Goal: Task Accomplishment & Management: Manage account settings

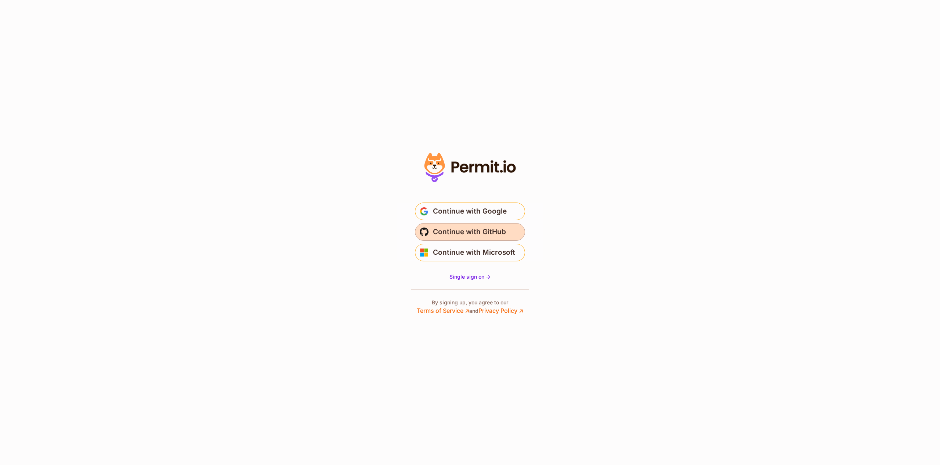
click at [455, 224] on button "Continue with GitHub" at bounding box center [470, 232] width 110 height 18
click at [458, 216] on span "Continue with Google" at bounding box center [470, 211] width 74 height 12
click at [458, 217] on span "Continue with Google" at bounding box center [470, 211] width 74 height 12
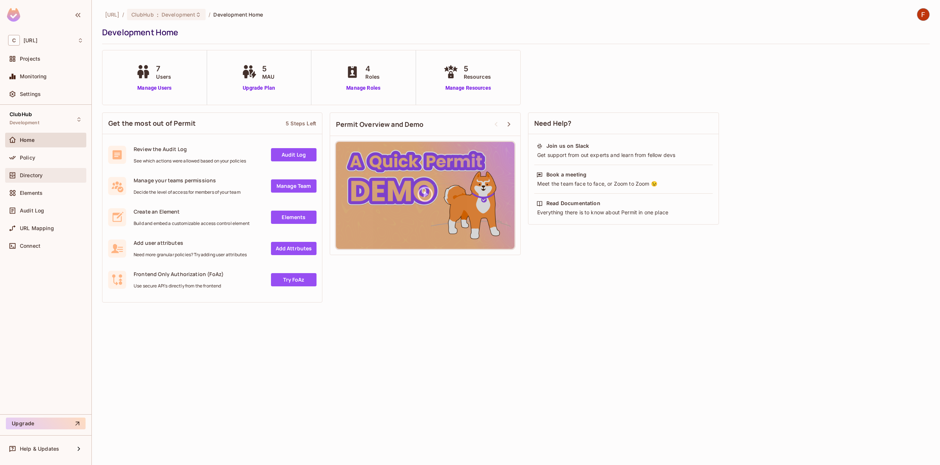
click at [41, 180] on div "Directory" at bounding box center [45, 175] width 81 height 15
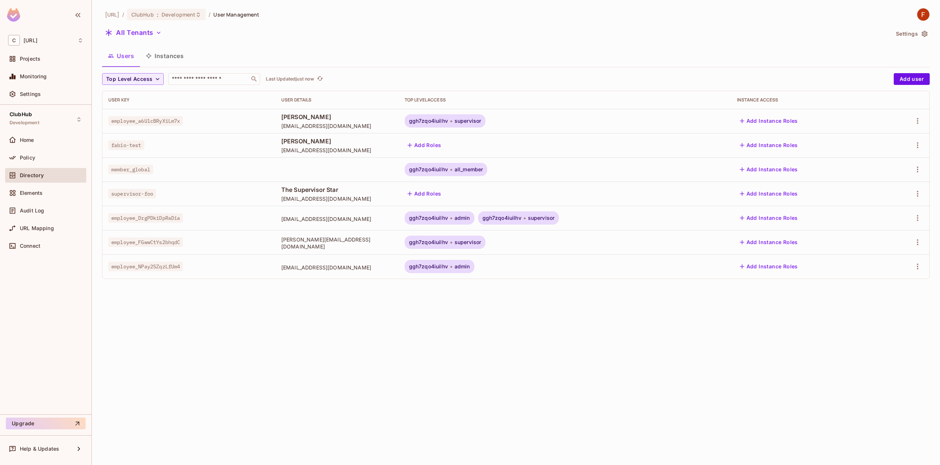
click at [448, 219] on span "ggh7zqo4iuilhv" at bounding box center [428, 218] width 39 height 6
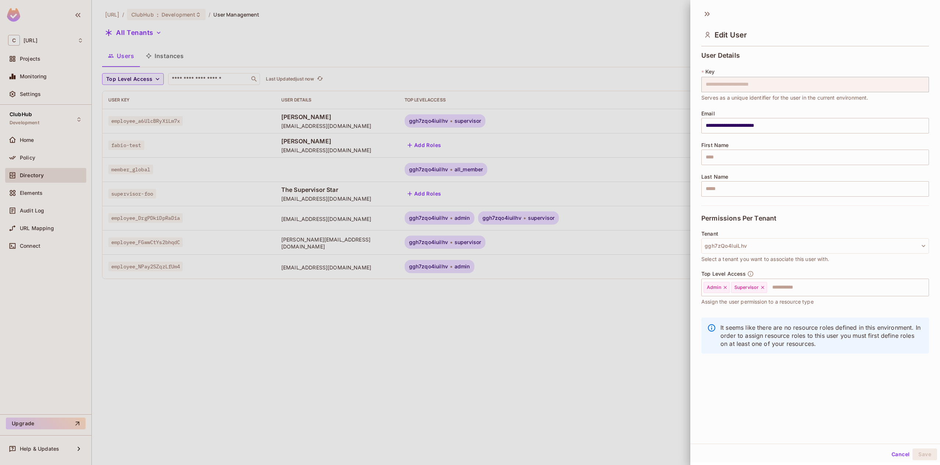
click at [523, 322] on div at bounding box center [470, 232] width 940 height 465
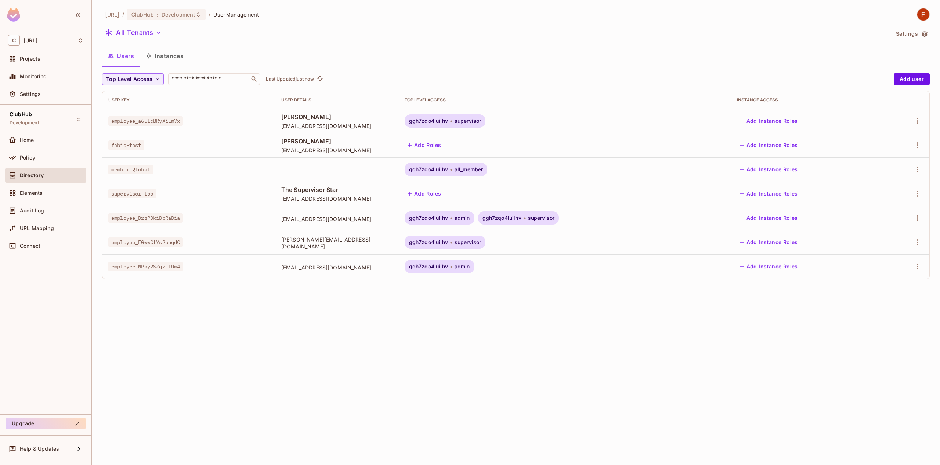
click at [128, 50] on button "Users" at bounding box center [121, 56] width 38 height 18
click at [170, 56] on button "Instances" at bounding box center [165, 56] width 50 height 18
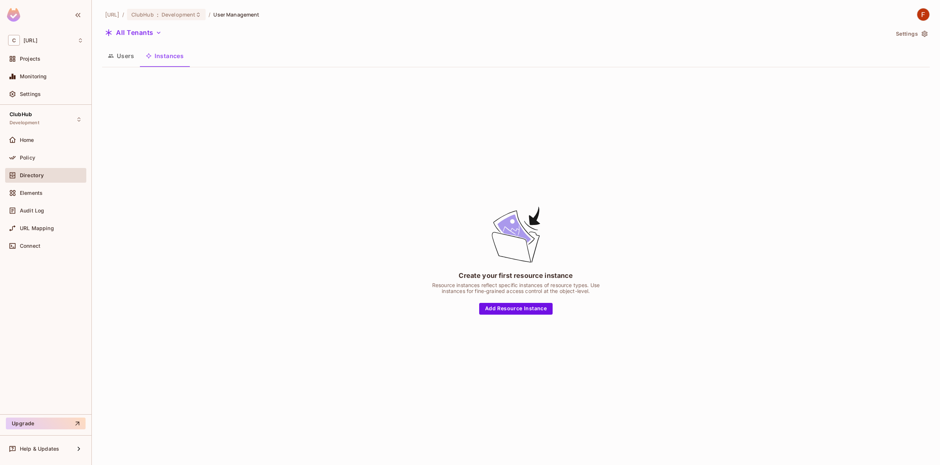
click at [133, 60] on button "Users" at bounding box center [121, 56] width 38 height 18
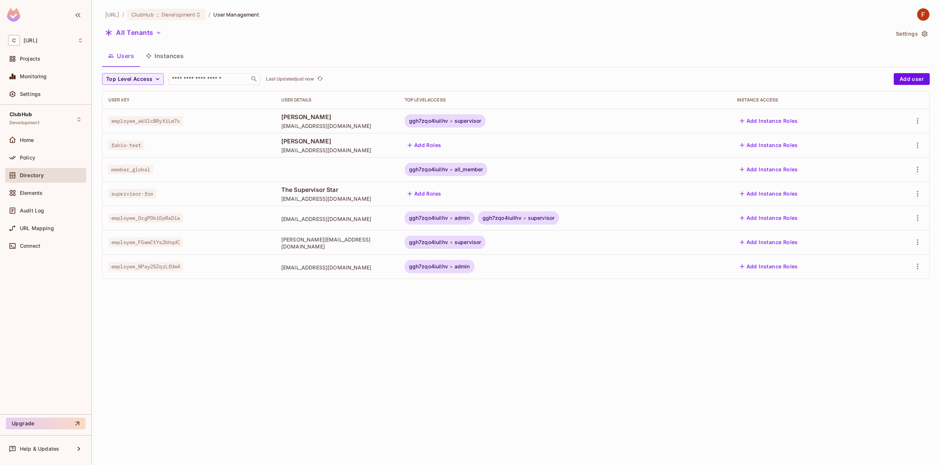
click at [185, 7] on div "clubhub.ai / ClubHub : Development / User Management All Tenants Settings Users…" at bounding box center [516, 232] width 849 height 465
click at [184, 11] on span "Development" at bounding box center [179, 14] width 34 height 7
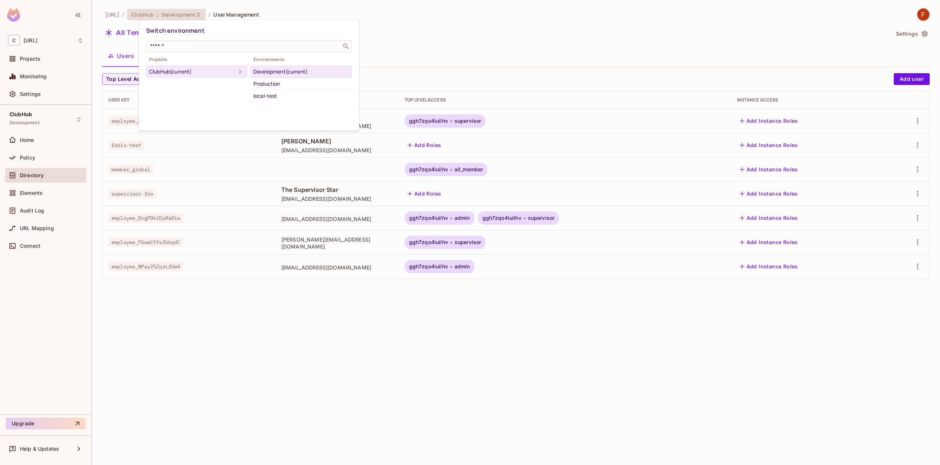
click at [438, 19] on div at bounding box center [470, 232] width 940 height 465
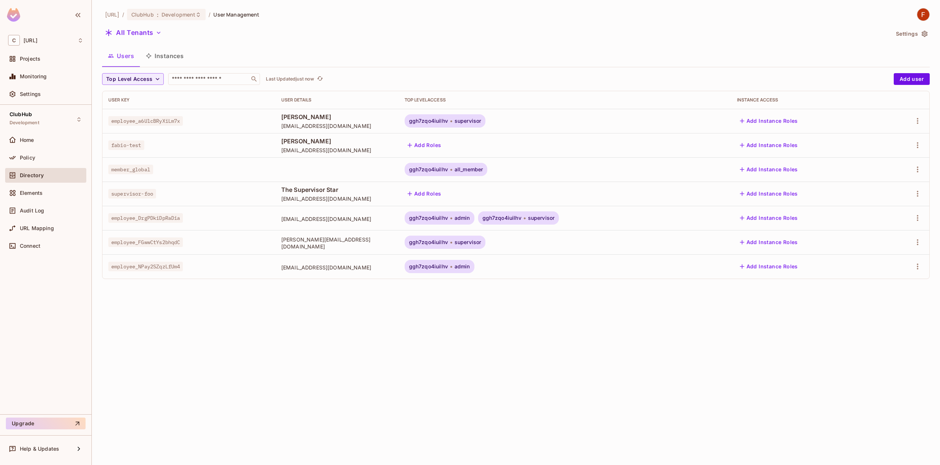
drag, startPoint x: 462, startPoint y: 129, endPoint x: 465, endPoint y: 124, distance: 5.9
click at [462, 129] on td "ggh7zqo4iuilhv supervisor" at bounding box center [565, 121] width 332 height 24
click at [465, 124] on div "ggh7zqo4iuilhv supervisor" at bounding box center [445, 120] width 81 height 13
click at [448, 120] on span "ggh7zqo4iuilhv" at bounding box center [428, 121] width 39 height 6
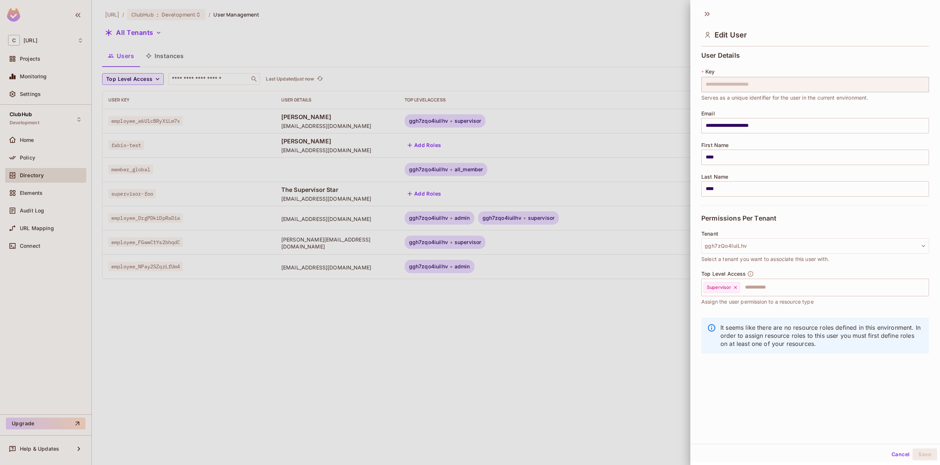
click at [695, 363] on div "**********" at bounding box center [816, 207] width 250 height 316
drag, startPoint x: 638, startPoint y: 420, endPoint x: 645, endPoint y: 428, distance: 10.7
click at [638, 421] on div at bounding box center [470, 232] width 940 height 465
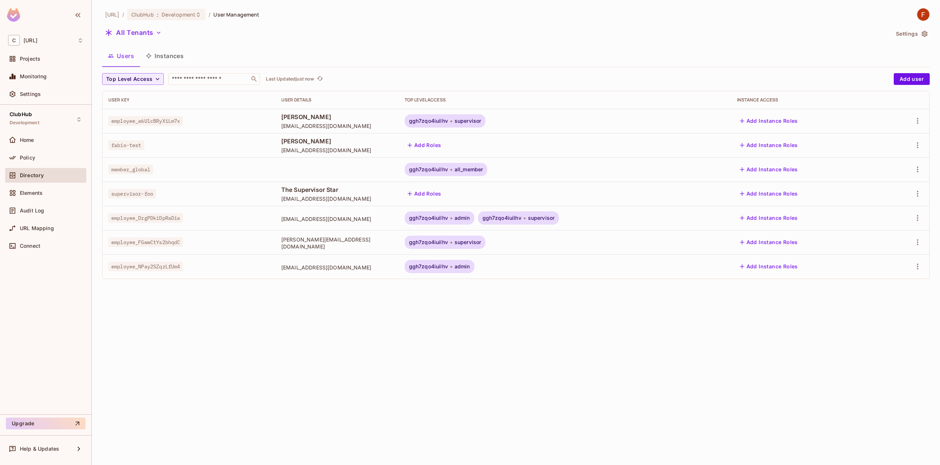
click at [486, 116] on div "ggh7zqo4iuilhv supervisor" at bounding box center [445, 120] width 81 height 13
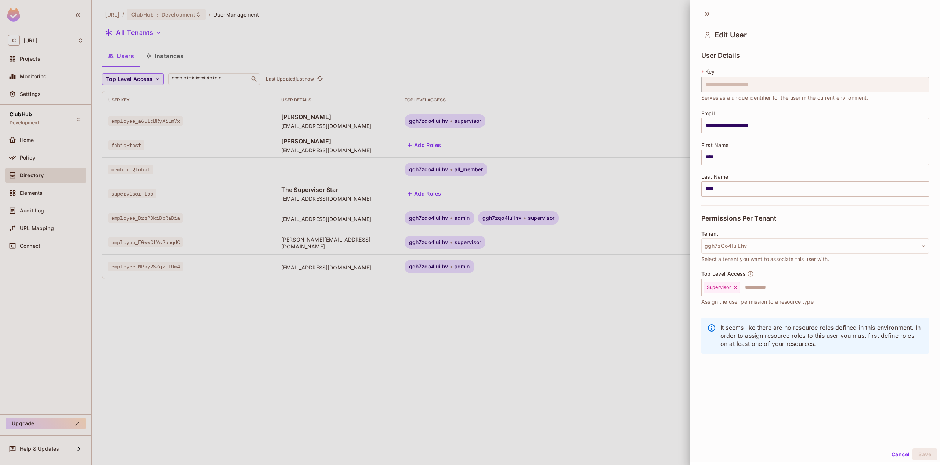
click at [486, 123] on div at bounding box center [470, 232] width 940 height 465
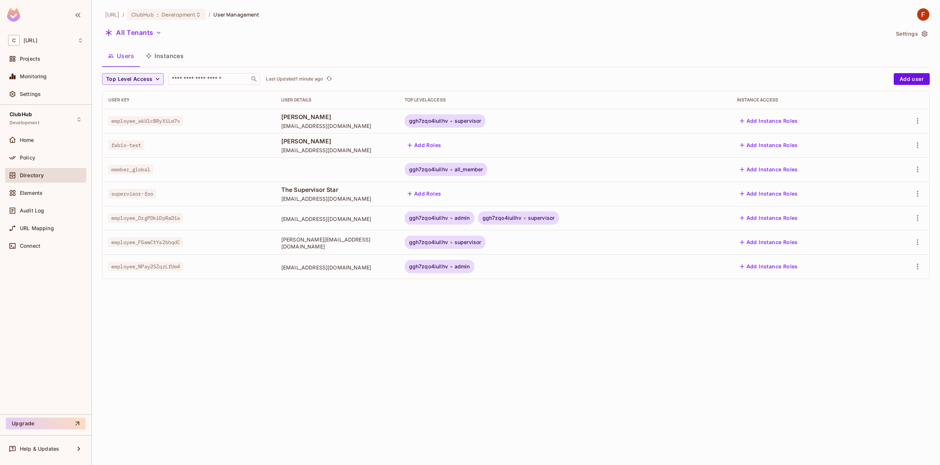
click at [486, 120] on div "ggh7zqo4iuilhv supervisor" at bounding box center [445, 120] width 81 height 13
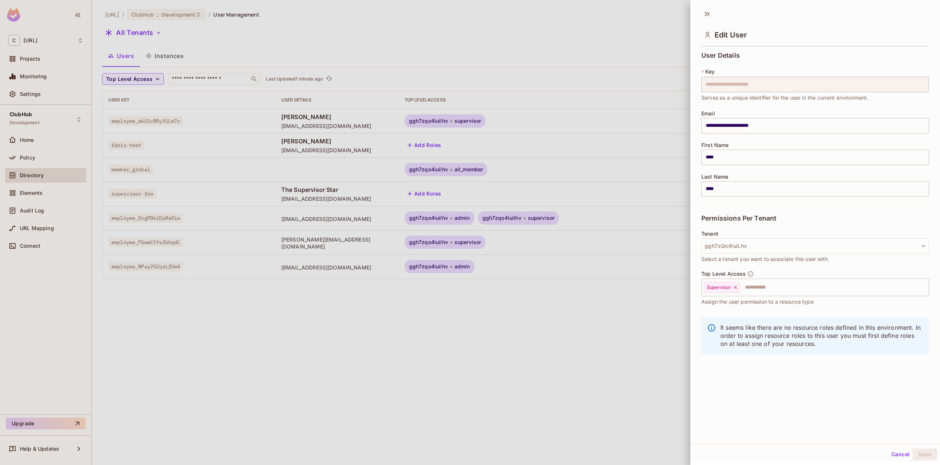
click at [758, 258] on span "Select a tenant you want to associate this user with." at bounding box center [766, 259] width 128 height 8
click at [757, 241] on button "ggh7zQo4IuiLhv" at bounding box center [816, 245] width 228 height 15
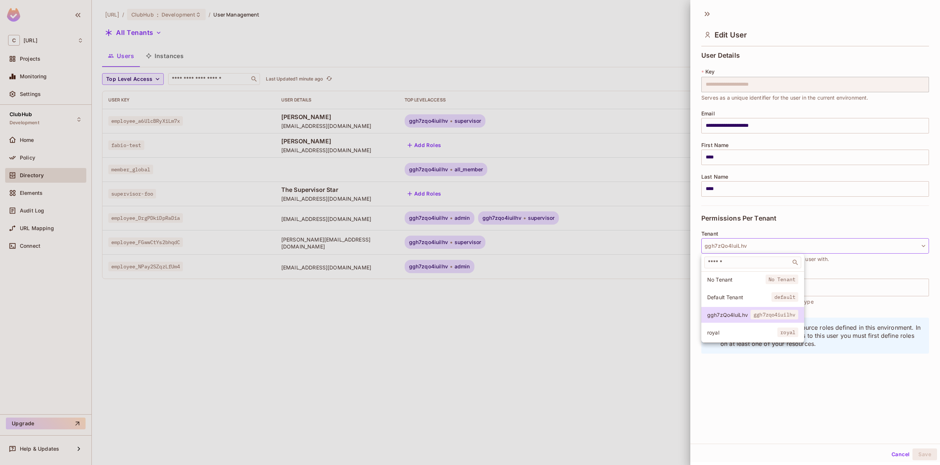
click at [675, 341] on div at bounding box center [470, 232] width 940 height 465
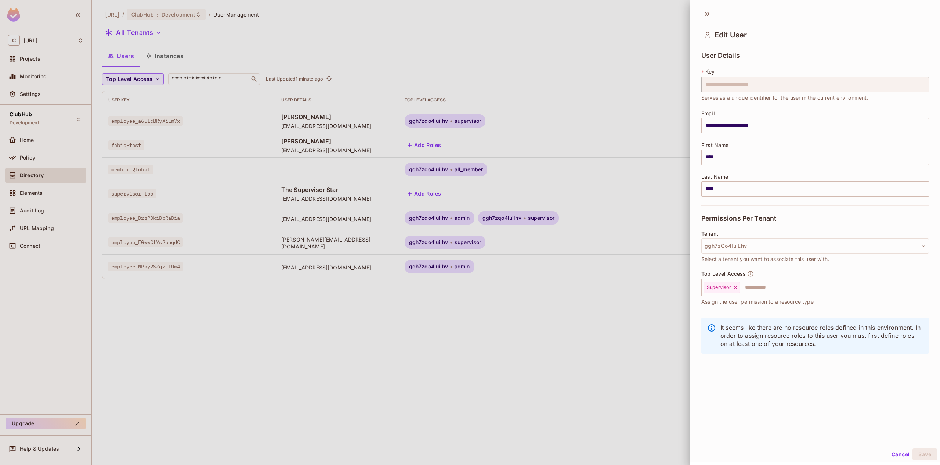
drag, startPoint x: 432, startPoint y: 362, endPoint x: 282, endPoint y: 333, distance: 153.0
click at [429, 362] on div at bounding box center [470, 232] width 940 height 465
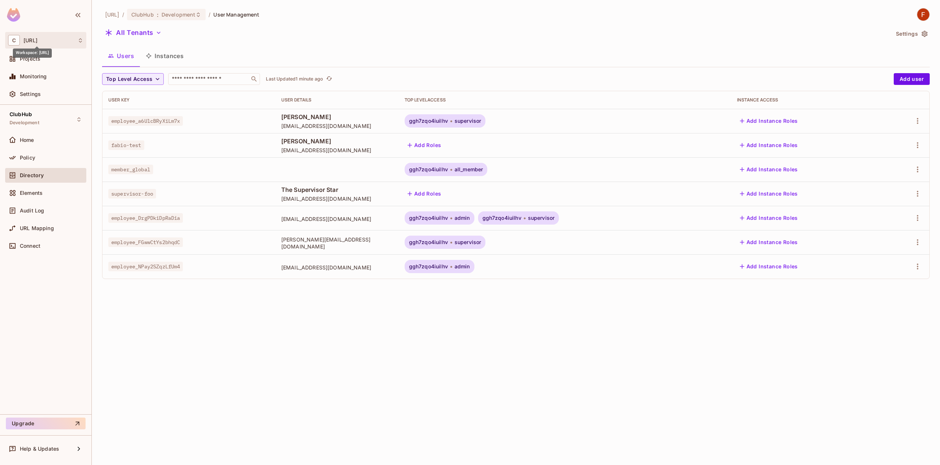
click at [37, 39] on span "clubhub.ai" at bounding box center [31, 40] width 14 height 6
click at [251, 53] on div at bounding box center [470, 232] width 940 height 465
drag, startPoint x: 124, startPoint y: 52, endPoint x: 162, endPoint y: 30, distance: 43.8
click at [125, 52] on button "Users" at bounding box center [121, 56] width 38 height 18
click at [162, 30] on button "All Tenants" at bounding box center [133, 33] width 62 height 12
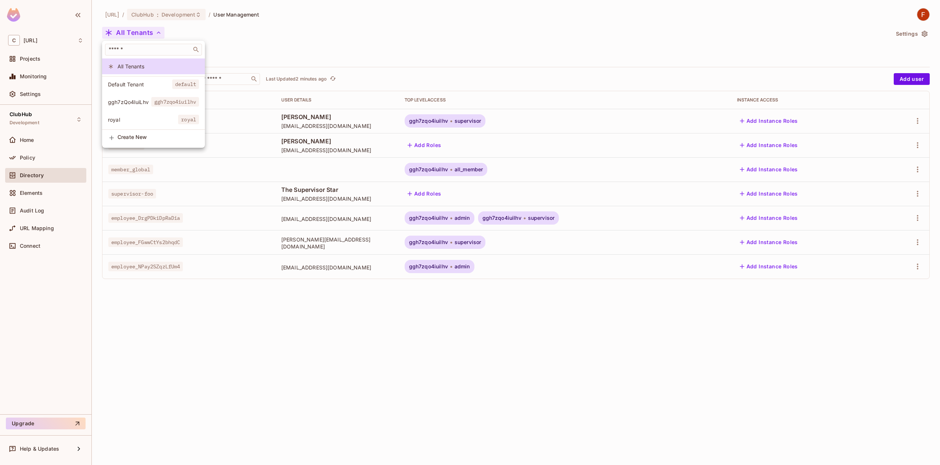
click at [144, 318] on div at bounding box center [470, 232] width 940 height 465
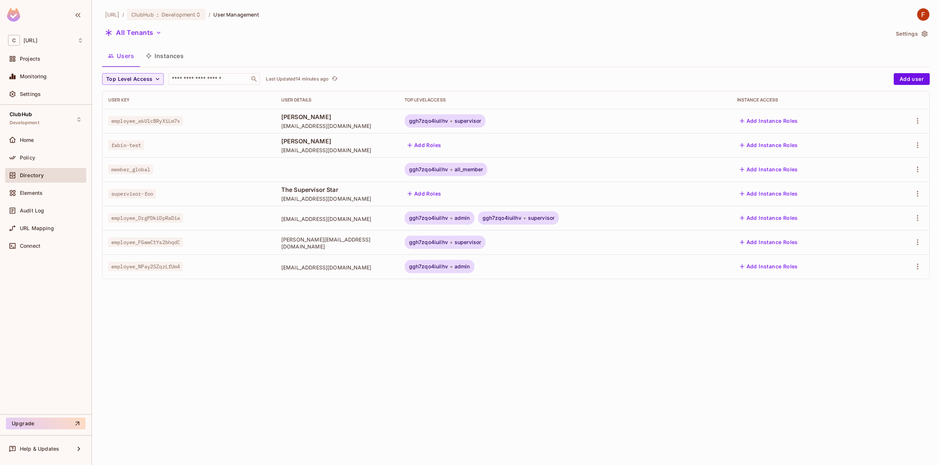
click at [116, 217] on span "employee_DrgPDkiDpRaDia" at bounding box center [145, 218] width 75 height 10
drag, startPoint x: 278, startPoint y: 220, endPoint x: 361, endPoint y: 221, distance: 83.0
click at [361, 221] on span "lmalvido@royal-holiday.com" at bounding box center [337, 218] width 112 height 7
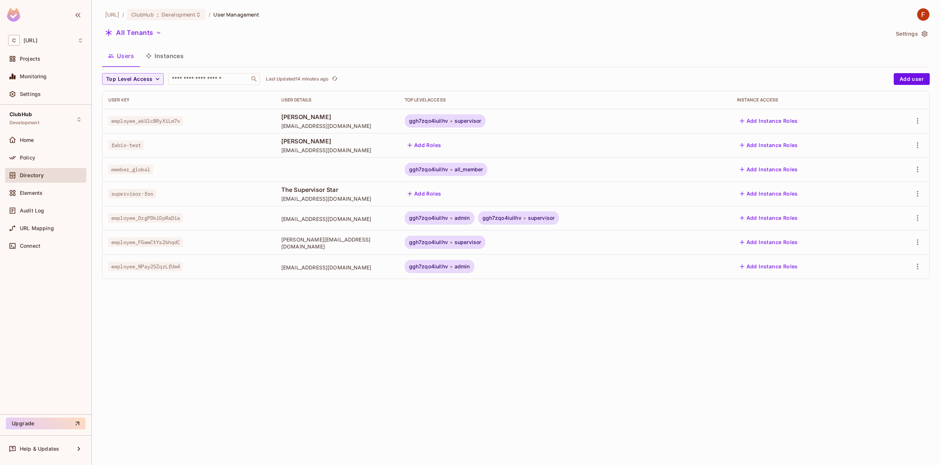
click at [470, 217] on span "admin" at bounding box center [462, 218] width 15 height 6
click at [573, 217] on body "C clubhub.ai Projects Monitoring Settings ClubHub Development Home Policy Direc…" at bounding box center [470, 232] width 940 height 465
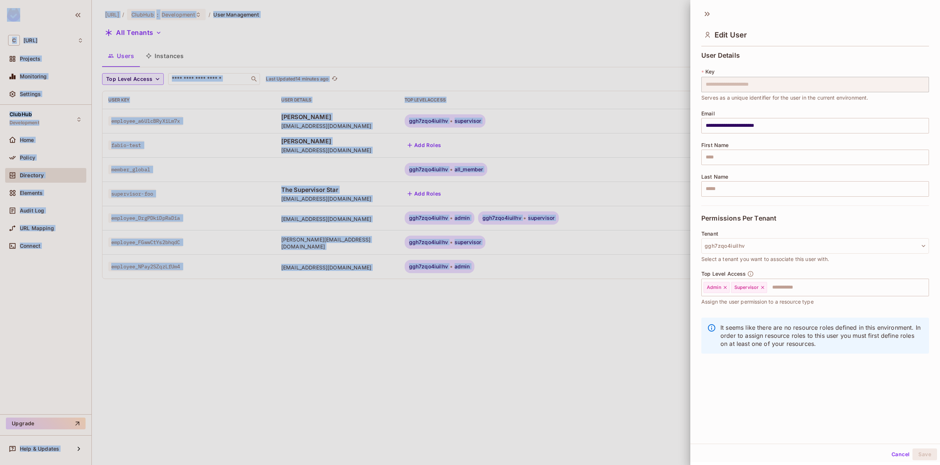
click at [573, 217] on div at bounding box center [470, 232] width 940 height 465
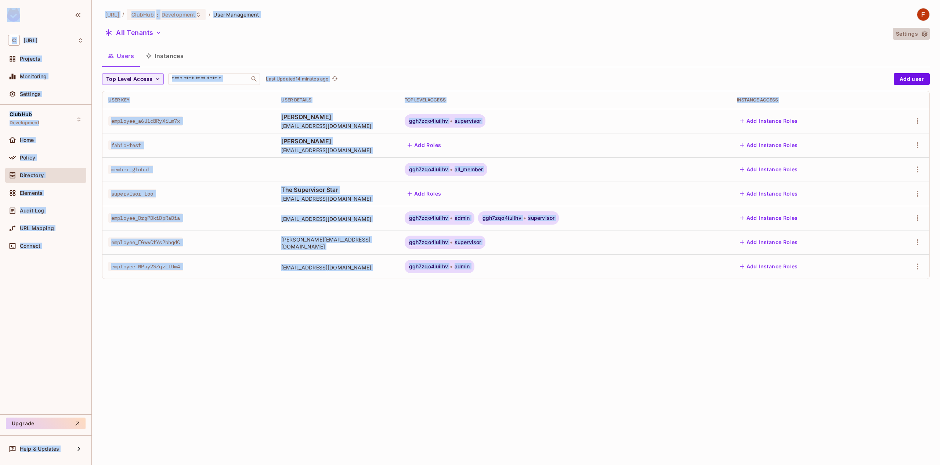
click at [928, 35] on icon "button" at bounding box center [924, 33] width 7 height 7
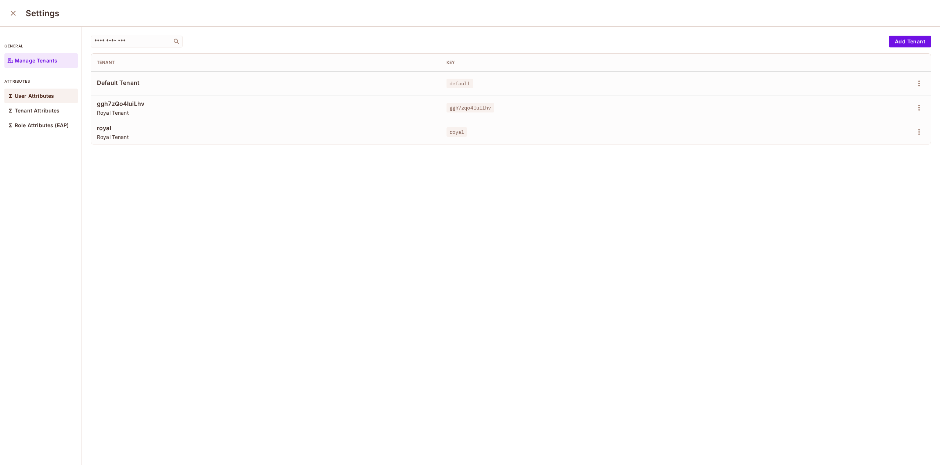
click at [24, 96] on p "User Attributes" at bounding box center [34, 96] width 39 height 6
drag, startPoint x: 79, startPoint y: 137, endPoint x: 77, endPoint y: 144, distance: 6.6
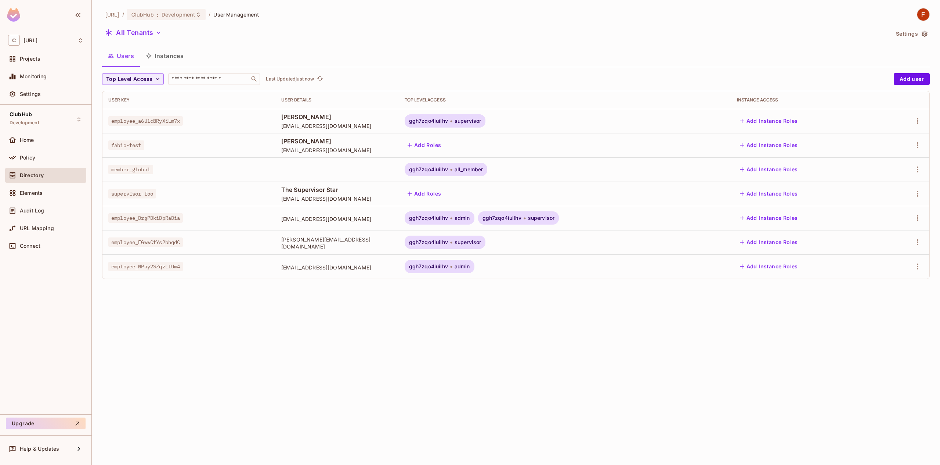
click at [933, 14] on div "clubhub.ai / ClubHub : Development / User Management All Tenants Settings Users…" at bounding box center [516, 232] width 849 height 465
click at [929, 14] on img at bounding box center [924, 14] width 12 height 12
click at [567, 315] on div at bounding box center [470, 232] width 940 height 465
click at [36, 93] on span "Settings" at bounding box center [30, 94] width 21 height 6
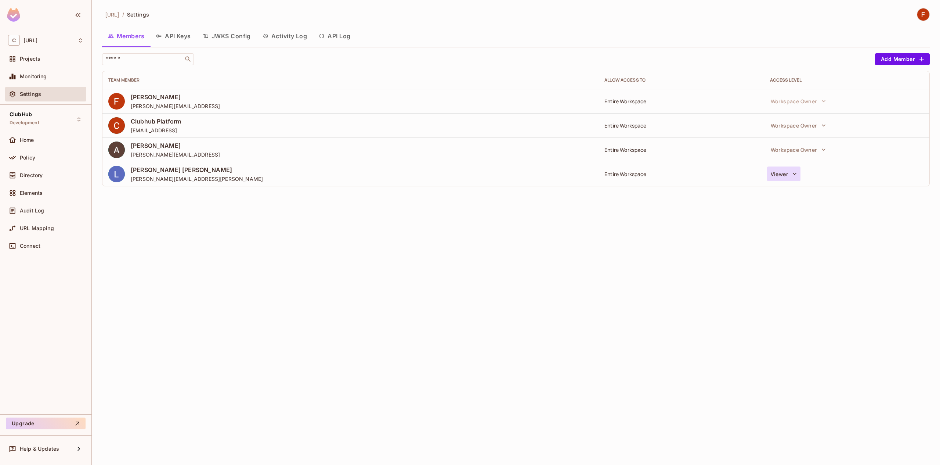
click at [778, 175] on button "Viewer" at bounding box center [783, 173] width 33 height 15
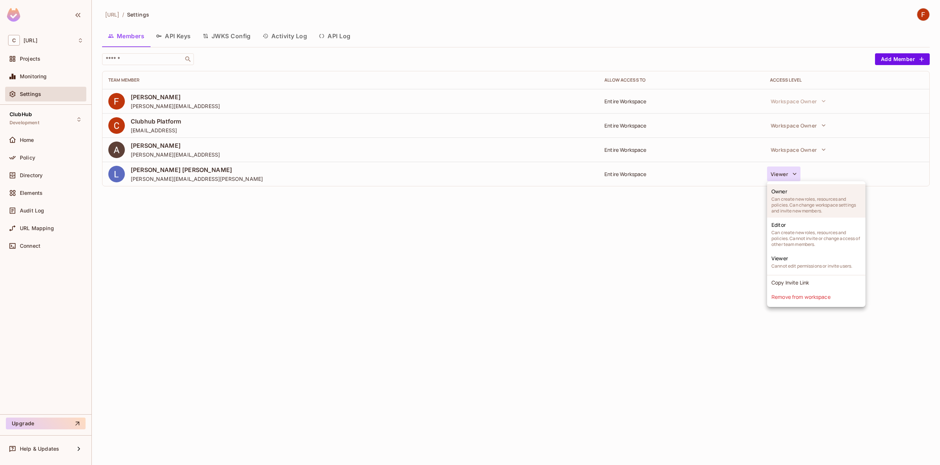
click at [821, 209] on span "Can create new roles, resources and policies. Can change workspace settings and…" at bounding box center [817, 205] width 90 height 18
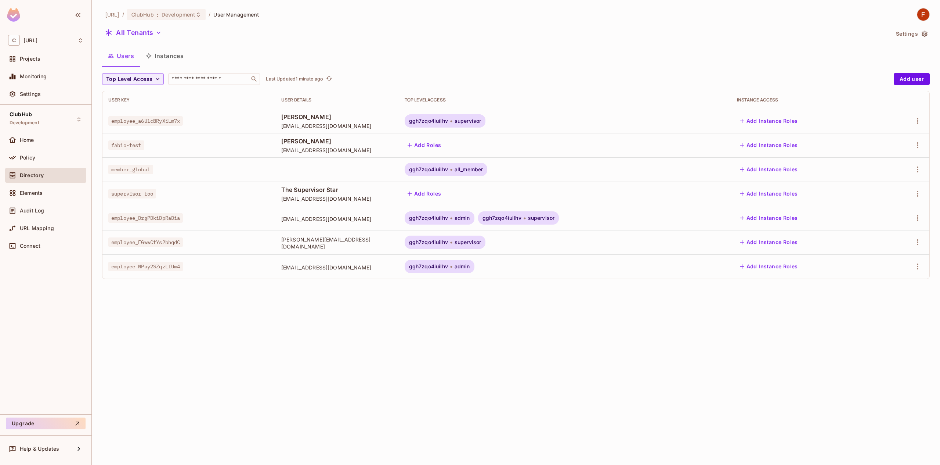
click at [448, 220] on span "ggh7zqo4iuilhv" at bounding box center [428, 218] width 39 height 6
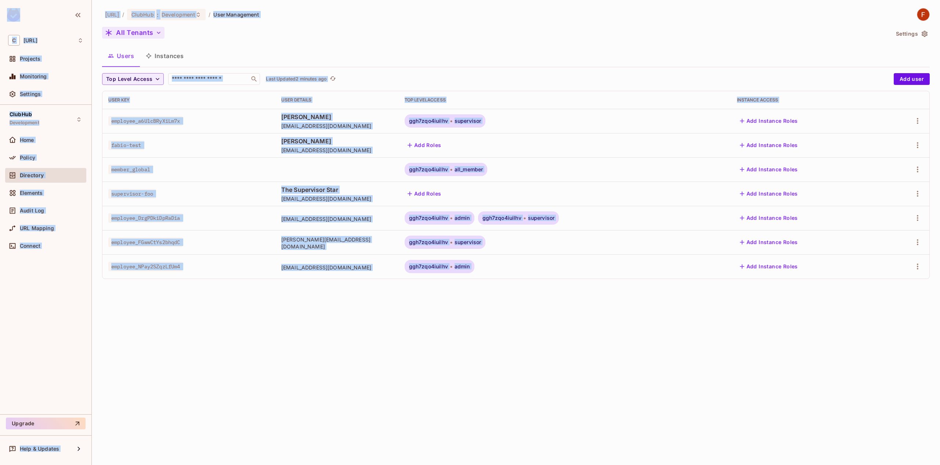
click at [145, 32] on button "All Tenants" at bounding box center [133, 33] width 62 height 12
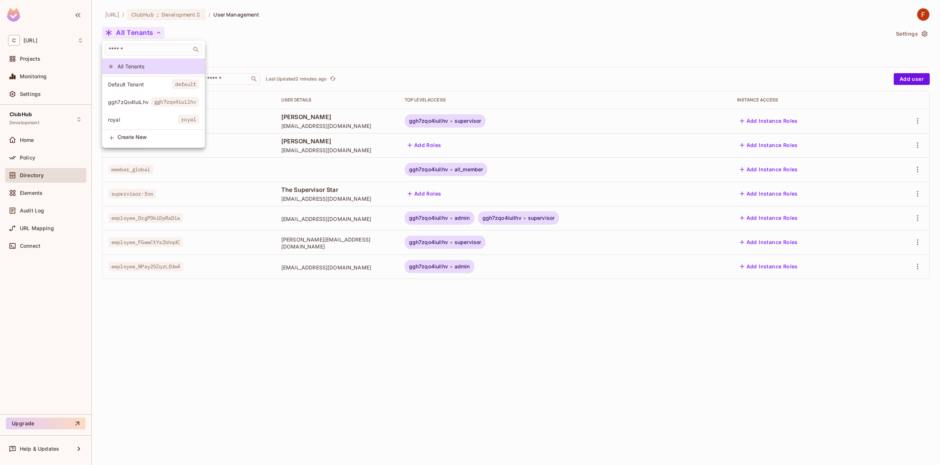
click at [141, 31] on div at bounding box center [470, 232] width 940 height 465
click at [147, 31] on button "All Tenants" at bounding box center [133, 33] width 62 height 12
click at [138, 146] on li "Create New" at bounding box center [153, 138] width 103 height 17
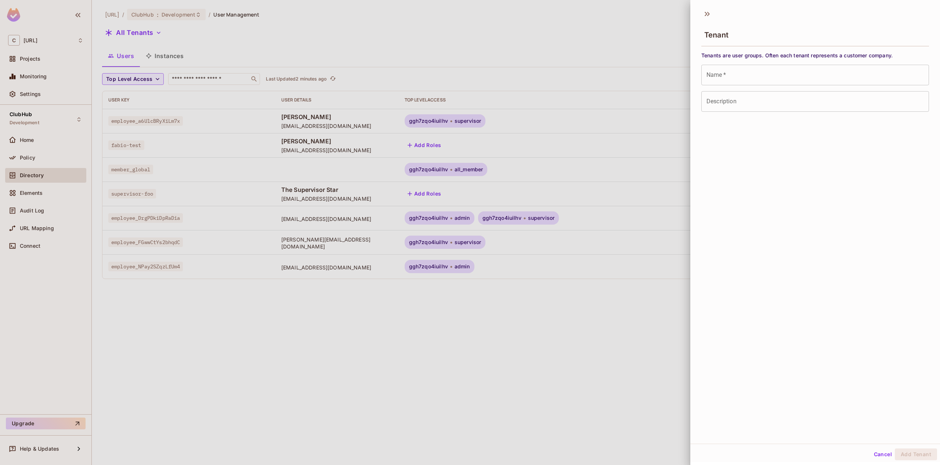
drag, startPoint x: 738, startPoint y: 79, endPoint x: 743, endPoint y: 85, distance: 8.1
click at [738, 79] on input "Name   *" at bounding box center [816, 75] width 228 height 21
click at [805, 243] on div "Tenant Tenants are user groups. Often each tenant represents a customer company…" at bounding box center [816, 224] width 250 height 438
click at [757, 75] on input "Name   *" at bounding box center [816, 75] width 228 height 21
drag, startPoint x: 758, startPoint y: 74, endPoint x: 723, endPoint y: 109, distance: 49.1
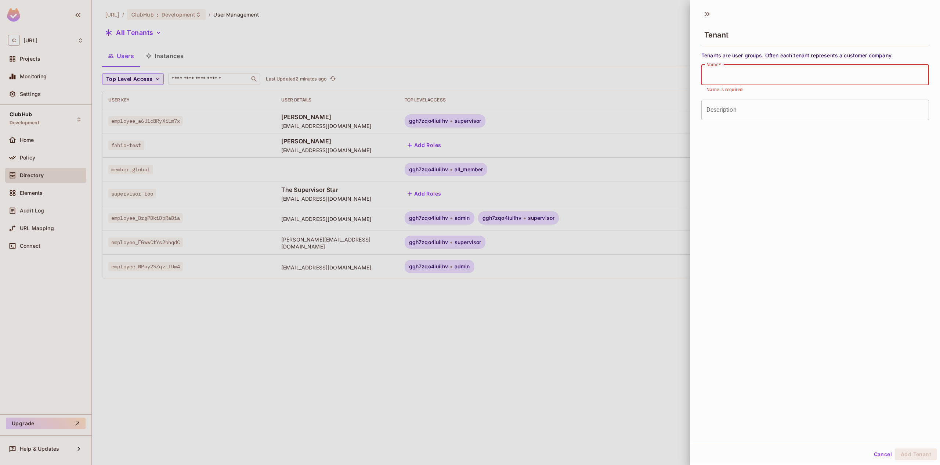
click at [759, 73] on input "Name   *" at bounding box center [816, 75] width 228 height 21
click at [161, 267] on div at bounding box center [470, 232] width 940 height 465
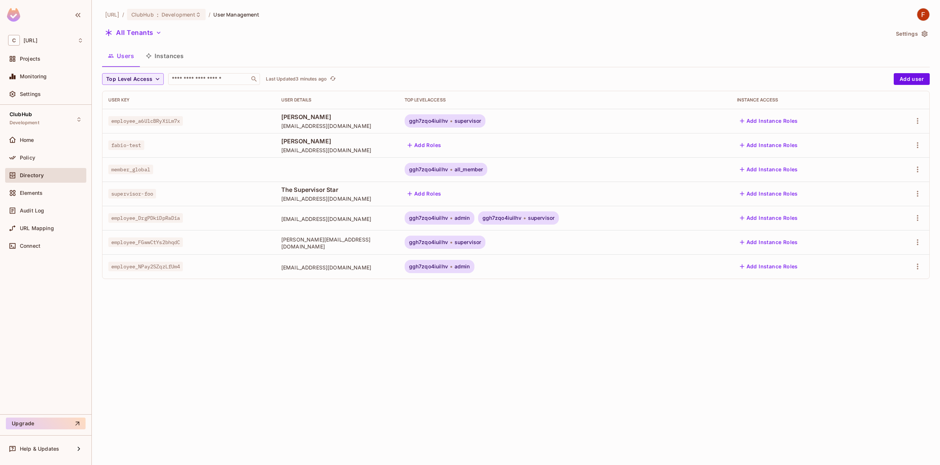
click at [143, 267] on span "employee_NPay2SZqzLfUm4" at bounding box center [145, 267] width 75 height 10
click at [155, 246] on span "employee_FGwwCtYs2bhqdC" at bounding box center [145, 242] width 75 height 10
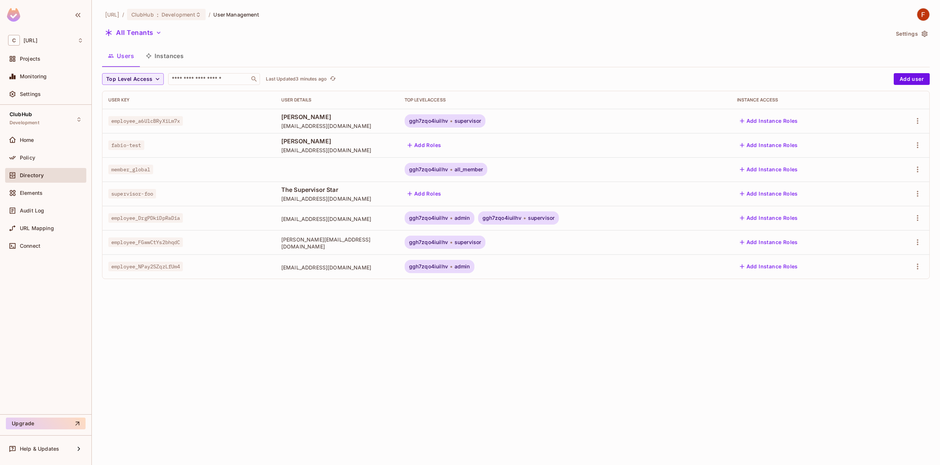
click at [158, 244] on span "employee_FGwwCtYs2bhqdC" at bounding box center [145, 242] width 75 height 10
click at [159, 243] on span "employee_FGwwCtYs2bhqdC" at bounding box center [145, 242] width 75 height 10
click at [152, 269] on span "employee_NPay2SZqzLfUm4" at bounding box center [145, 267] width 75 height 10
drag, startPoint x: 152, startPoint y: 269, endPoint x: 156, endPoint y: 263, distance: 7.1
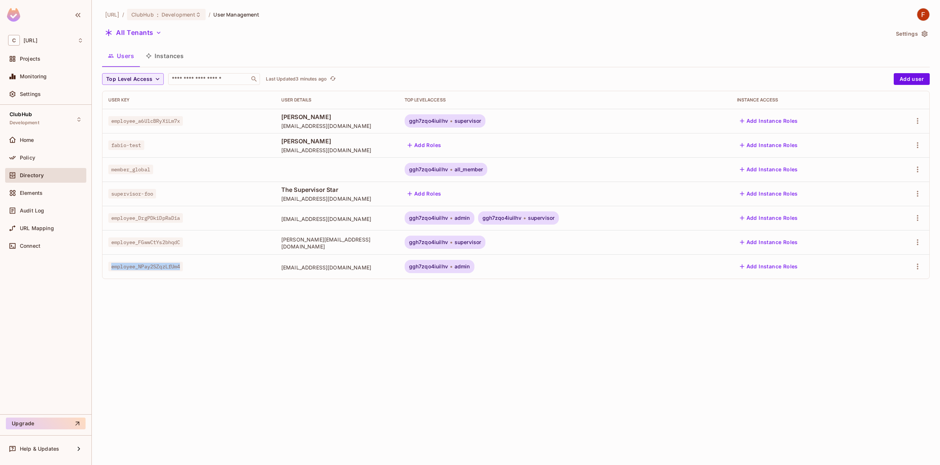
click at [152, 269] on span "employee_NPay2SZqzLfUm4" at bounding box center [145, 267] width 75 height 10
click at [157, 235] on td "employee_FGwwCtYs2bhqdC" at bounding box center [188, 242] width 173 height 24
click at [156, 245] on span "employee_FGwwCtYs2bhqdC" at bounding box center [145, 242] width 75 height 10
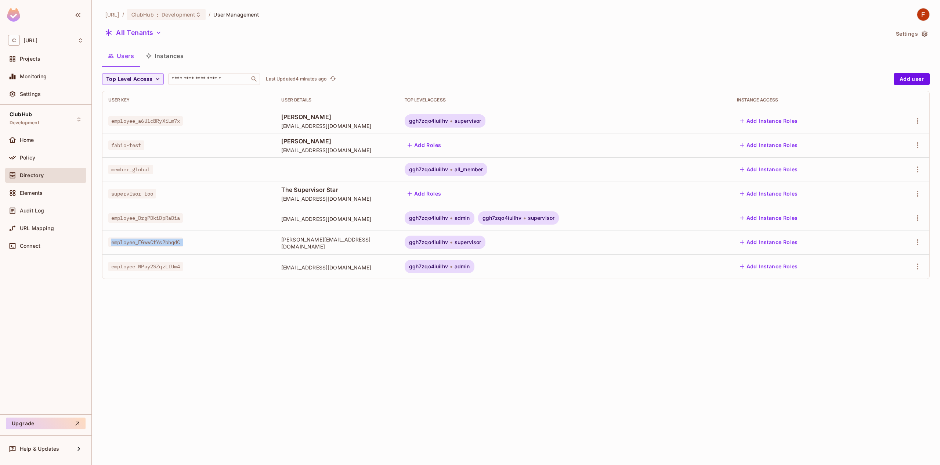
click at [156, 245] on span "employee_FGwwCtYs2bhqdC" at bounding box center [145, 242] width 75 height 10
click at [155, 274] on td "employee_NPay2SZqzLfUm4" at bounding box center [188, 266] width 173 height 24
click at [156, 274] on td "employee_NPay2SZqzLfUm4" at bounding box center [188, 266] width 173 height 24
click at [167, 215] on span "employee_DrgPDkiDpRaDia" at bounding box center [145, 218] width 75 height 10
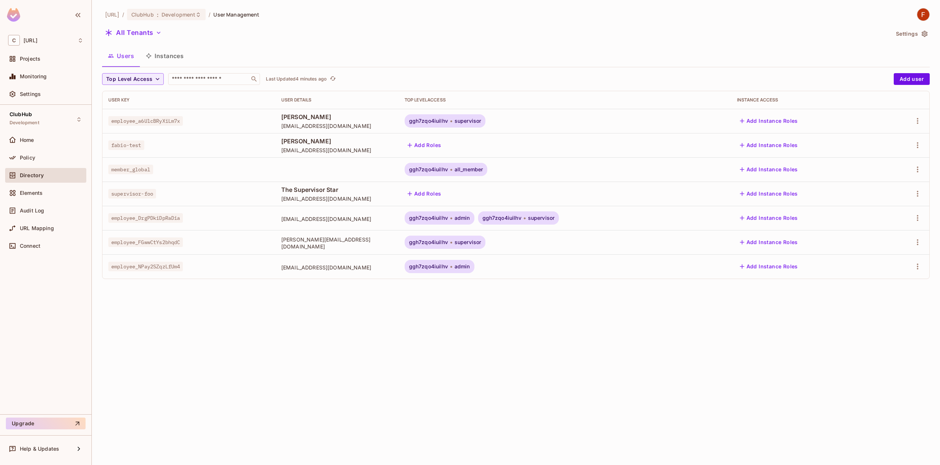
click at [448, 219] on span "ggh7zqo4iuilhv" at bounding box center [428, 218] width 39 height 6
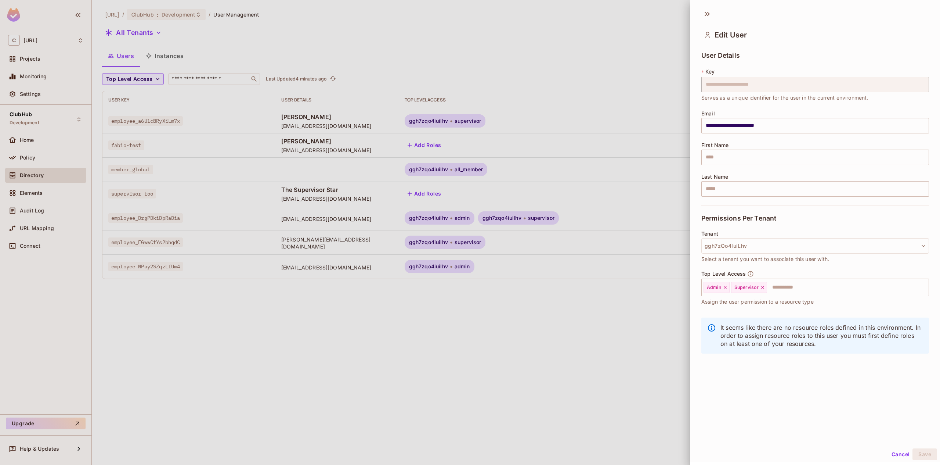
click at [140, 140] on div at bounding box center [470, 232] width 940 height 465
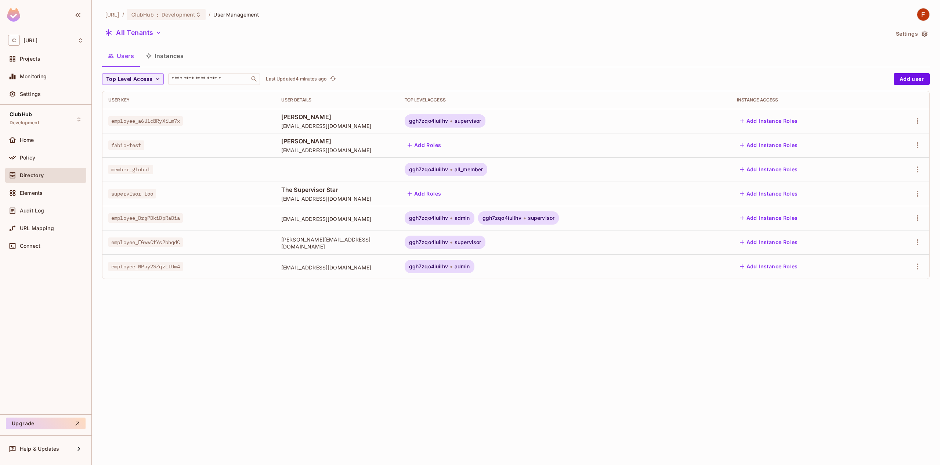
click at [448, 215] on span "ggh7zqo4iuilhv" at bounding box center [428, 218] width 39 height 6
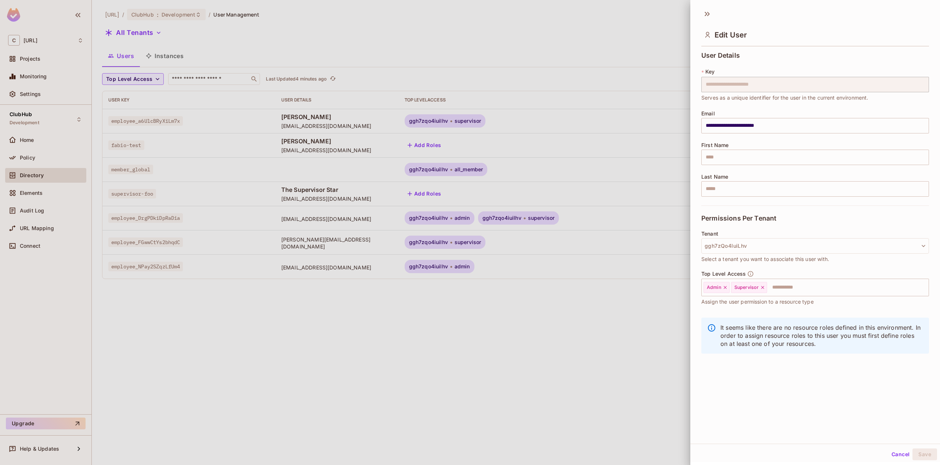
click at [642, 288] on div at bounding box center [470, 232] width 940 height 465
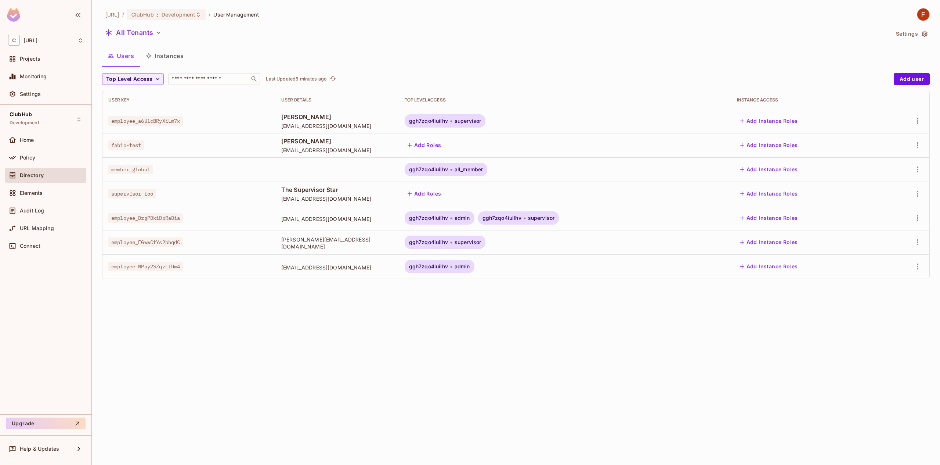
click at [916, 70] on div "clubhub.ai / ClubHub : Development / User Management All Tenants Settings Users…" at bounding box center [516, 146] width 828 height 277
click at [913, 77] on button "Add user" at bounding box center [912, 79] width 36 height 12
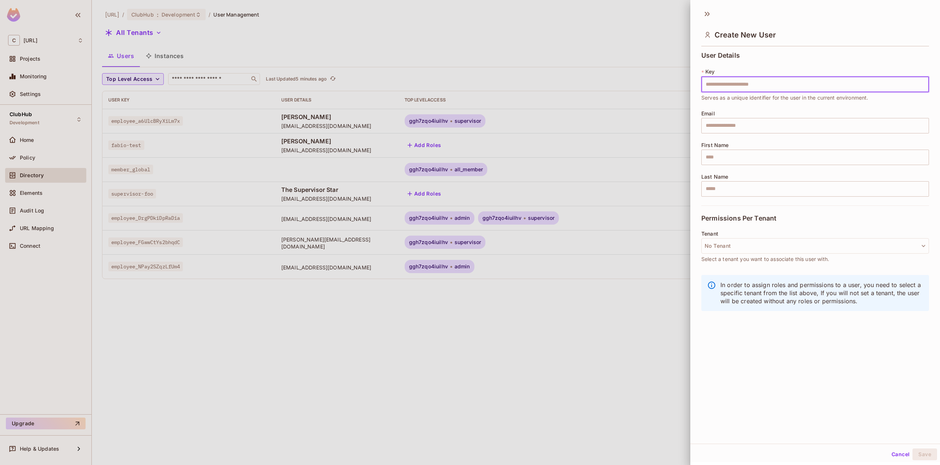
click at [599, 357] on div at bounding box center [470, 232] width 940 height 465
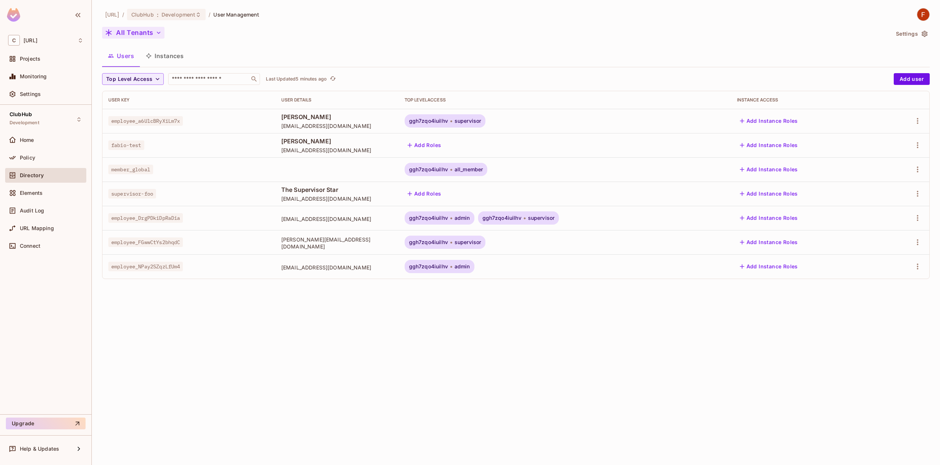
click at [144, 33] on button "All Tenants" at bounding box center [133, 33] width 62 height 12
click at [125, 156] on div at bounding box center [470, 232] width 940 height 465
click at [138, 27] on button "All Tenants" at bounding box center [133, 33] width 62 height 12
click at [133, 140] on span "Create New" at bounding box center [159, 137] width 82 height 6
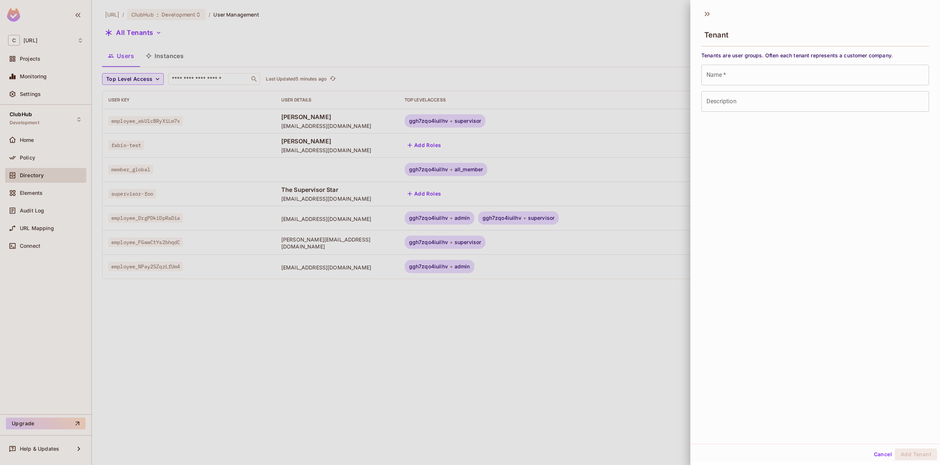
click at [756, 81] on input "Name   *" at bounding box center [816, 75] width 228 height 21
paste input "**********"
type input "**********"
click at [763, 105] on input "Description" at bounding box center [816, 101] width 228 height 21
type input "***"
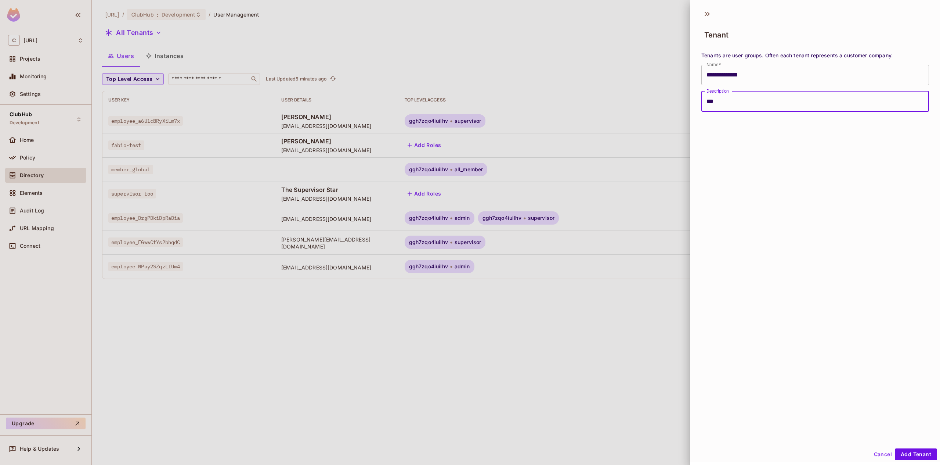
click at [840, 176] on div "**********" at bounding box center [816, 224] width 250 height 438
click at [907, 456] on button "Add Tenant" at bounding box center [916, 454] width 42 height 12
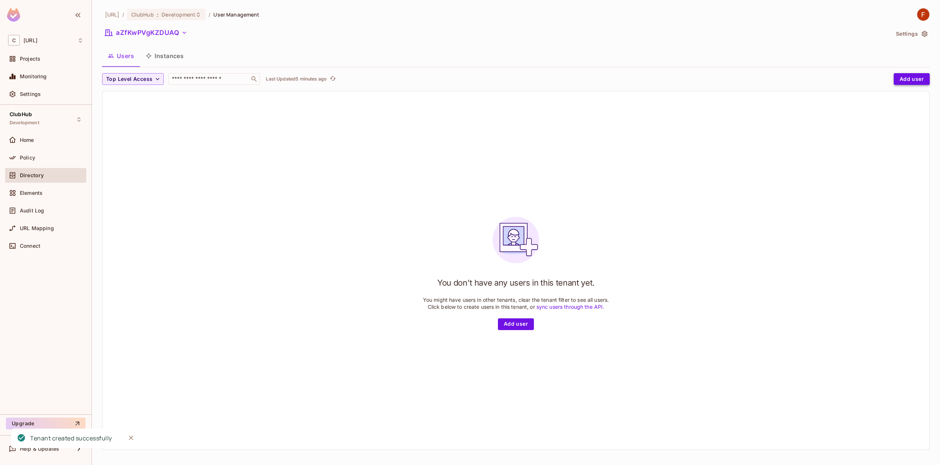
click at [900, 76] on button "Add user" at bounding box center [912, 79] width 36 height 12
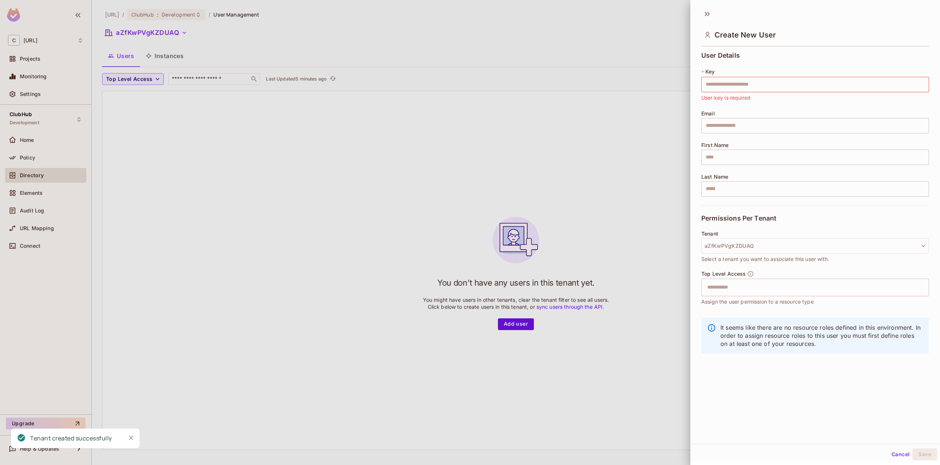
drag, startPoint x: 450, startPoint y: 114, endPoint x: 336, endPoint y: 102, distance: 115.2
click at [451, 116] on div at bounding box center [470, 232] width 940 height 465
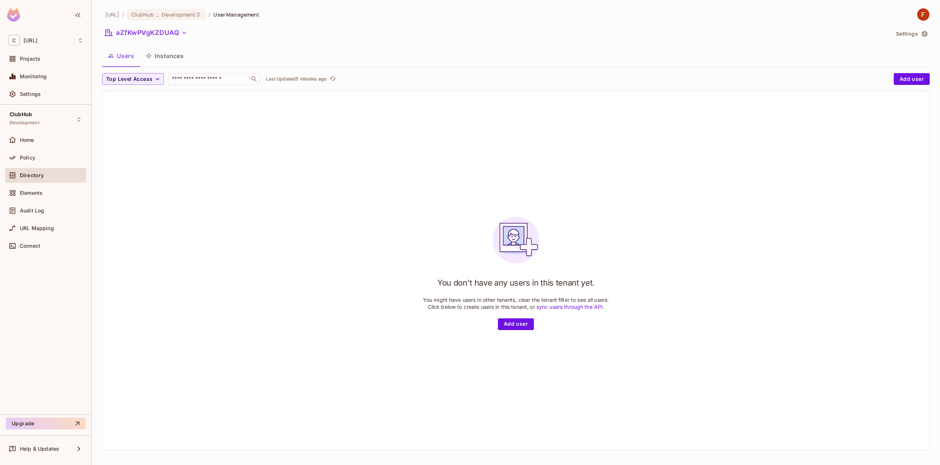
click at [40, 183] on div "Directory" at bounding box center [45, 177] width 81 height 18
click at [44, 178] on div "Directory" at bounding box center [45, 175] width 75 height 9
click at [35, 178] on div "Directory" at bounding box center [45, 175] width 75 height 9
click at [114, 14] on span "clubhub.ai" at bounding box center [112, 14] width 14 height 7
click at [161, 32] on button "aZfKwPVgKZDUAQ" at bounding box center [146, 33] width 88 height 12
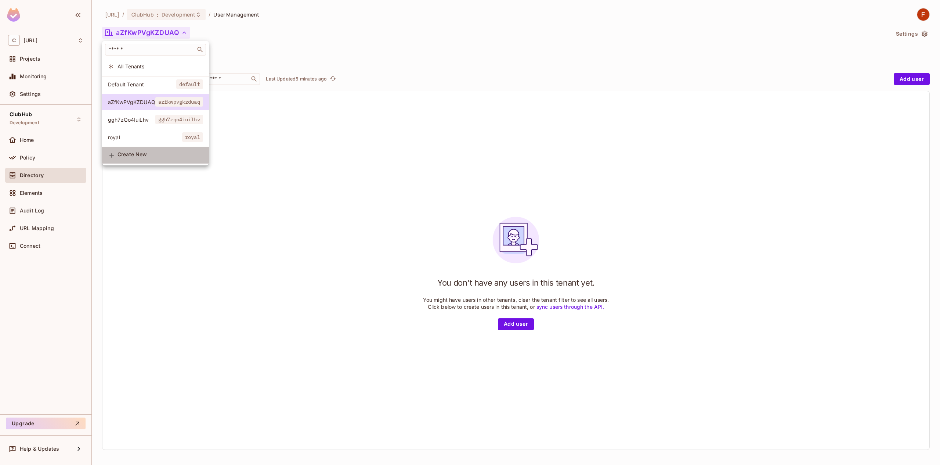
click at [136, 157] on span "Create New" at bounding box center [161, 154] width 86 height 6
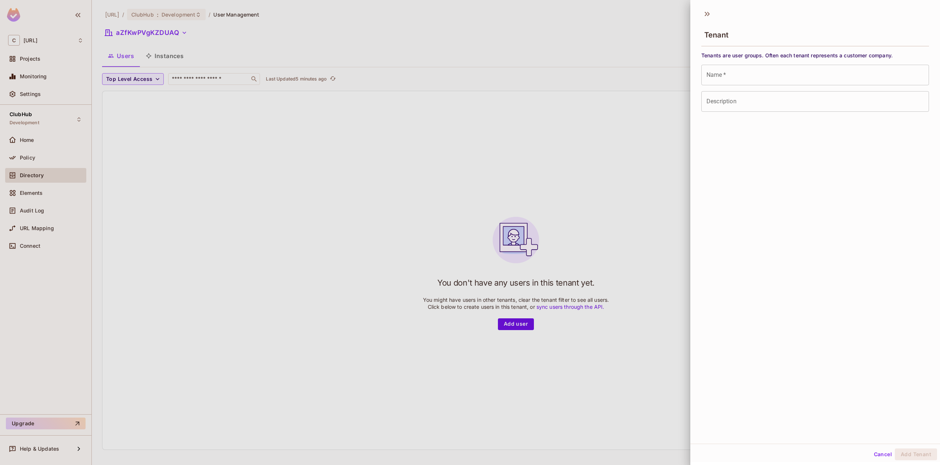
drag, startPoint x: 711, startPoint y: 72, endPoint x: 717, endPoint y: 71, distance: 6.3
click at [716, 71] on input "Name   *" at bounding box center [816, 75] width 228 height 21
paste input "**********"
type input "**********"
click at [721, 117] on div "**********" at bounding box center [816, 224] width 250 height 438
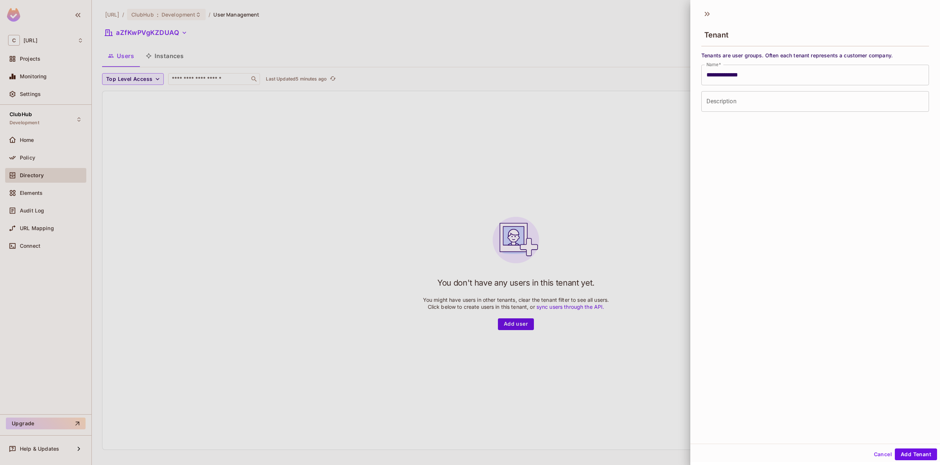
click at [730, 109] on input "Description" at bounding box center [816, 101] width 228 height 21
type input "**"
drag, startPoint x: 914, startPoint y: 454, endPoint x: 898, endPoint y: 446, distance: 18.2
click at [914, 454] on button "Add Tenant" at bounding box center [916, 454] width 42 height 12
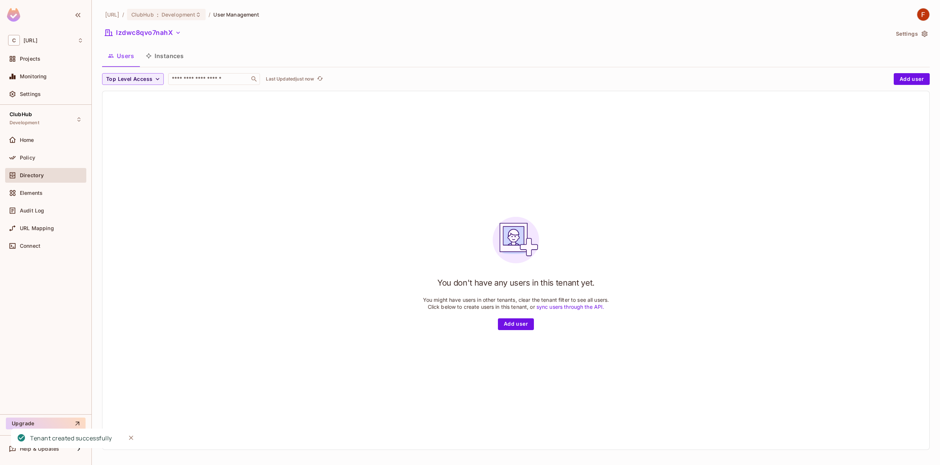
click at [50, 177] on div "Directory" at bounding box center [52, 175] width 64 height 6
click at [132, 60] on button "Users" at bounding box center [121, 56] width 38 height 18
click at [162, 39] on div "lzdwc8qvo7nahX" at bounding box center [496, 34] width 788 height 14
click at [162, 37] on button "lzdwc8qvo7nahX" at bounding box center [143, 33] width 82 height 12
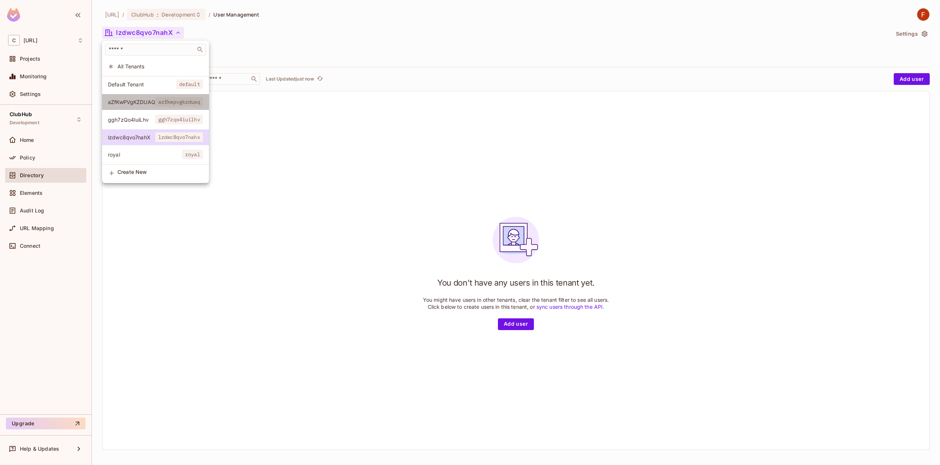
click at [153, 105] on span "aZfKwPVgKZDUAQ" at bounding box center [131, 101] width 47 height 7
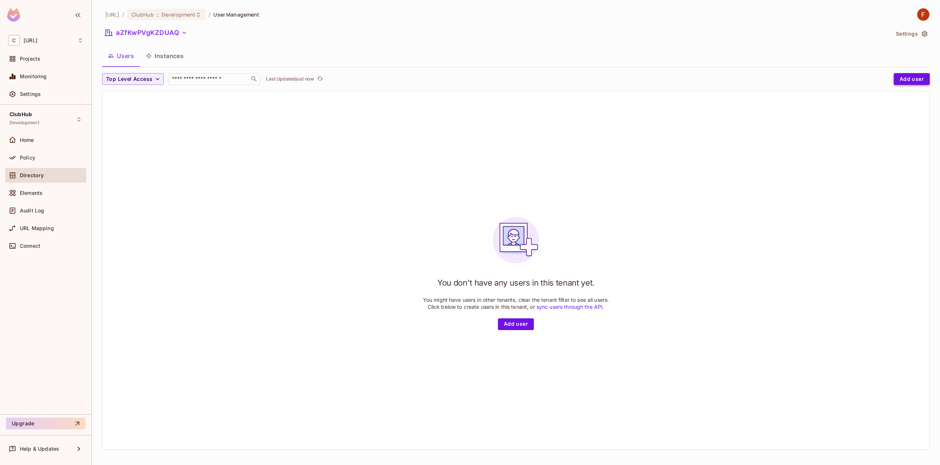
click at [915, 83] on button "Add user" at bounding box center [912, 79] width 36 height 12
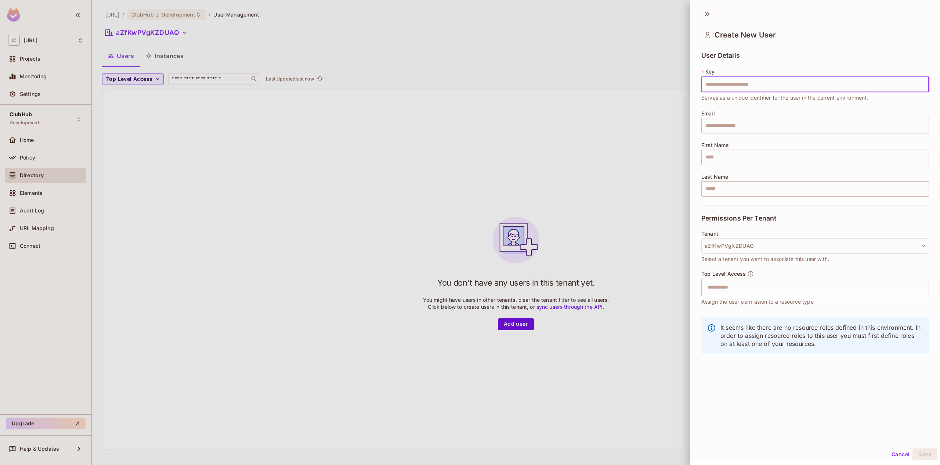
click at [738, 235] on div "Tenant aZfKwPVgKZDUAQ Select a tenant you want to associate this user with." at bounding box center [816, 247] width 228 height 32
click at [469, 224] on div at bounding box center [470, 232] width 940 height 465
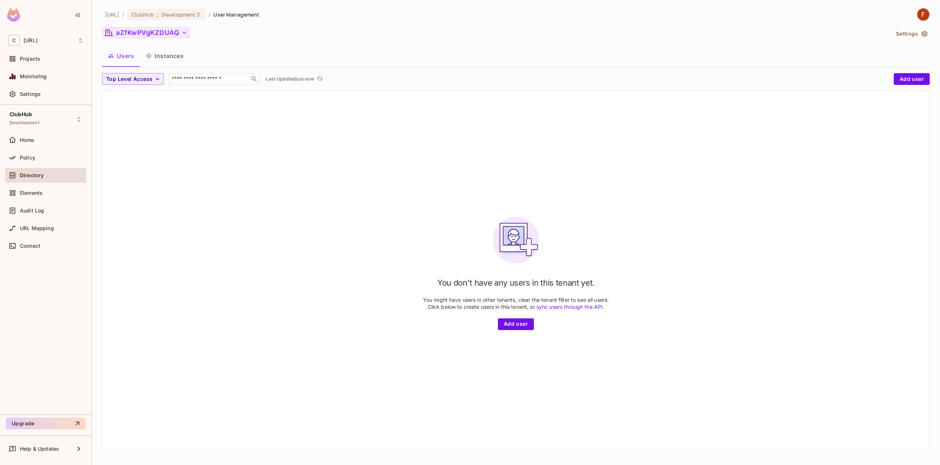
click at [161, 33] on button "aZfKwPVgKZDUAQ" at bounding box center [146, 33] width 88 height 12
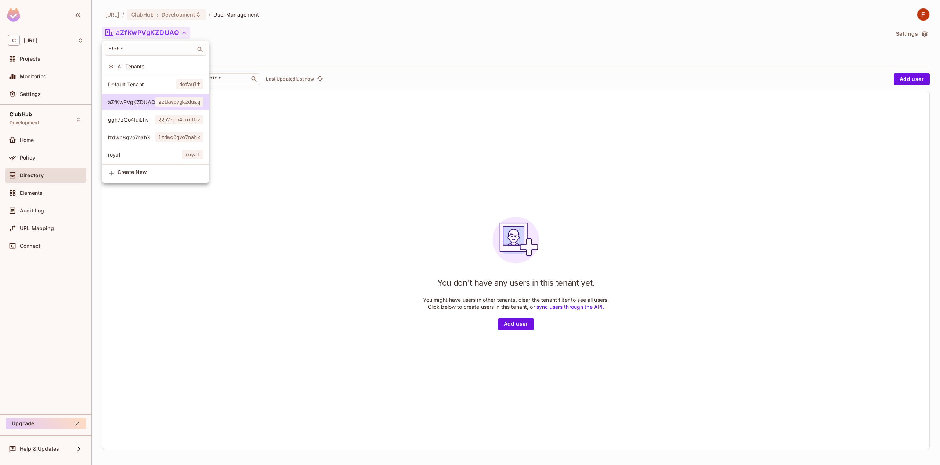
click at [137, 66] on span "All Tenants" at bounding box center [161, 66] width 86 height 7
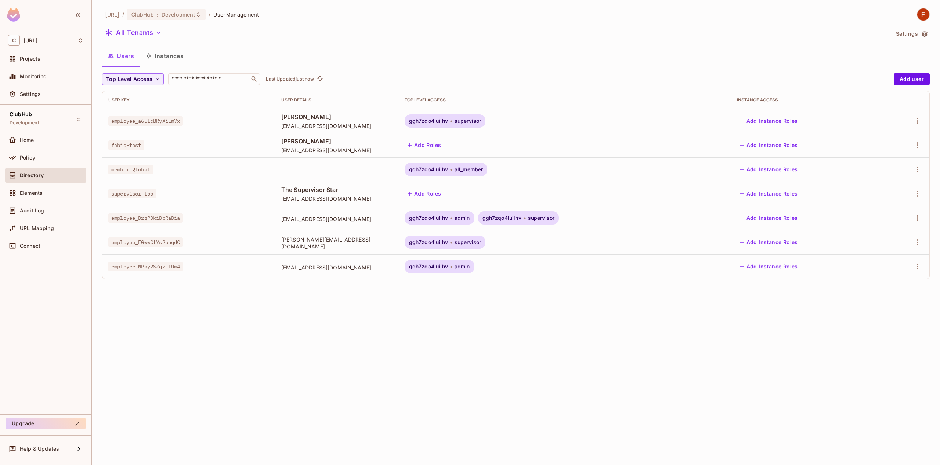
click at [347, 224] on td "lmalvido@royal-holiday.com" at bounding box center [337, 218] width 123 height 24
drag, startPoint x: 348, startPoint y: 224, endPoint x: 452, endPoint y: 219, distance: 104.1
click at [359, 222] on td "lmalvido@royal-holiday.com" at bounding box center [337, 218] width 123 height 24
click at [918, 217] on icon "button" at bounding box center [918, 217] width 9 height 9
click at [882, 235] on span "Edit" at bounding box center [875, 235] width 14 height 12
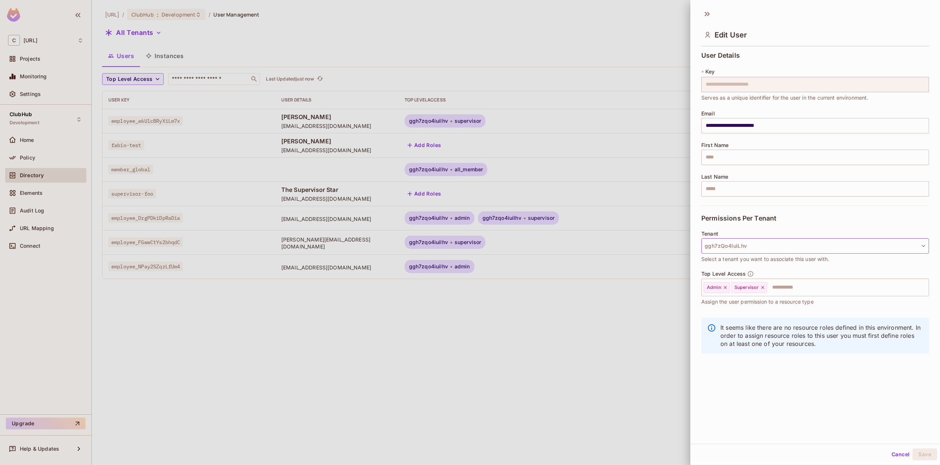
click at [756, 246] on button "ggh7zQo4IuiLhv" at bounding box center [816, 245] width 228 height 15
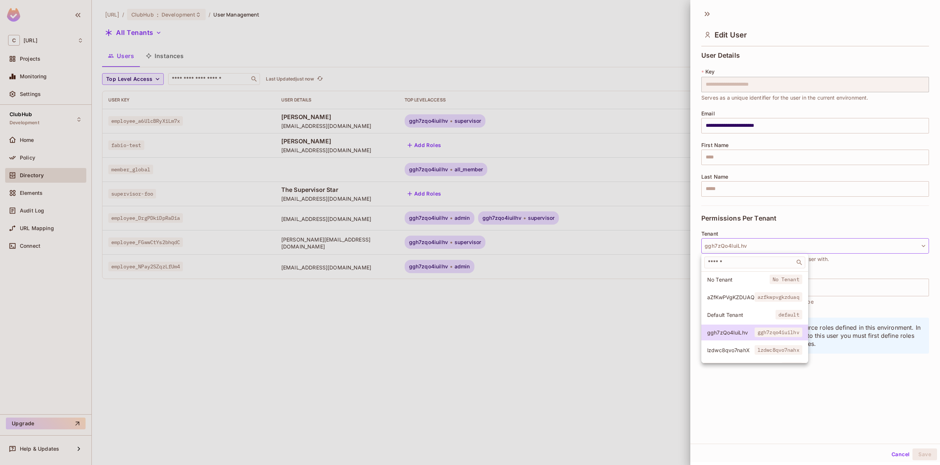
click at [742, 296] on span "aZfKwPVgKZDUAQ" at bounding box center [731, 297] width 47 height 7
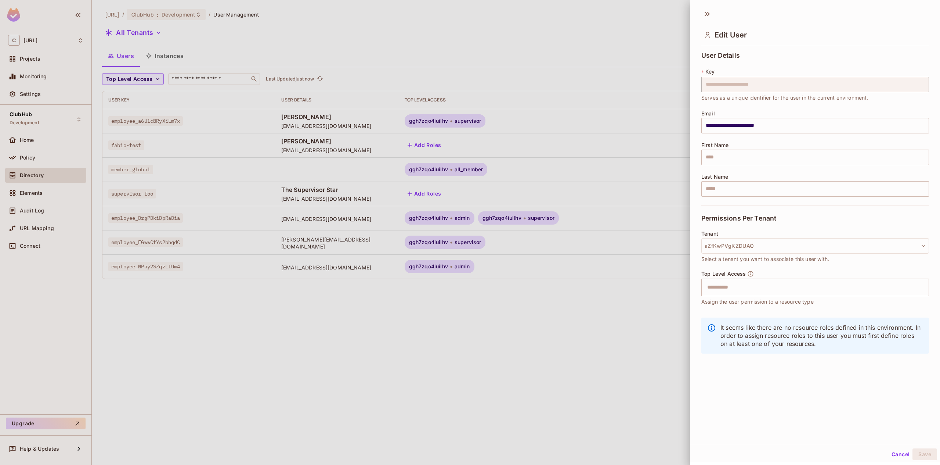
drag, startPoint x: 796, startPoint y: 406, endPoint x: 788, endPoint y: 393, distance: 15.2
click at [794, 404] on div "**********" at bounding box center [816, 224] width 250 height 438
click at [742, 288] on input "text" at bounding box center [809, 287] width 212 height 15
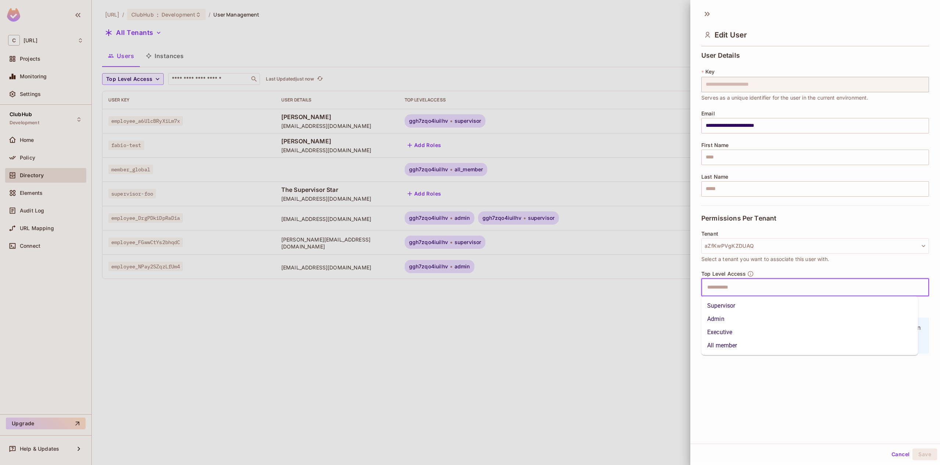
click at [728, 308] on li "Supervisor" at bounding box center [810, 305] width 217 height 13
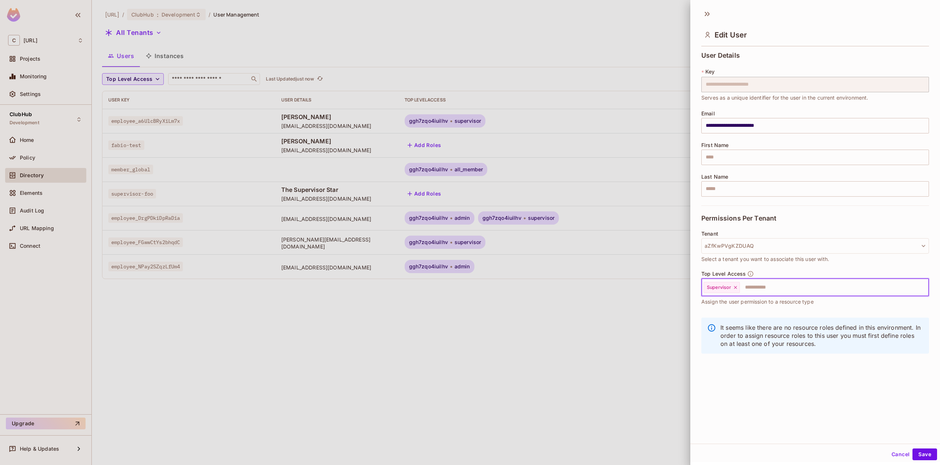
click at [774, 287] on input "text" at bounding box center [828, 287] width 174 height 15
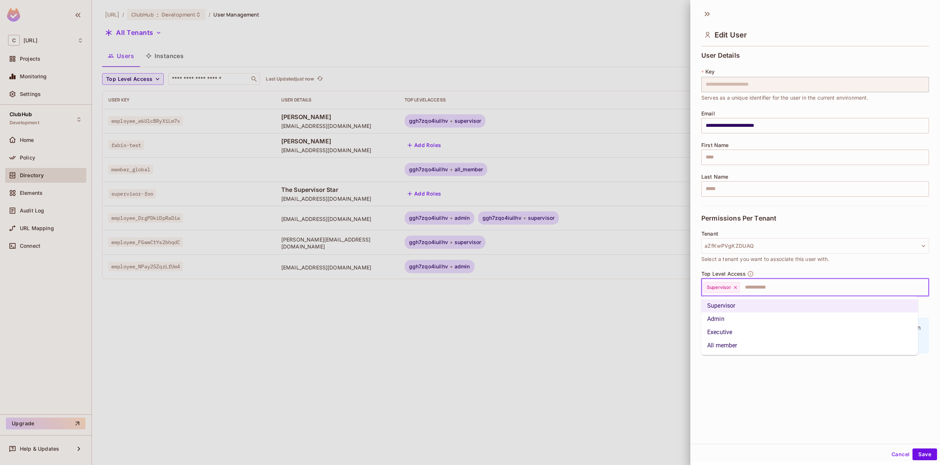
click at [728, 318] on li "Admin" at bounding box center [810, 318] width 217 height 13
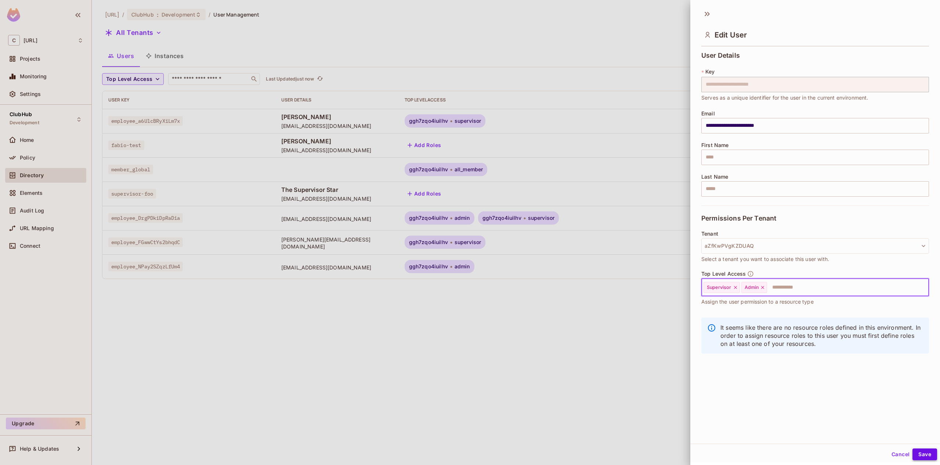
click at [928, 454] on button "Save" at bounding box center [925, 454] width 25 height 12
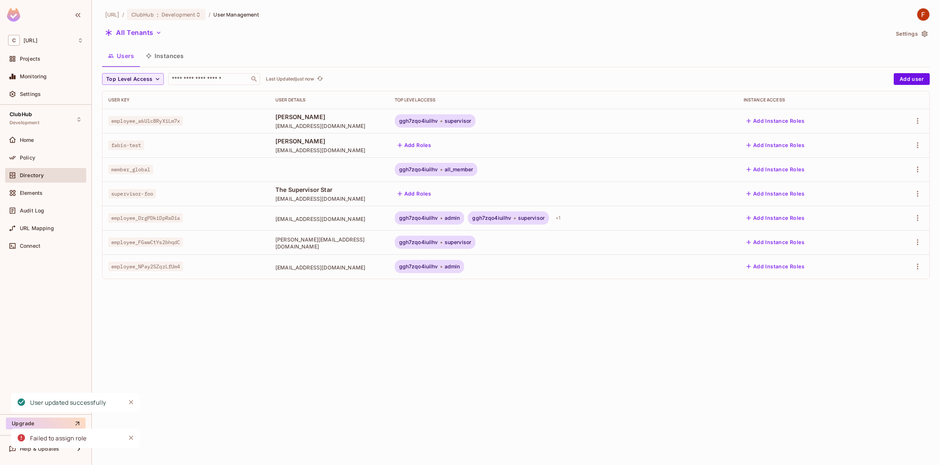
click at [617, 216] on div "ggh7zqo4iuilhv admin ggh7zqo4iuilhv supervisor + 1" at bounding box center [563, 217] width 337 height 13
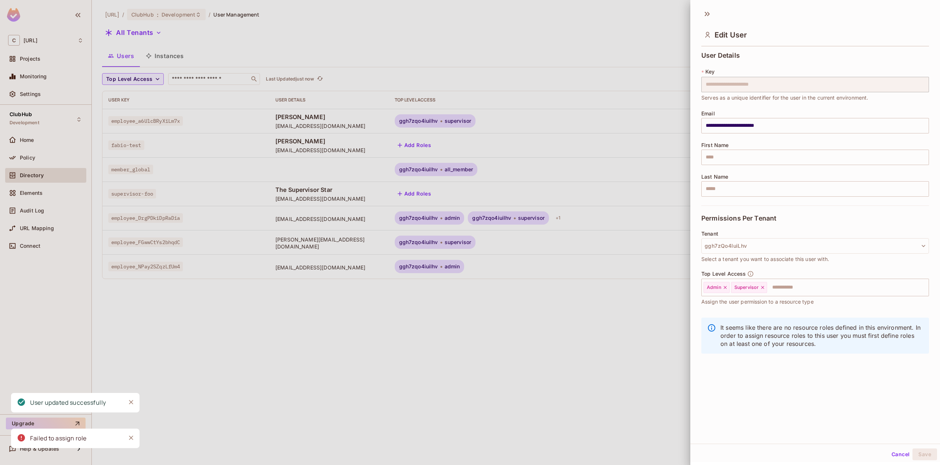
click at [579, 219] on div at bounding box center [470, 232] width 940 height 465
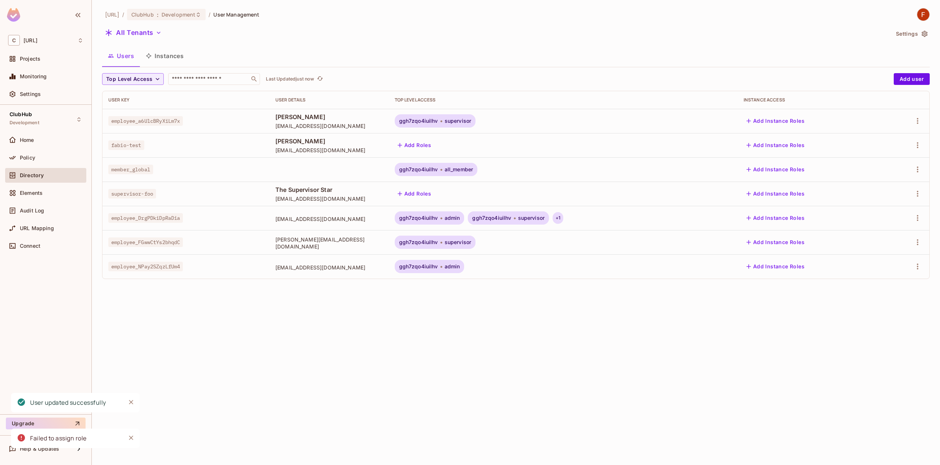
click at [564, 220] on div "+ 1" at bounding box center [558, 218] width 11 height 12
click at [629, 242] on span "azfkwpvgkzduaq" at bounding box center [619, 243] width 44 height 6
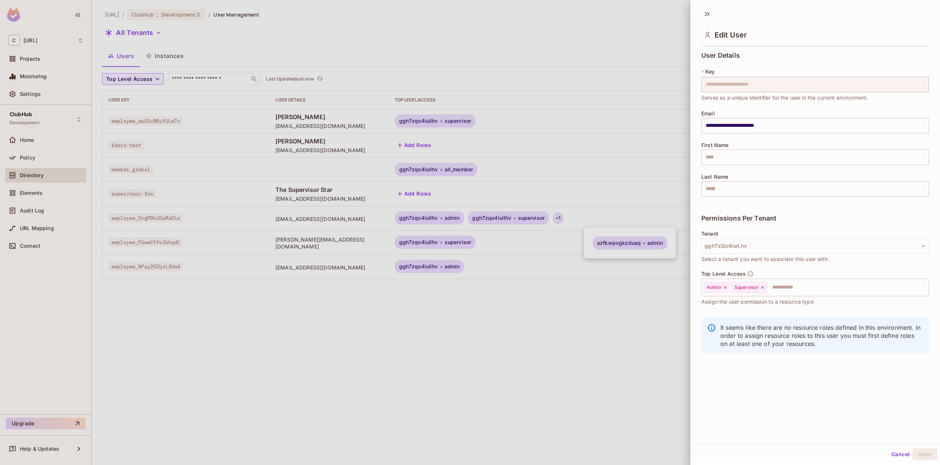
click at [632, 214] on div at bounding box center [470, 232] width 940 height 465
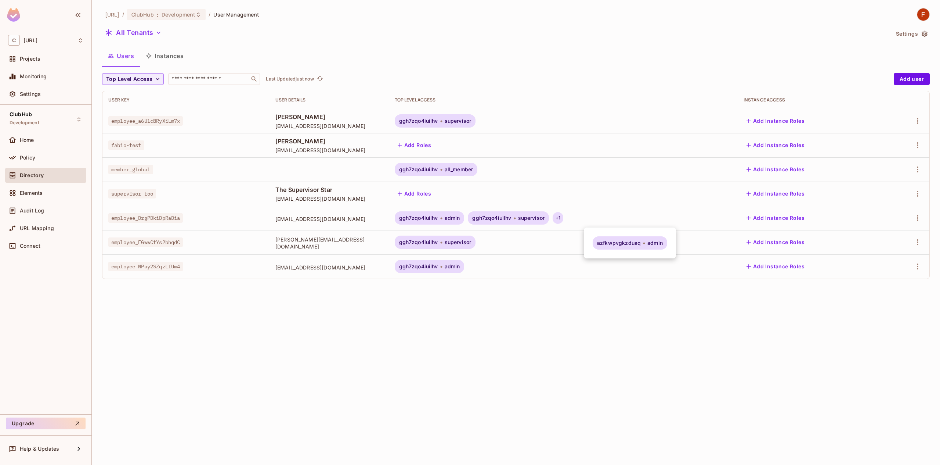
click at [613, 211] on div at bounding box center [470, 232] width 940 height 465
click at [511, 220] on span "ggh7zqo4iuilhv" at bounding box center [491, 218] width 39 height 6
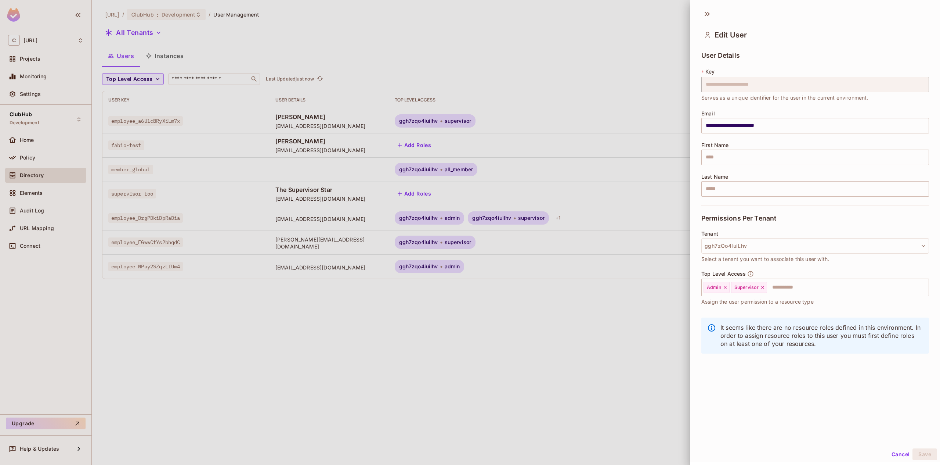
click at [720, 259] on span "Select a tenant you want to associate this user with." at bounding box center [766, 259] width 128 height 8
click at [726, 250] on button "ggh7zQo4IuiLhv" at bounding box center [816, 245] width 228 height 15
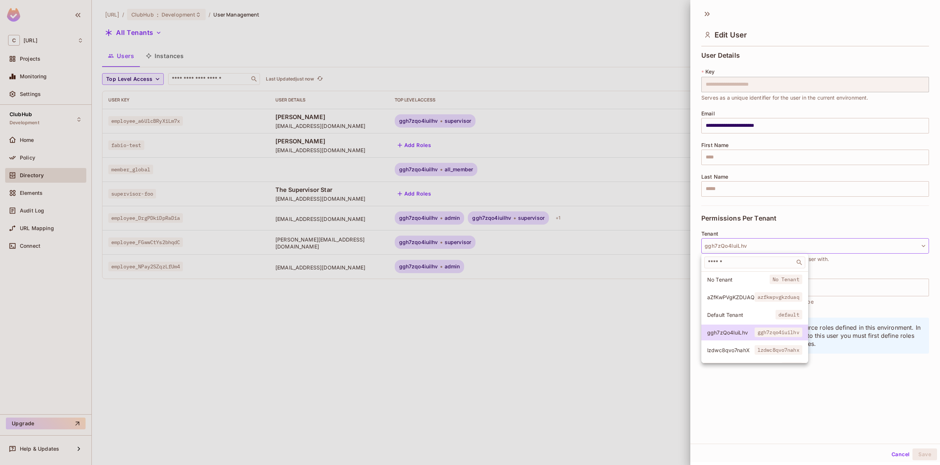
click at [757, 296] on span "azfkwpvgkzduaq" at bounding box center [779, 297] width 48 height 10
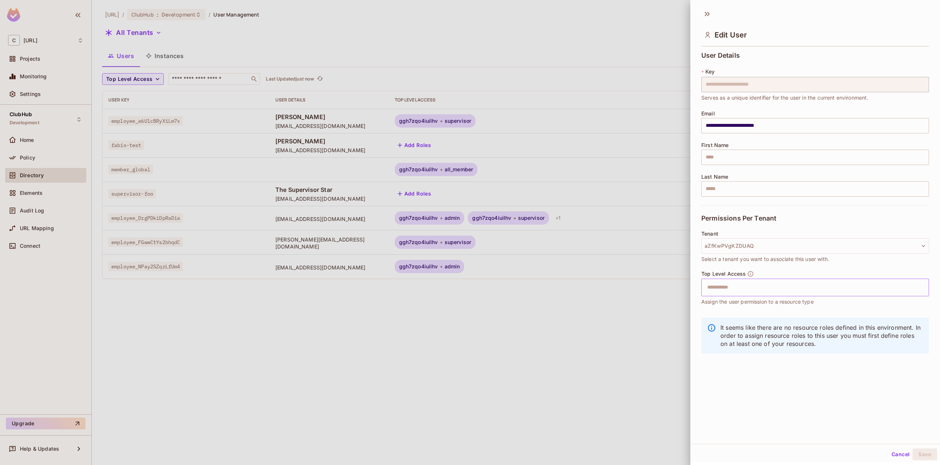
click at [749, 285] on input "text" at bounding box center [809, 287] width 212 height 15
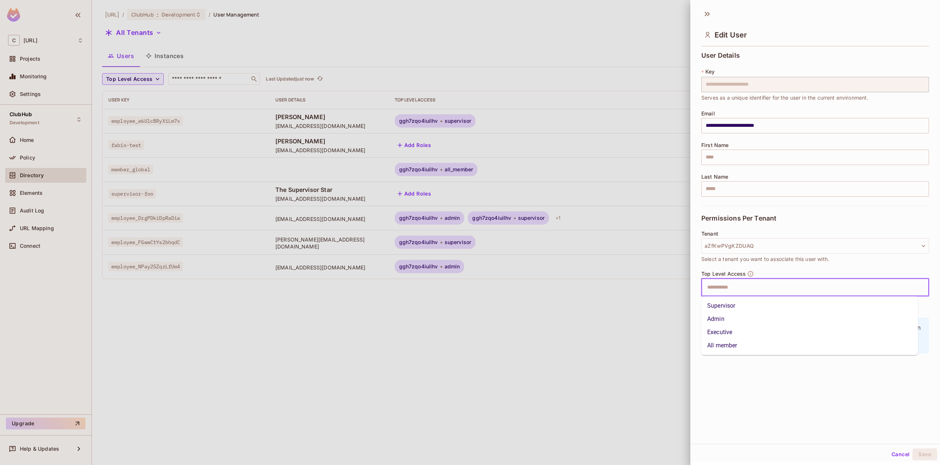
click at [608, 328] on div at bounding box center [470, 232] width 940 height 465
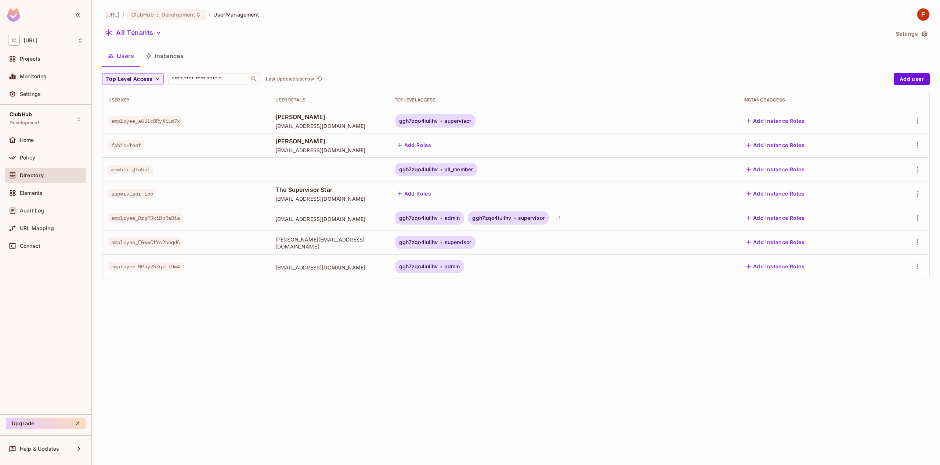
click at [511, 219] on span "ggh7zqo4iuilhv" at bounding box center [491, 218] width 39 height 6
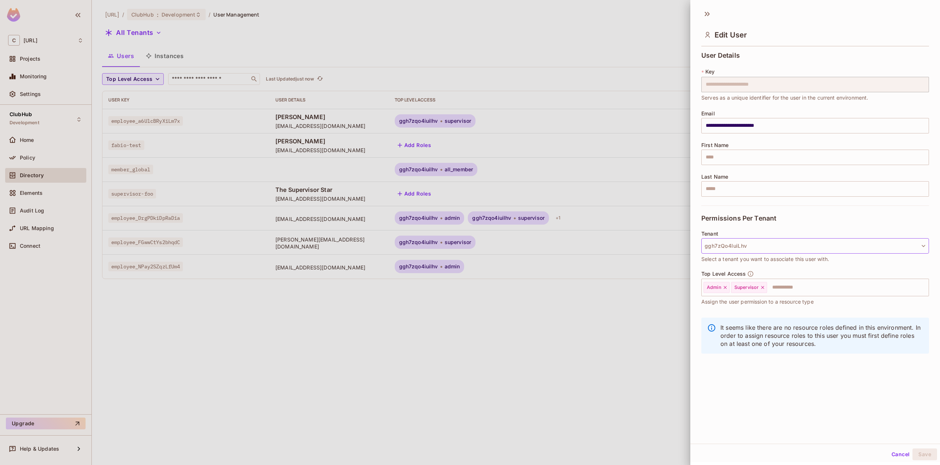
click at [741, 244] on button "ggh7zQo4IuiLhv" at bounding box center [816, 245] width 228 height 15
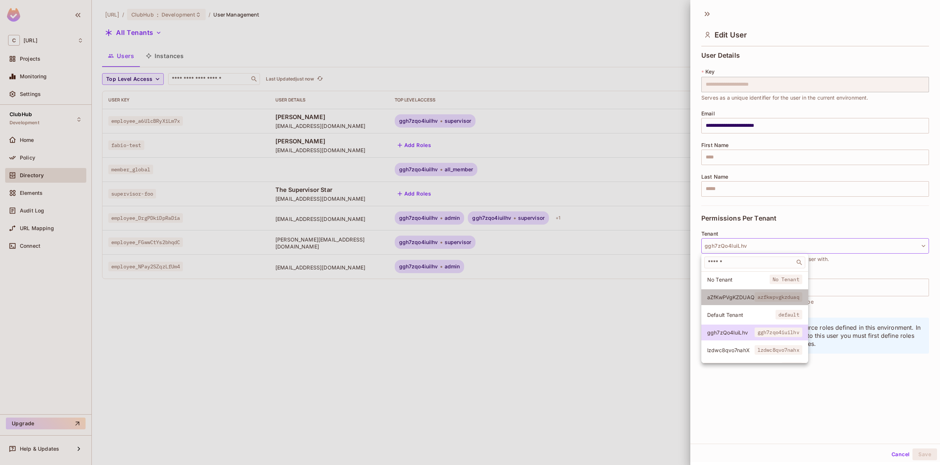
drag, startPoint x: 739, startPoint y: 299, endPoint x: 730, endPoint y: 299, distance: 8.8
click at [739, 299] on span "aZfKwPVgKZDUAQ" at bounding box center [731, 297] width 47 height 7
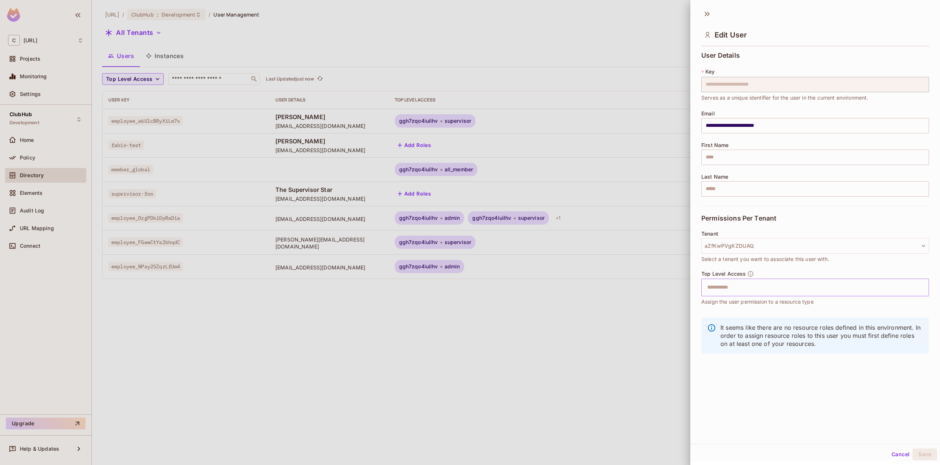
click at [749, 288] on input "text" at bounding box center [809, 287] width 212 height 15
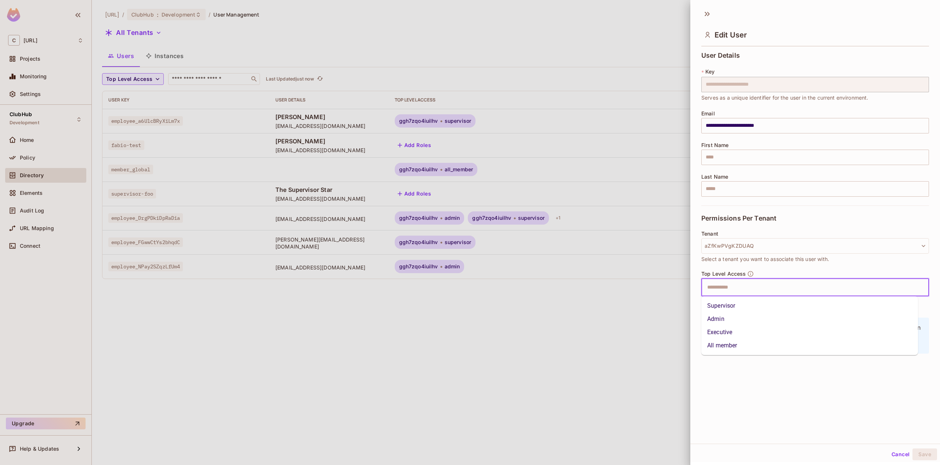
drag, startPoint x: 731, startPoint y: 307, endPoint x: 725, endPoint y: 294, distance: 15.0
click at [731, 307] on li "Supervisor" at bounding box center [810, 305] width 217 height 13
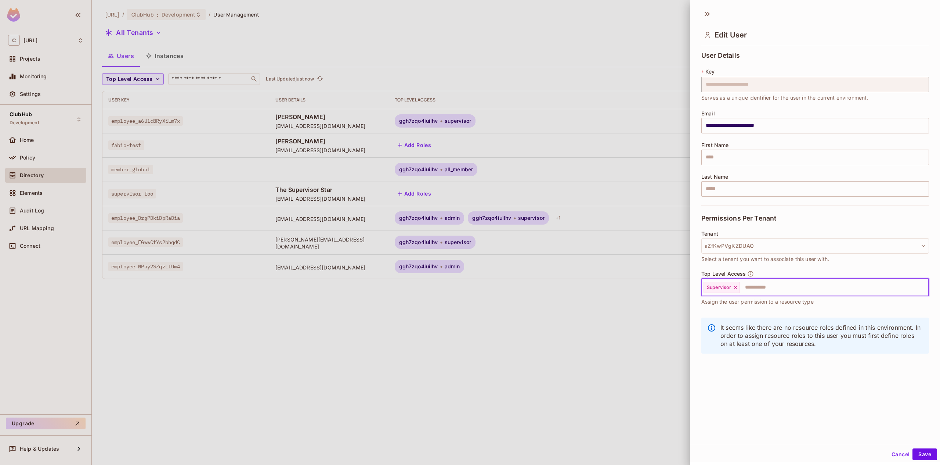
click at [723, 280] on div "Supervisor ​" at bounding box center [816, 287] width 228 height 18
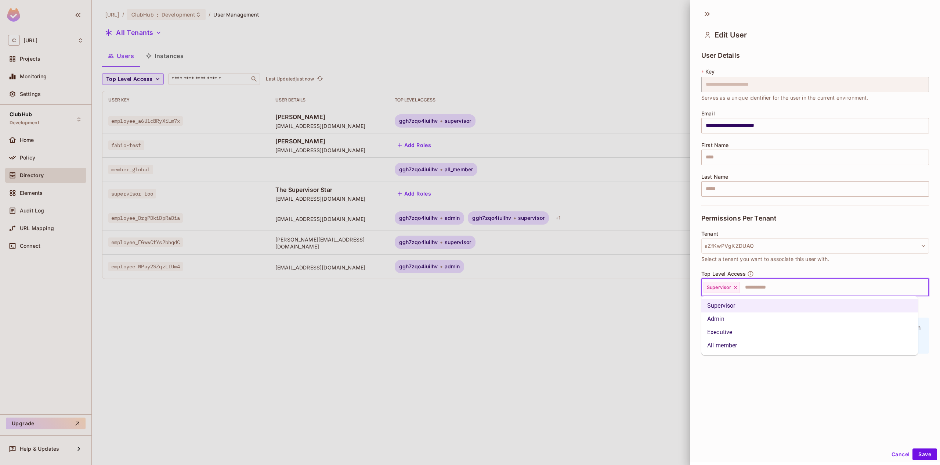
click at [752, 320] on li "Admin" at bounding box center [810, 318] width 217 height 13
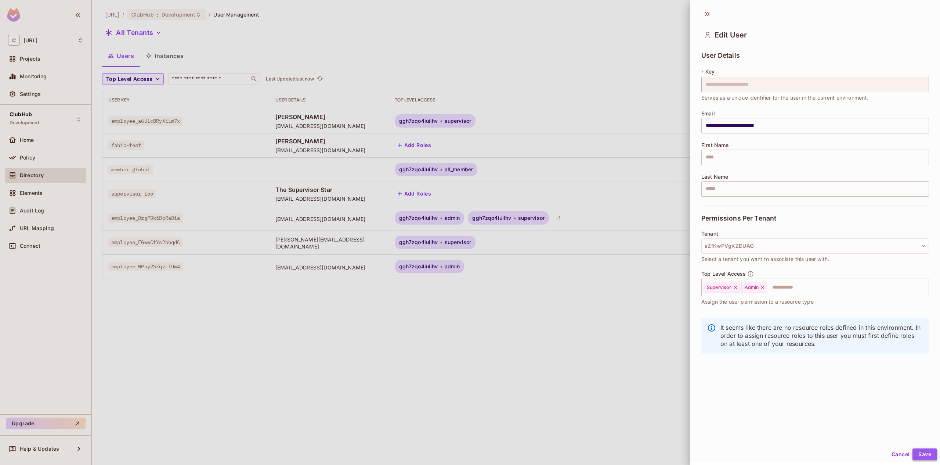
click at [919, 451] on button "Save" at bounding box center [925, 454] width 25 height 12
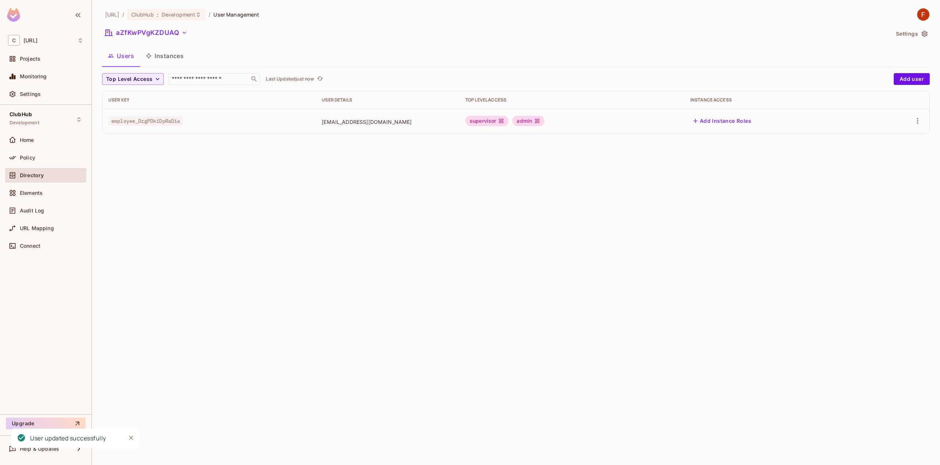
drag, startPoint x: 341, startPoint y: 161, endPoint x: 336, endPoint y: 162, distance: 5.5
click at [138, 33] on button "aZfKwPVgKZDUAQ" at bounding box center [146, 33] width 88 height 12
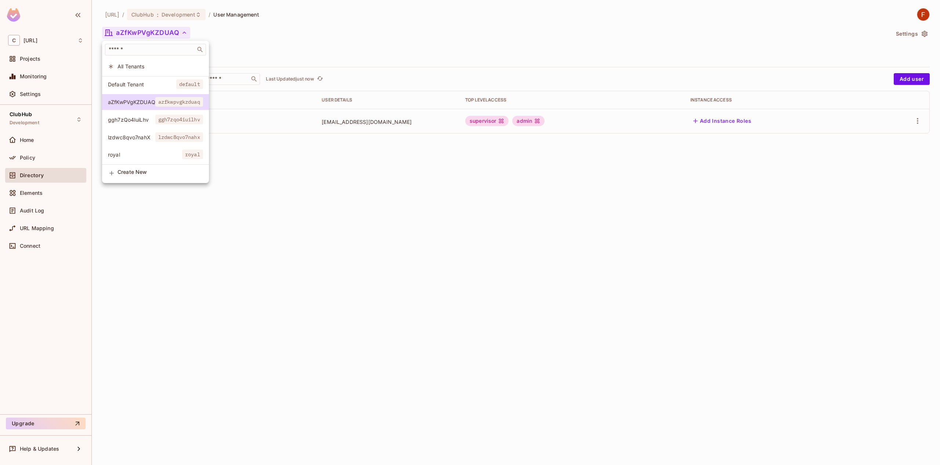
click at [140, 64] on span "All Tenants" at bounding box center [161, 66] width 86 height 7
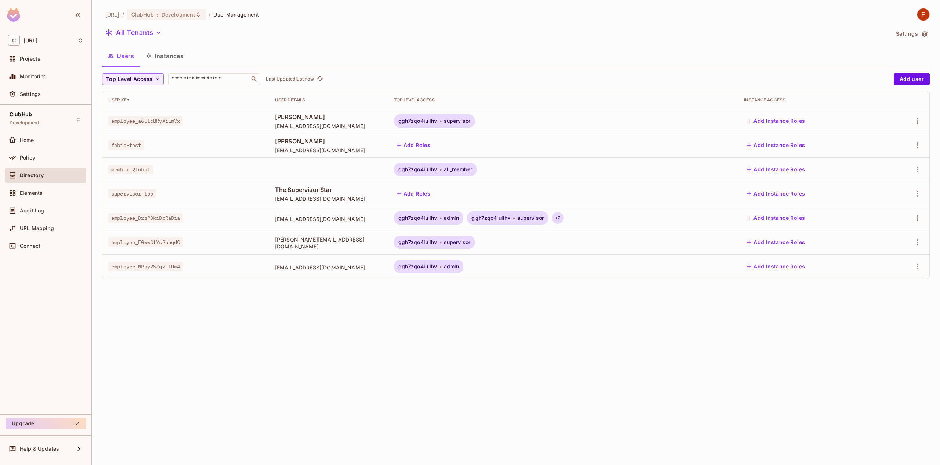
click at [564, 221] on div "+ 2" at bounding box center [558, 218] width 12 height 12
click at [657, 211] on div at bounding box center [470, 232] width 940 height 465
click at [916, 219] on icon "button" at bounding box center [918, 217] width 9 height 9
click at [896, 234] on li "Edit" at bounding box center [884, 235] width 68 height 16
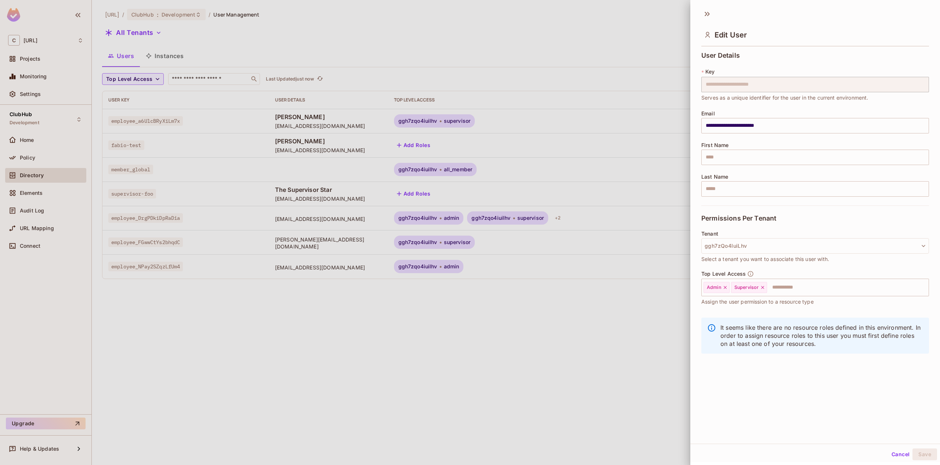
click at [830, 237] on div "Tenant ggh7zQo4IuiLhv Select a tenant you want to associate this user with." at bounding box center [816, 247] width 228 height 32
click at [827, 244] on button "ggh7zQo4IuiLhv" at bounding box center [816, 245] width 228 height 15
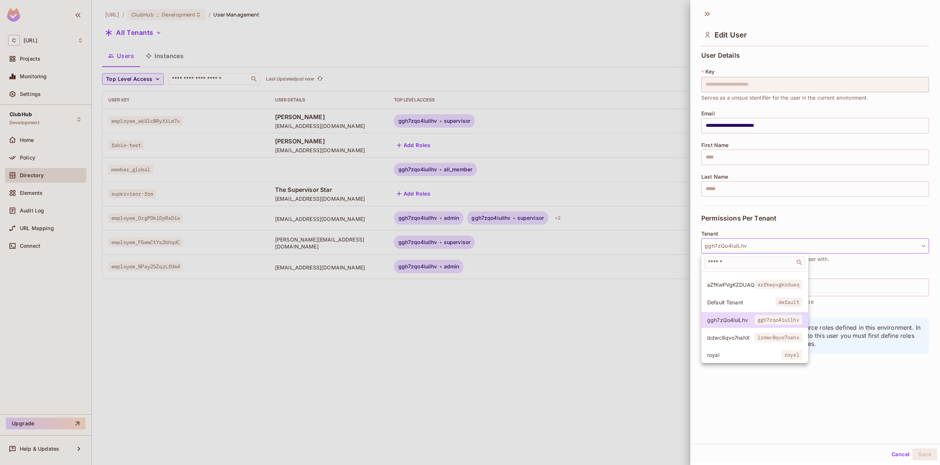
scroll to position [20, 0]
click at [569, 338] on div at bounding box center [470, 232] width 940 height 465
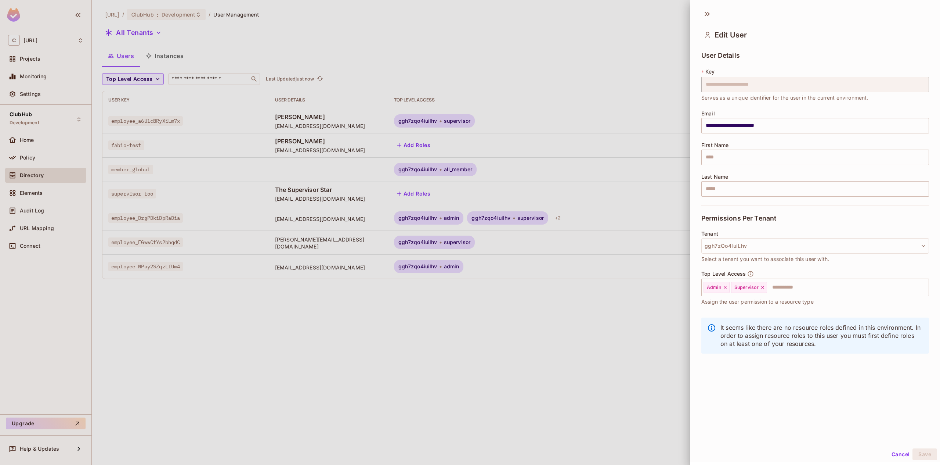
click at [569, 338] on div at bounding box center [470, 232] width 940 height 465
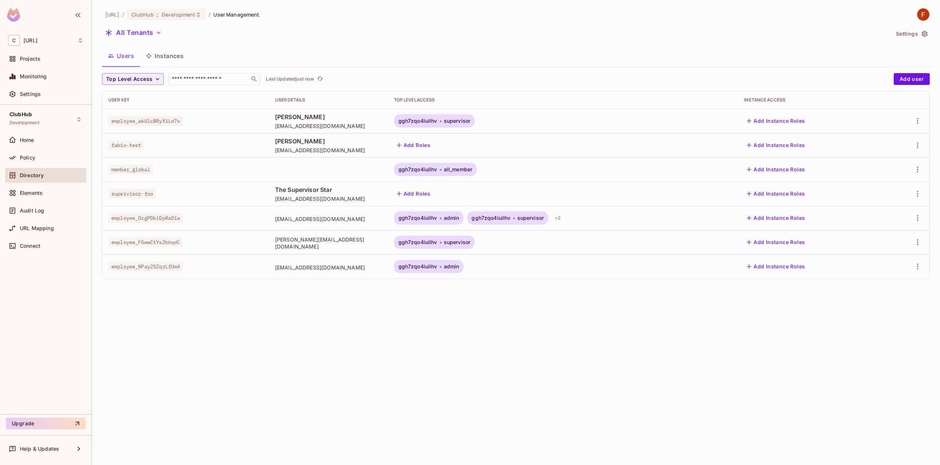
click at [158, 215] on span "employee_DrgPDkiDpRaDia" at bounding box center [145, 218] width 75 height 10
click at [920, 215] on icon "button" at bounding box center [918, 217] width 9 height 9
click at [879, 235] on div "Edit" at bounding box center [876, 234] width 10 height 7
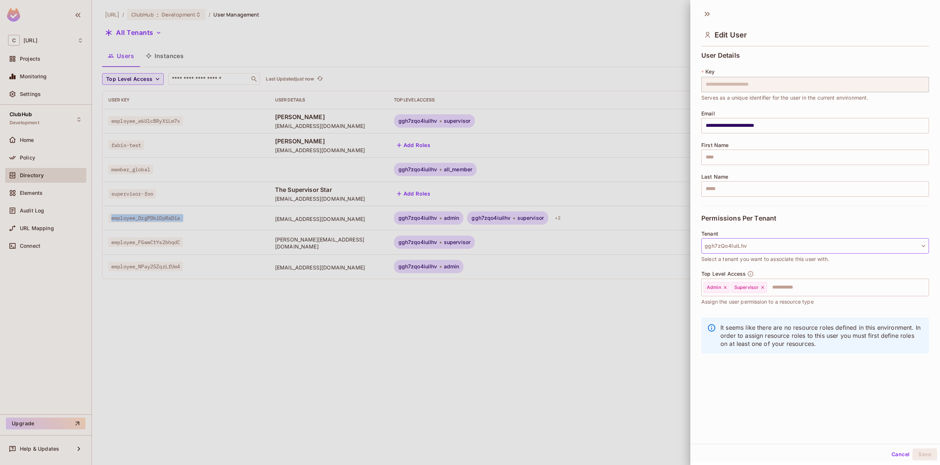
click at [763, 249] on button "ggh7zQo4IuiLhv" at bounding box center [816, 245] width 228 height 15
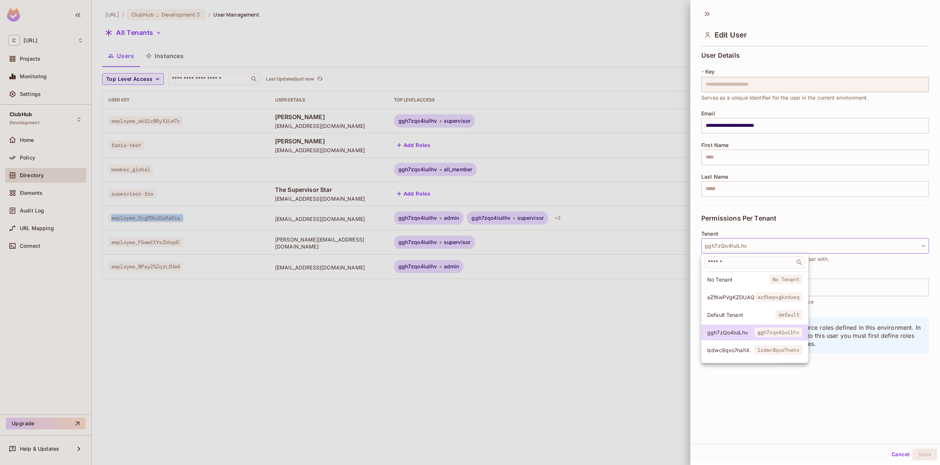
click at [741, 352] on span "lzdwc8qvo7nahX" at bounding box center [731, 349] width 47 height 7
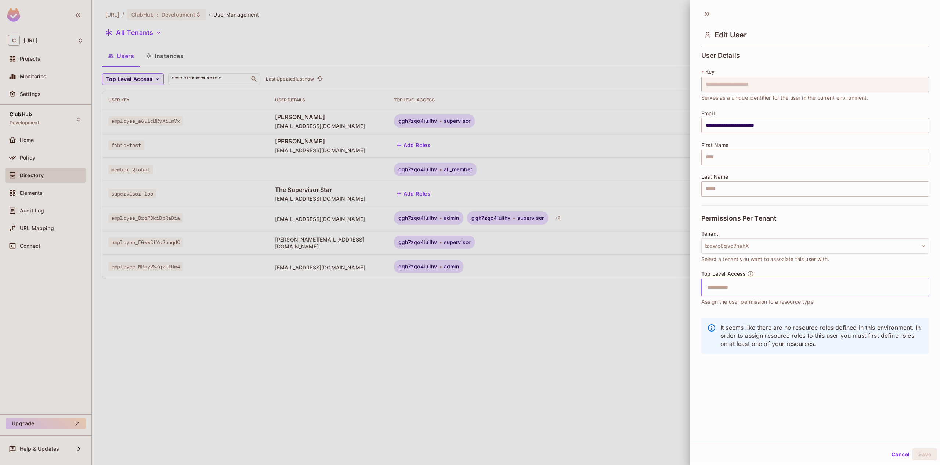
click at [738, 287] on input "text" at bounding box center [809, 287] width 212 height 15
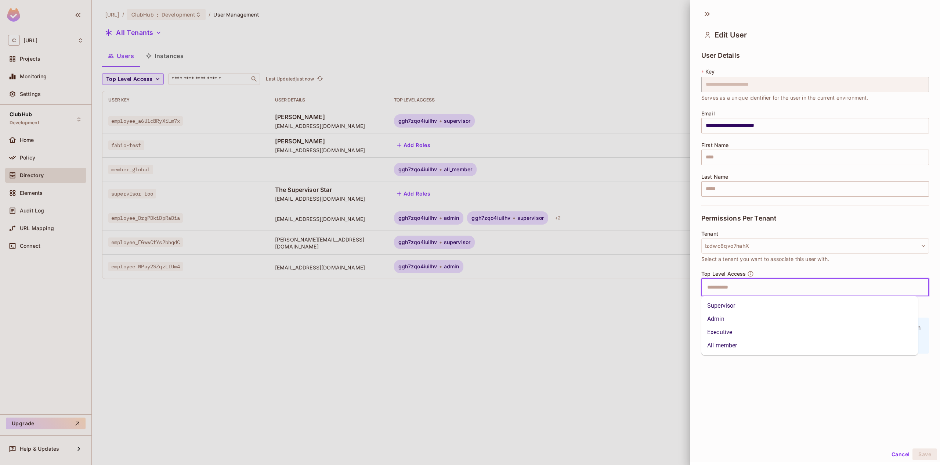
click at [717, 307] on li "Supervisor" at bounding box center [810, 305] width 217 height 13
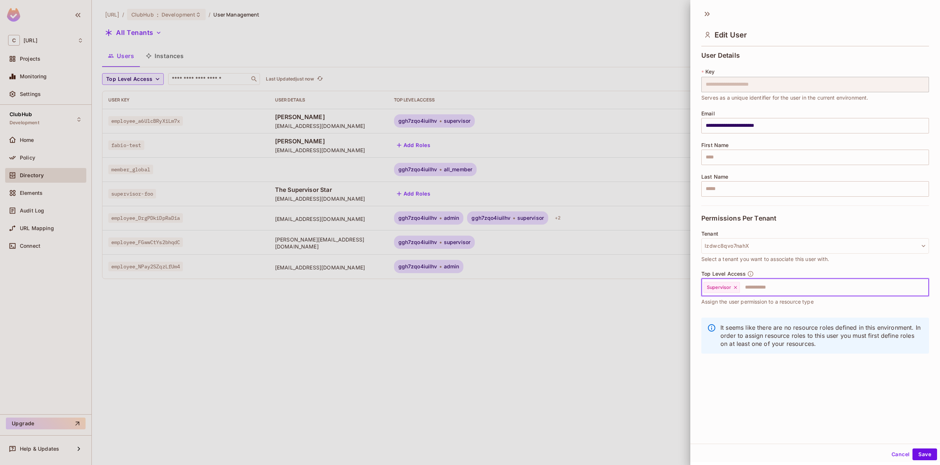
click at [784, 283] on input "text" at bounding box center [828, 287] width 174 height 15
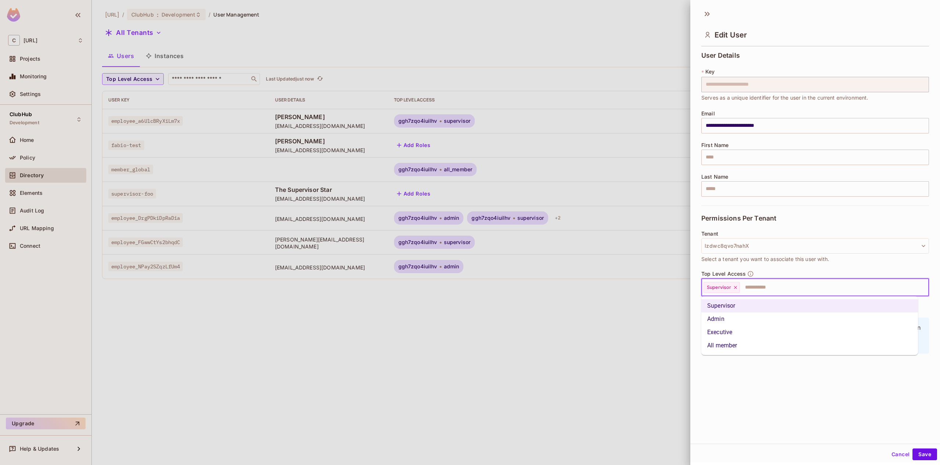
drag, startPoint x: 739, startPoint y: 319, endPoint x: 822, endPoint y: 370, distance: 96.8
click at [740, 319] on li "Admin" at bounding box center [810, 318] width 217 height 13
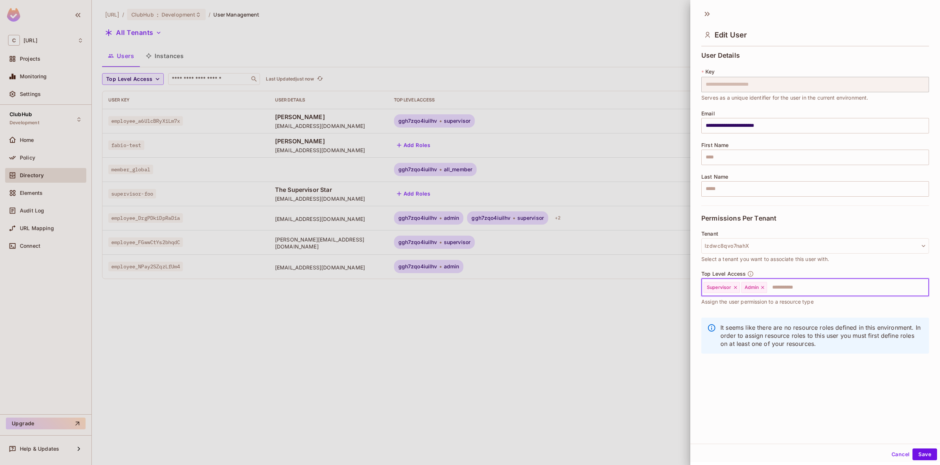
click at [921, 448] on button "Save" at bounding box center [925, 454] width 25 height 12
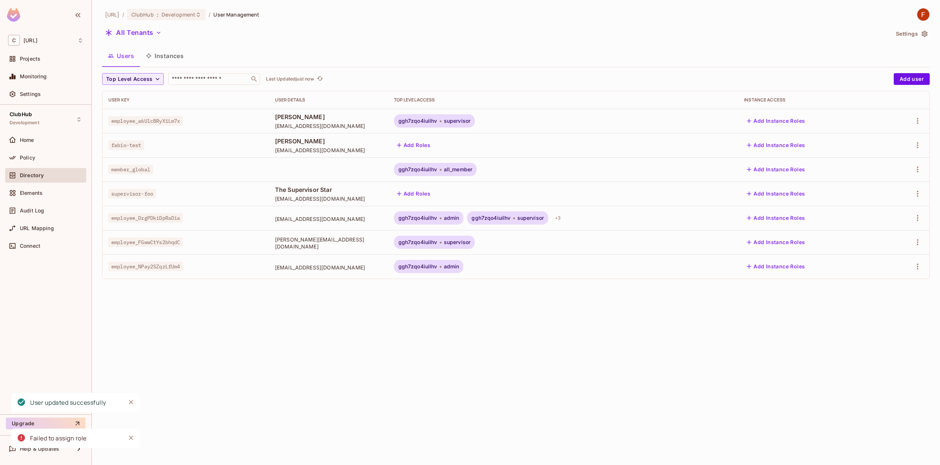
drag, startPoint x: 698, startPoint y: 334, endPoint x: 702, endPoint y: 338, distance: 6.2
click at [698, 334] on div "clubhub.ai / ClubHub : Development / User Management All Tenants Settings Users…" at bounding box center [516, 232] width 849 height 465
click at [324, 227] on td "lmalvido@royal-holiday.com" at bounding box center [328, 218] width 119 height 24
click at [151, 33] on button "All Tenants" at bounding box center [133, 33] width 62 height 12
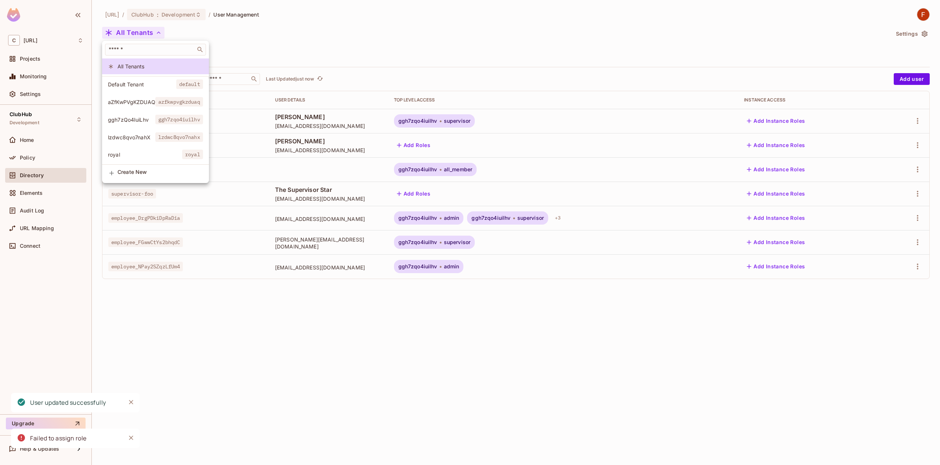
click at [167, 135] on span "lzdwc8qvo7nahx" at bounding box center [179, 137] width 48 height 10
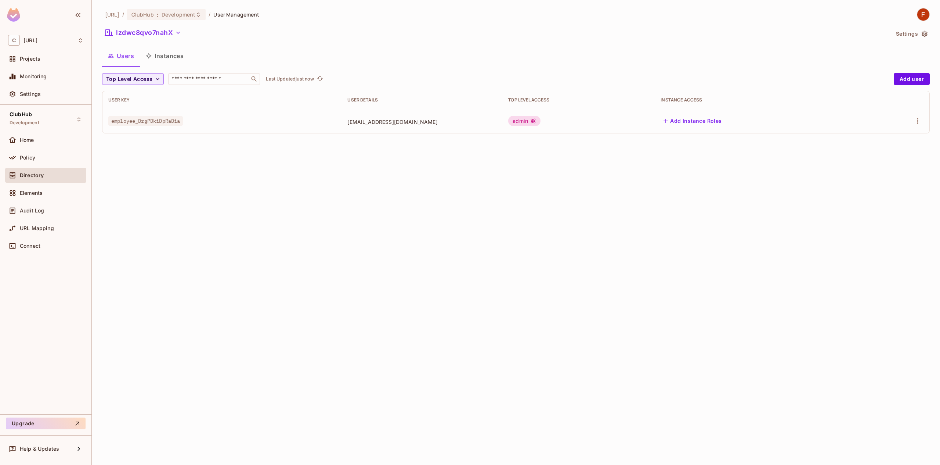
drag, startPoint x: 612, startPoint y: 177, endPoint x: 594, endPoint y: 173, distance: 18.1
click at [619, 101] on div "Top Level Access" at bounding box center [578, 100] width 141 height 6
click at [917, 122] on icon "button" at bounding box center [918, 120] width 9 height 9
click at [891, 139] on li "Edit" at bounding box center [886, 138] width 65 height 16
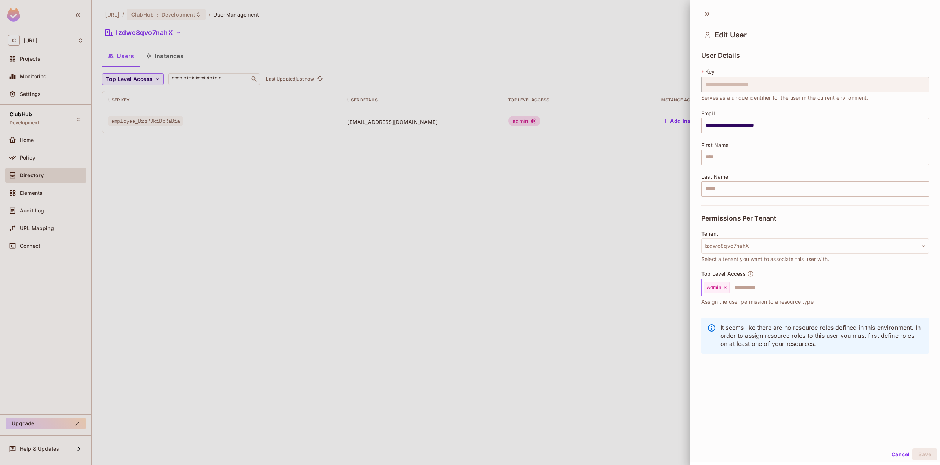
click at [756, 288] on input "text" at bounding box center [823, 287] width 184 height 15
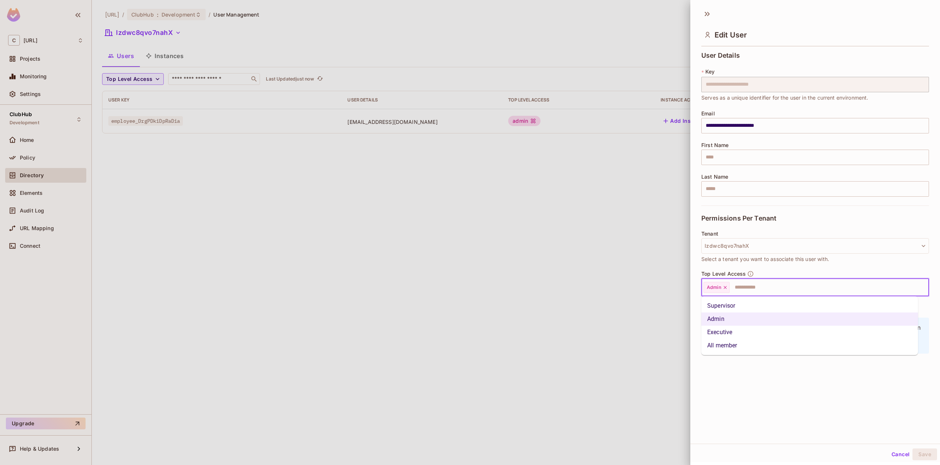
drag, startPoint x: 735, startPoint y: 306, endPoint x: 800, endPoint y: 325, distance: 67.2
click at [736, 307] on li "Supervisor" at bounding box center [810, 305] width 217 height 13
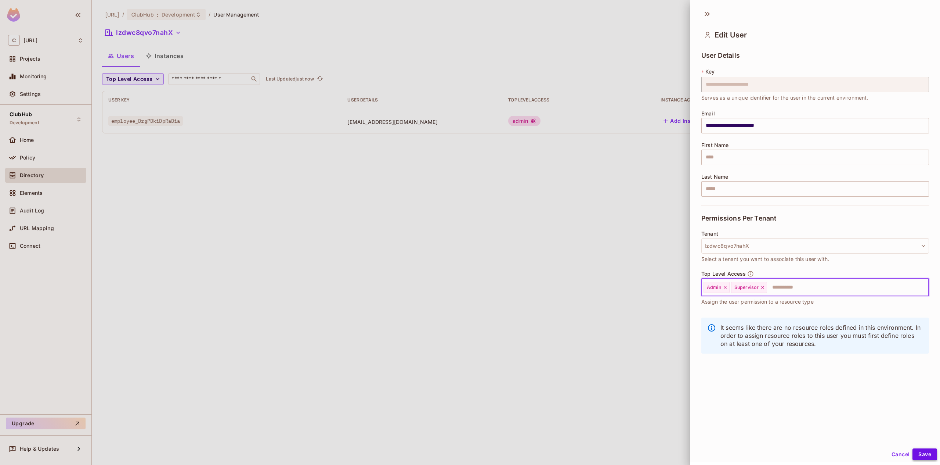
click at [925, 457] on button "Save" at bounding box center [925, 454] width 25 height 12
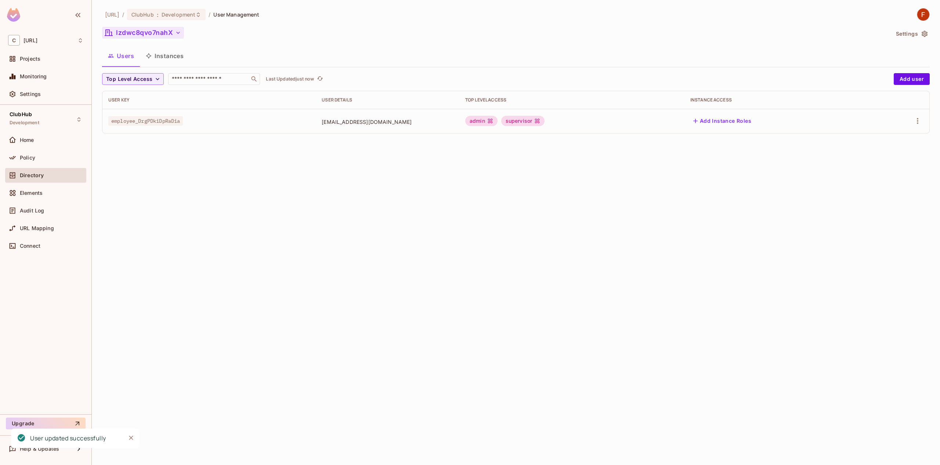
click at [157, 35] on button "lzdwc8qvo7nahX" at bounding box center [143, 33] width 82 height 12
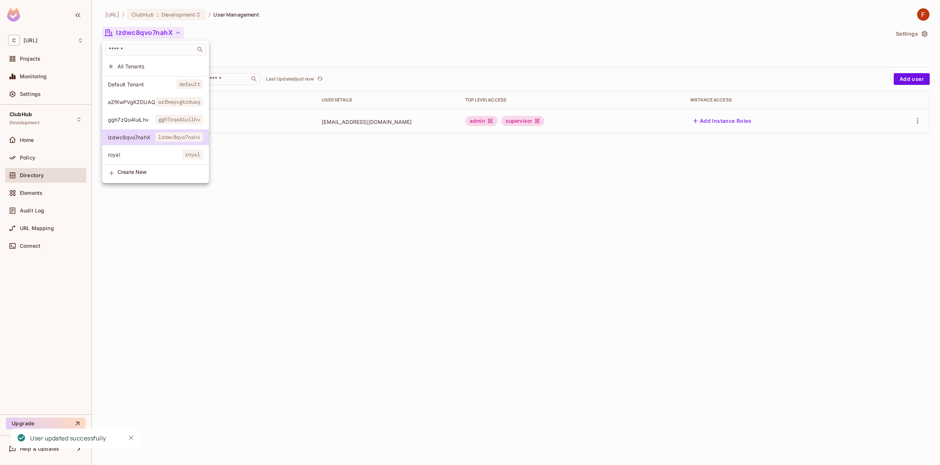
click at [146, 102] on span "aZfKwPVgKZDUAQ" at bounding box center [131, 101] width 47 height 7
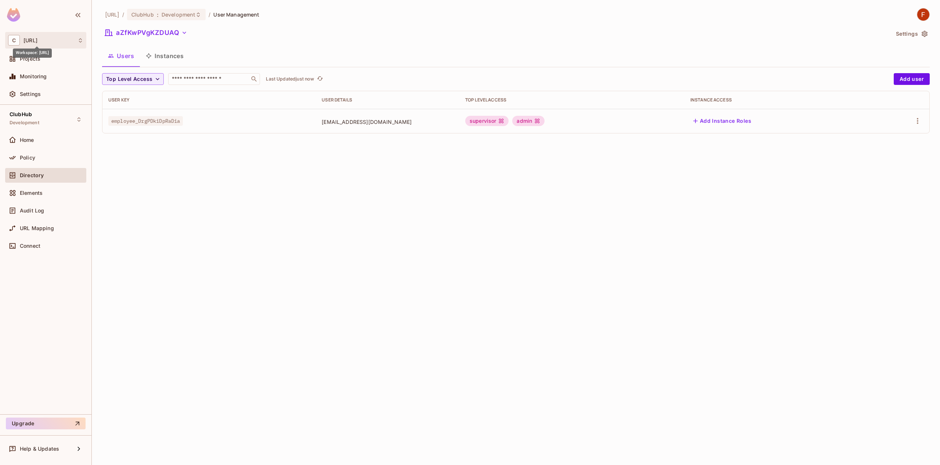
click at [37, 39] on span "clubhub.ai" at bounding box center [31, 40] width 14 height 6
drag, startPoint x: 198, startPoint y: 185, endPoint x: 169, endPoint y: 65, distance: 122.9
click at [198, 184] on div at bounding box center [470, 232] width 940 height 465
click at [32, 124] on span "Development" at bounding box center [25, 123] width 30 height 6
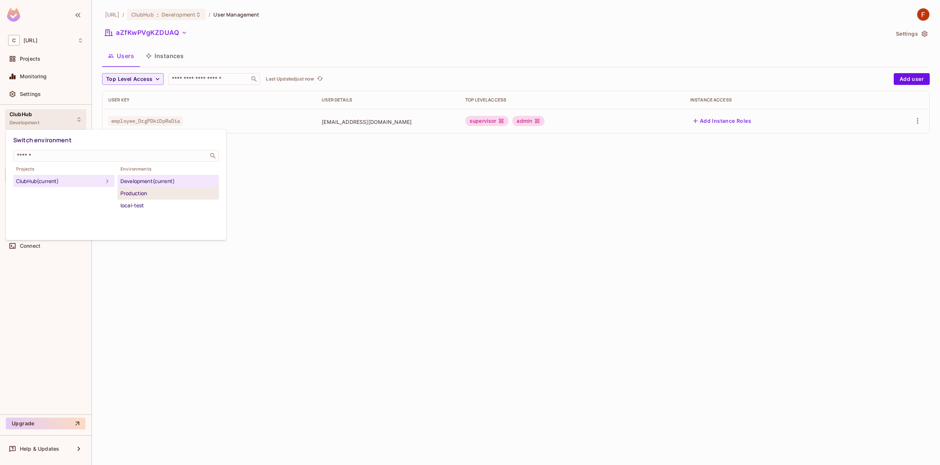
click at [149, 195] on div "Production" at bounding box center [168, 193] width 96 height 9
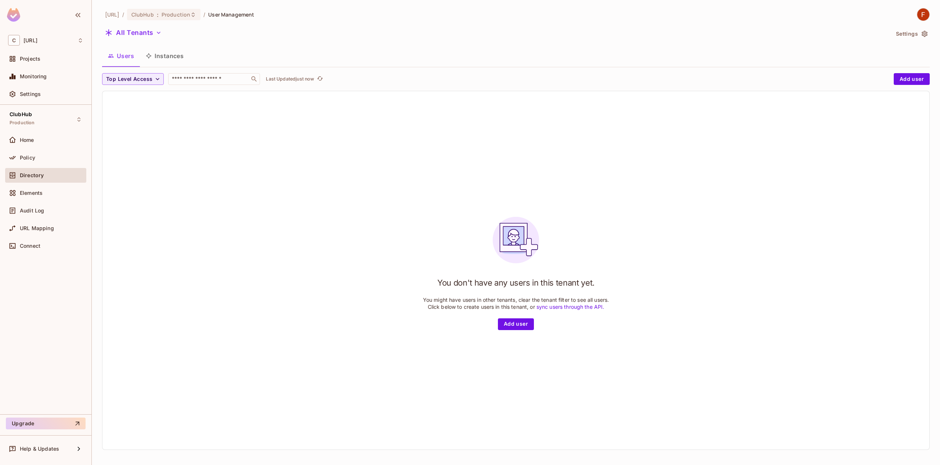
click at [35, 172] on span "Directory" at bounding box center [32, 175] width 24 height 6
click at [40, 141] on div "Home" at bounding box center [52, 140] width 64 height 6
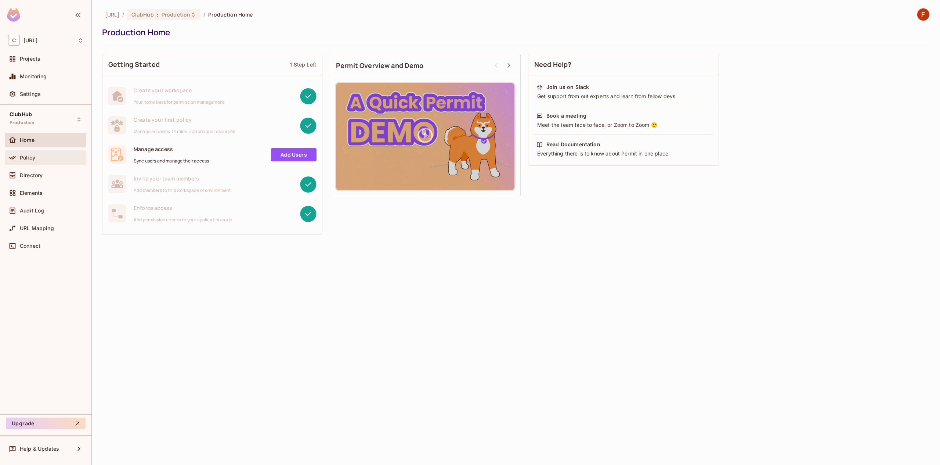
click at [37, 158] on div "Policy" at bounding box center [52, 158] width 64 height 6
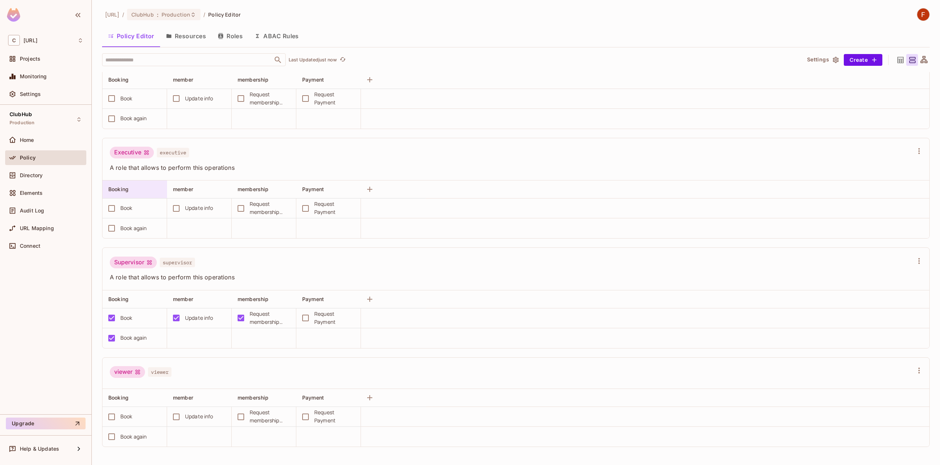
scroll to position [0, 0]
click at [45, 175] on div "Directory" at bounding box center [52, 175] width 64 height 6
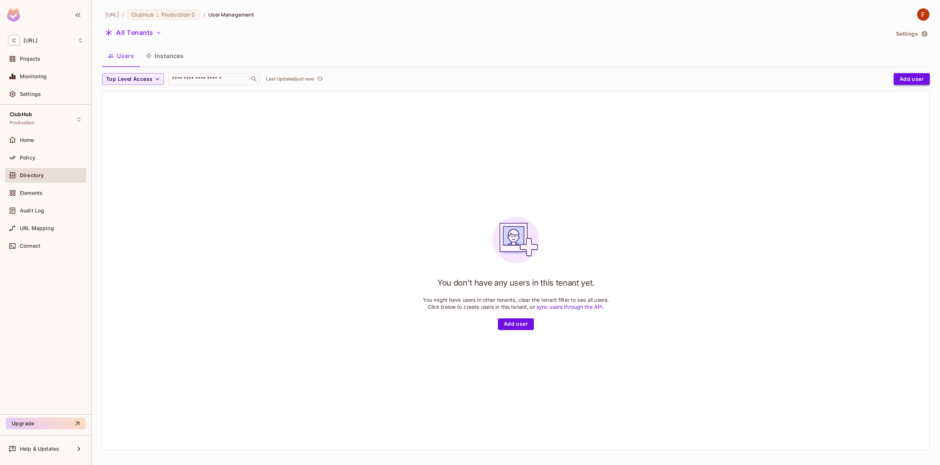
click at [910, 83] on button "Add user" at bounding box center [912, 79] width 36 height 12
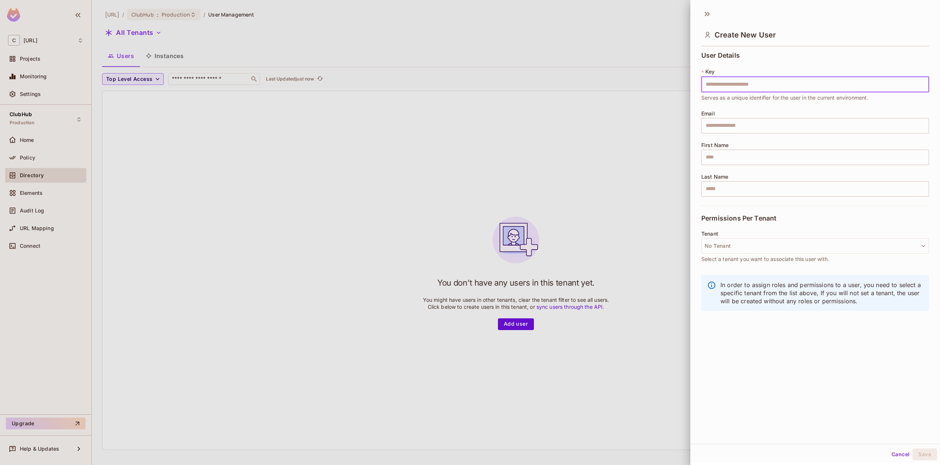
click at [755, 80] on input "text" at bounding box center [816, 84] width 228 height 15
click at [228, 155] on div at bounding box center [470, 232] width 940 height 465
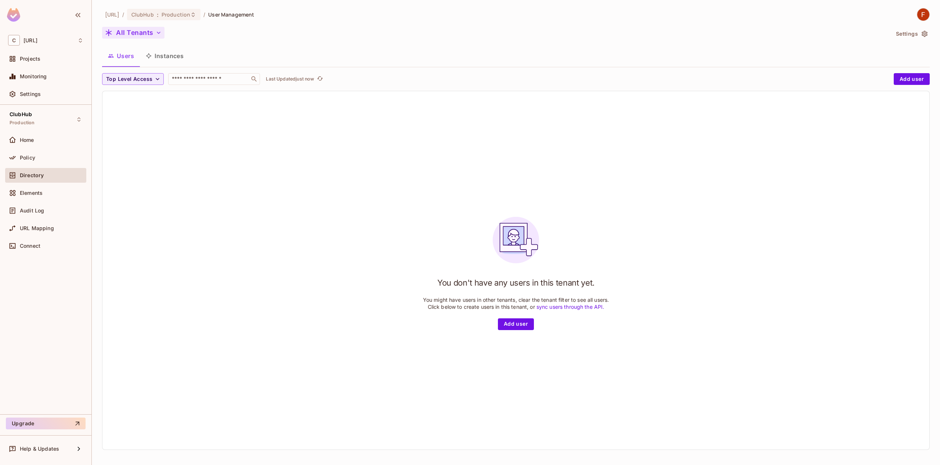
click at [132, 32] on button "All Tenants" at bounding box center [133, 33] width 62 height 12
click at [33, 55] on div at bounding box center [470, 232] width 940 height 465
click at [69, 124] on div "ClubHub Production" at bounding box center [45, 119] width 81 height 20
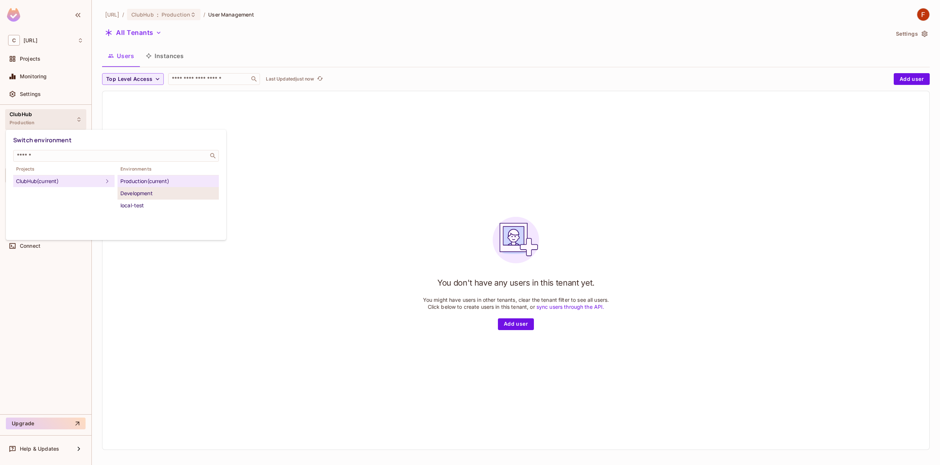
click at [161, 197] on div "Development" at bounding box center [168, 193] width 96 height 9
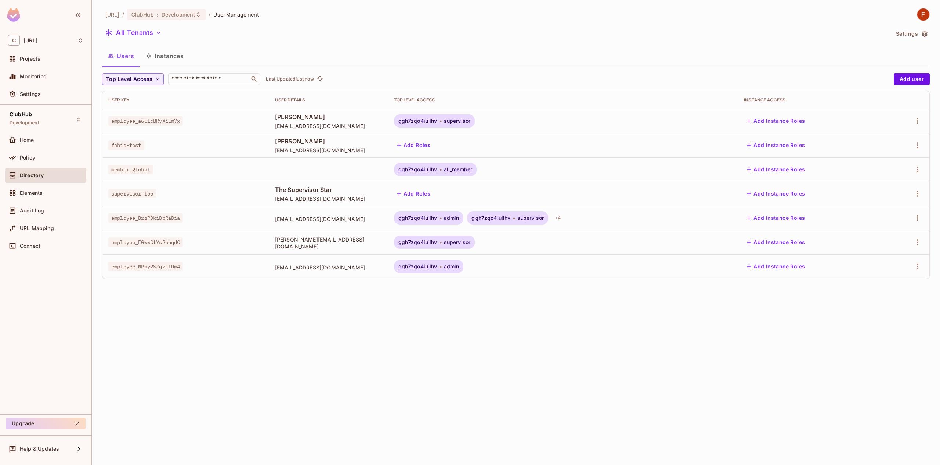
click at [179, 217] on span "employee_DrgPDkiDpRaDia" at bounding box center [145, 218] width 75 height 10
copy span "employee_DrgPDkiDpRaDia"
click at [53, 122] on div "ClubHub Development" at bounding box center [45, 119] width 81 height 20
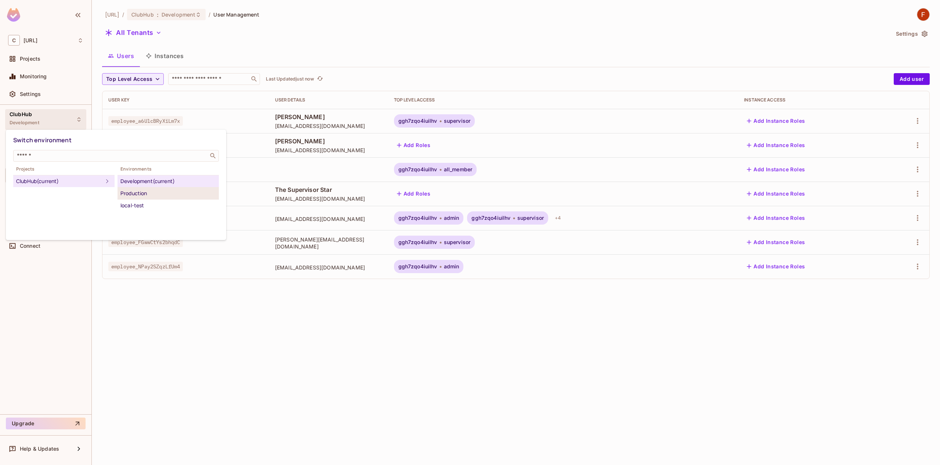
click at [145, 197] on div "Production" at bounding box center [168, 193] width 96 height 9
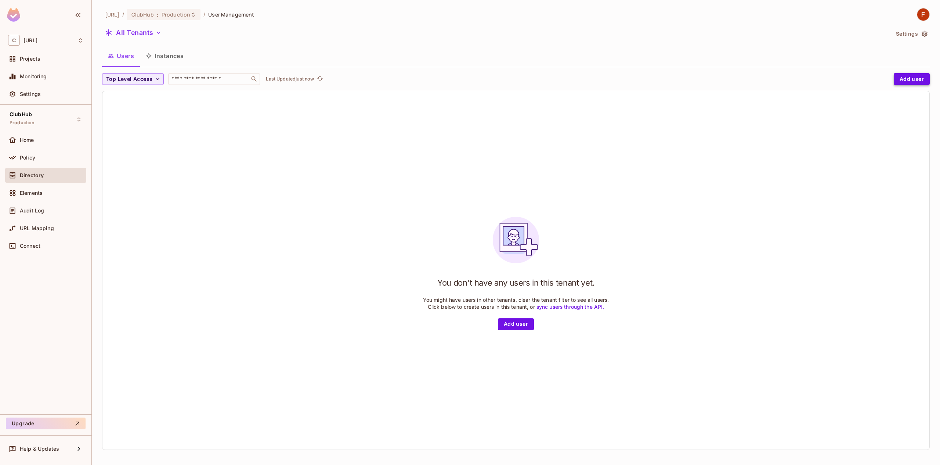
click at [897, 83] on button "Add user" at bounding box center [912, 79] width 36 height 12
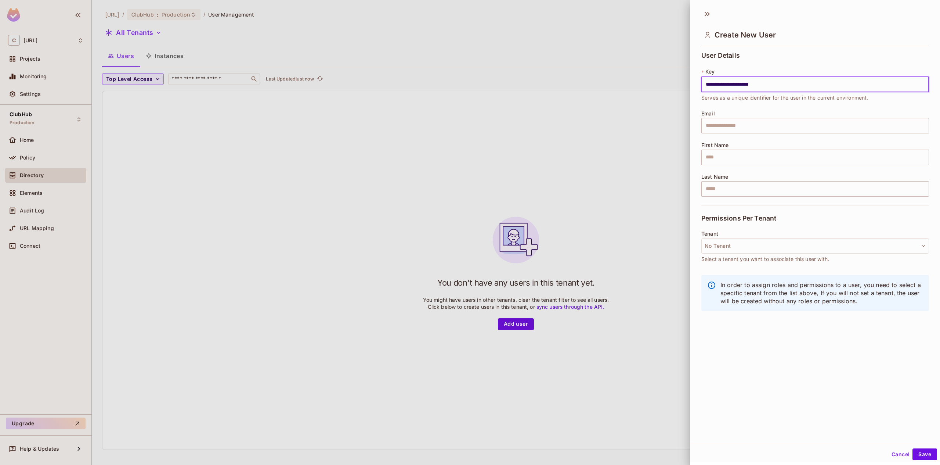
type input "**********"
click at [289, 88] on div at bounding box center [470, 232] width 940 height 465
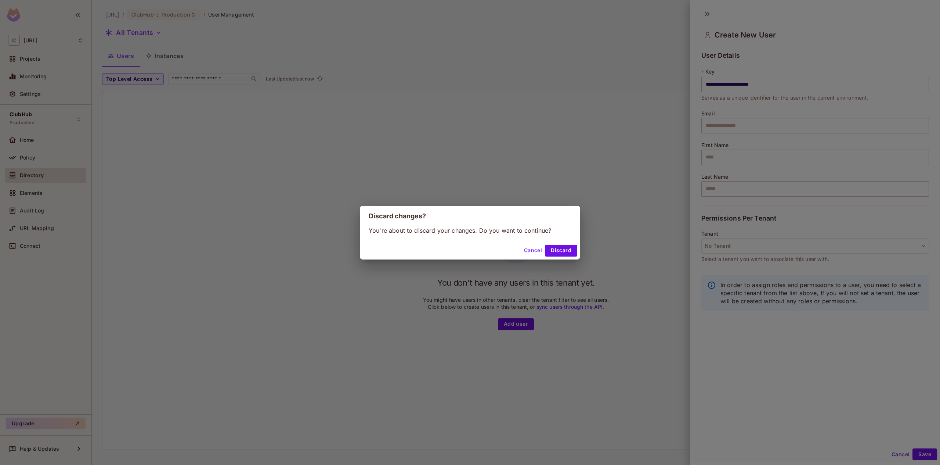
drag, startPoint x: 453, startPoint y: 118, endPoint x: 469, endPoint y: 136, distance: 24.4
click at [460, 122] on div "Discard changes? You're about to discard your changes. Do you want to continue?…" at bounding box center [470, 232] width 940 height 465
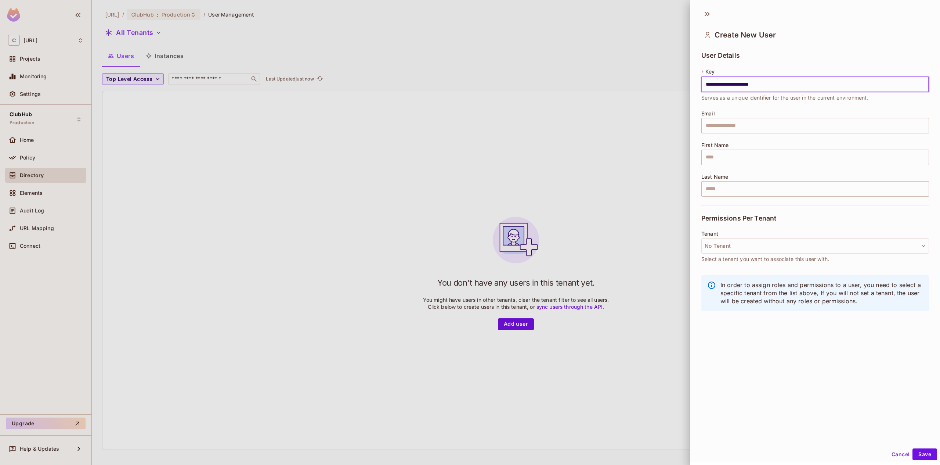
drag, startPoint x: 731, startPoint y: 83, endPoint x: 786, endPoint y: 83, distance: 54.7
click at [824, 91] on input "**********" at bounding box center [816, 84] width 228 height 15
click at [444, 145] on div at bounding box center [470, 232] width 940 height 465
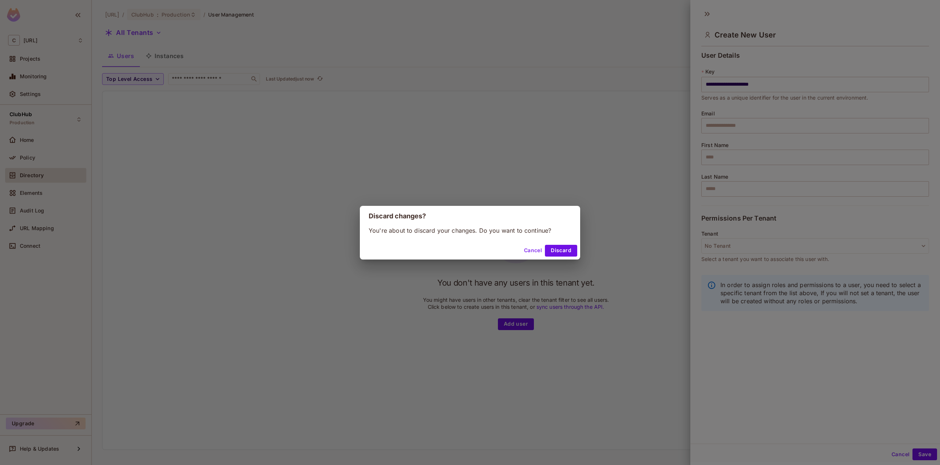
click at [569, 246] on button "Discard" at bounding box center [561, 251] width 32 height 12
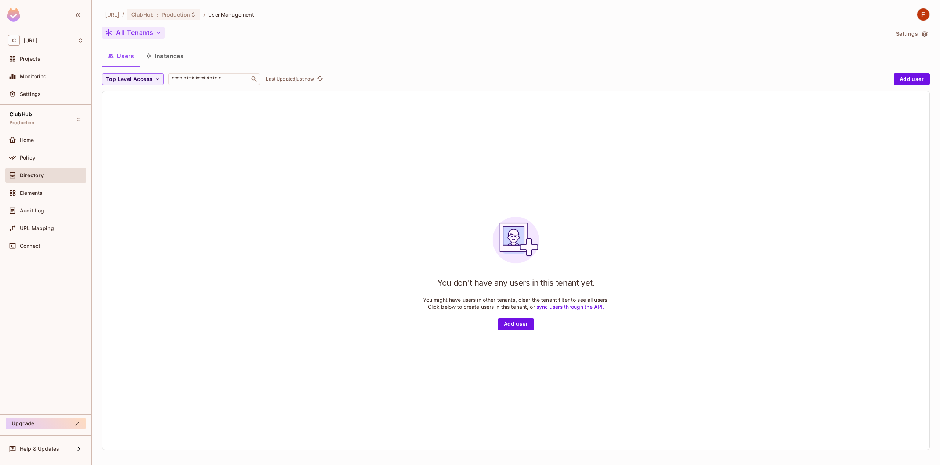
click at [130, 27] on button "All Tenants" at bounding box center [133, 33] width 62 height 12
click at [138, 105] on span "Create New" at bounding box center [159, 102] width 82 height 6
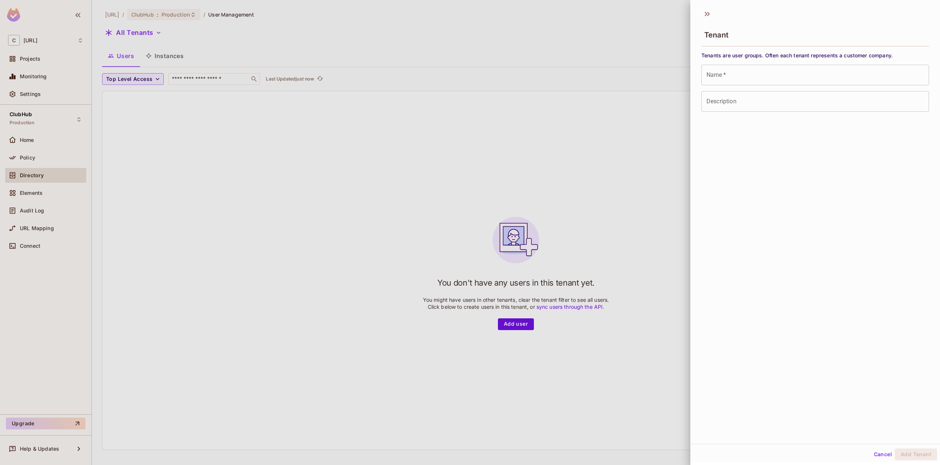
click at [735, 71] on input "Name   *" at bounding box center [816, 75] width 228 height 21
drag, startPoint x: 762, startPoint y: 74, endPoint x: 760, endPoint y: 78, distance: 4.6
click at [762, 74] on input "Name   *" at bounding box center [816, 75] width 228 height 21
paste input "**********"
type input "**********"
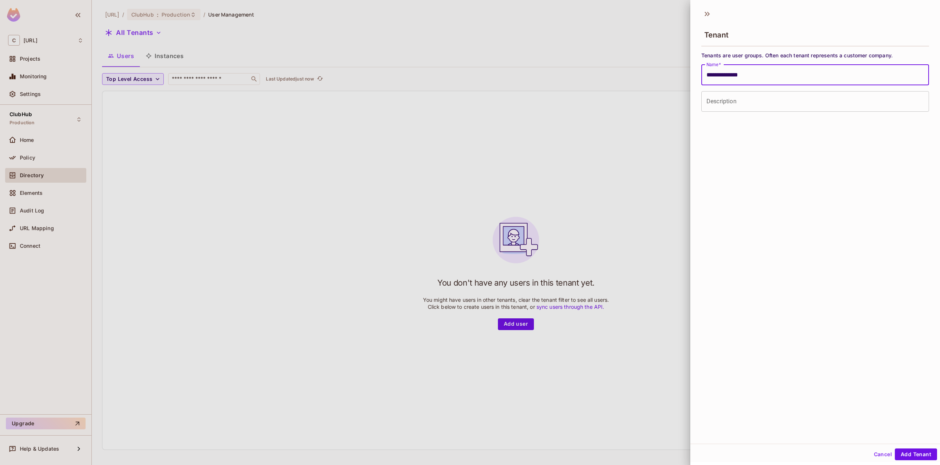
click at [709, 105] on input "Description" at bounding box center [816, 101] width 228 height 21
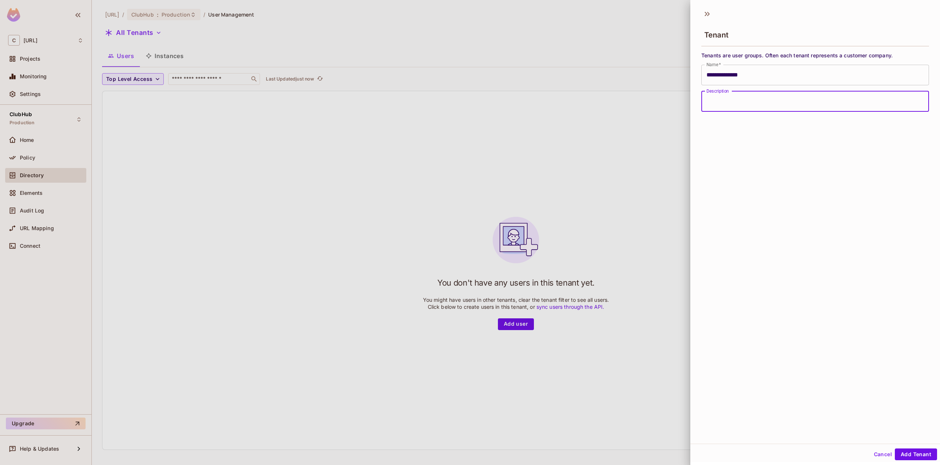
click at [744, 101] on input "Description" at bounding box center [816, 101] width 228 height 21
type input "***"
click at [913, 452] on button "Add Tenant" at bounding box center [916, 454] width 42 height 12
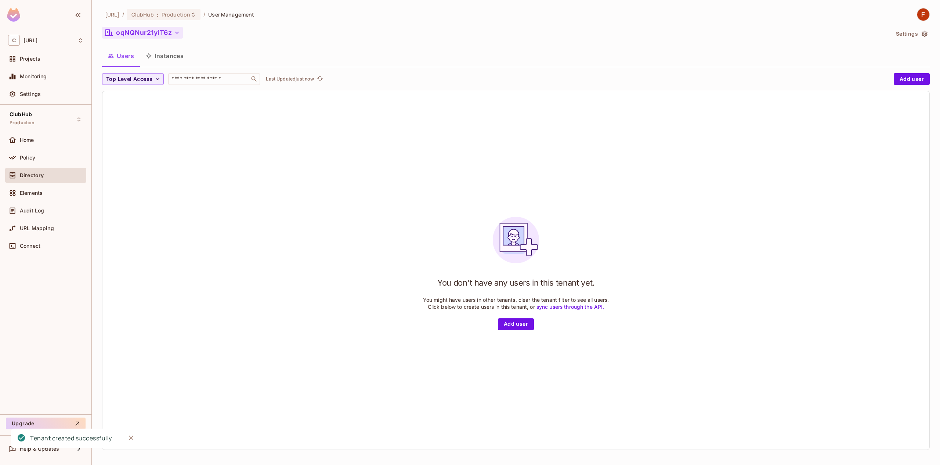
click at [153, 31] on button "oqNQNur21yiT6z" at bounding box center [142, 33] width 81 height 12
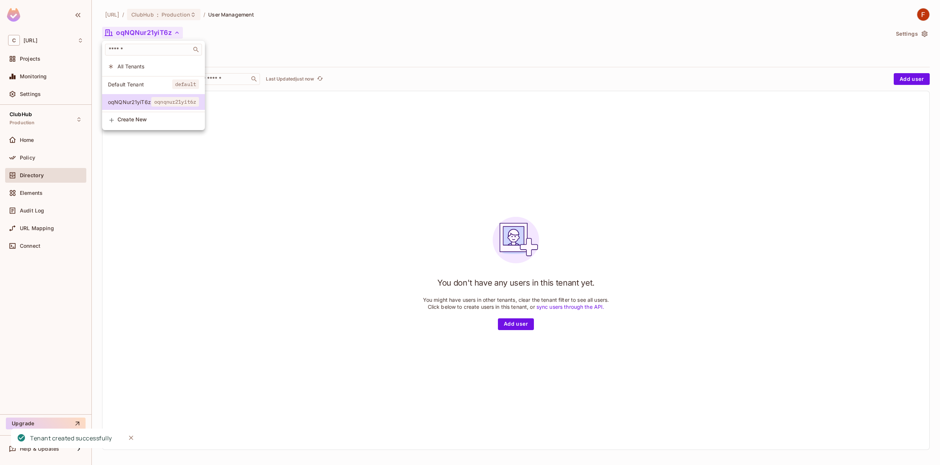
click at [132, 122] on span "Create New" at bounding box center [159, 119] width 82 height 6
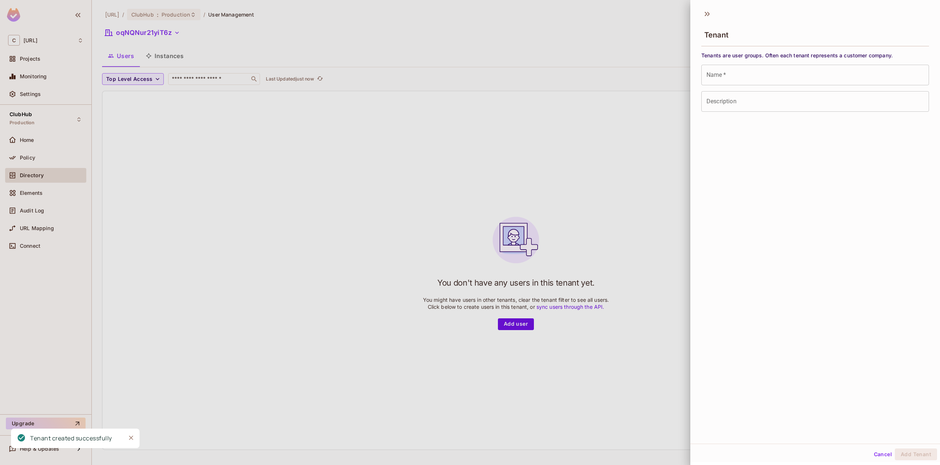
click at [779, 76] on input "Name   *" at bounding box center [816, 75] width 228 height 21
paste input "**********"
type input "**********"
click at [721, 94] on div "Description Description" at bounding box center [816, 101] width 228 height 21
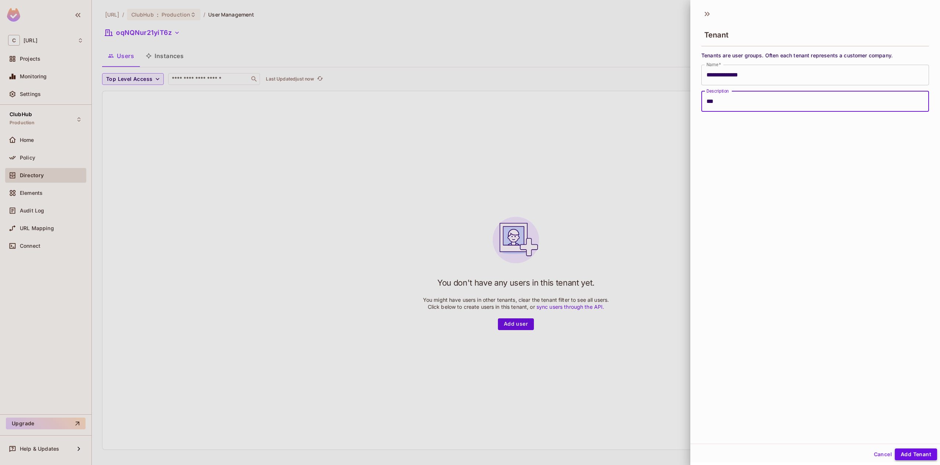
type input "***"
click at [917, 458] on button "Add Tenant" at bounding box center [916, 454] width 42 height 12
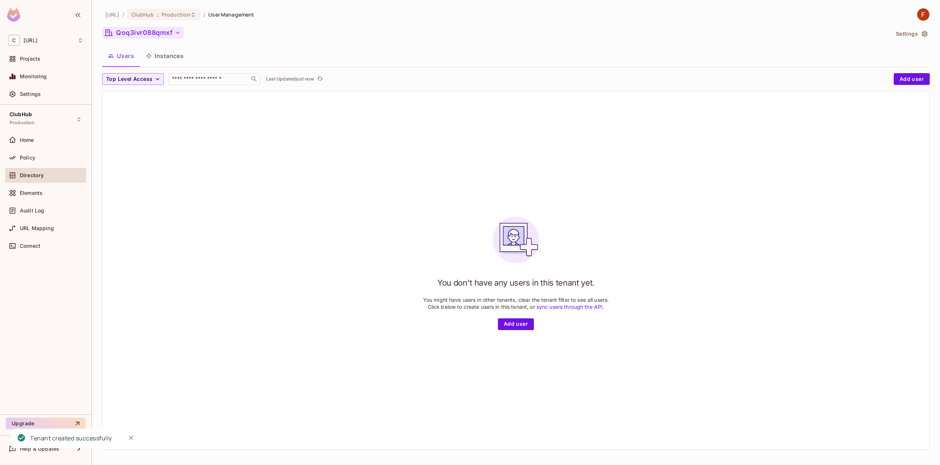
click at [174, 32] on icon "button" at bounding box center [177, 32] width 7 height 7
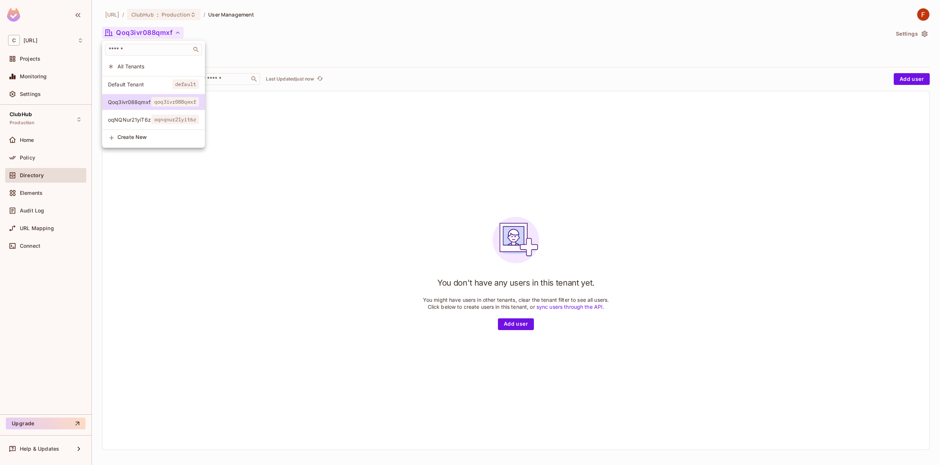
drag, startPoint x: 326, startPoint y: 271, endPoint x: 327, endPoint y: 268, distance: 3.7
click at [326, 271] on div at bounding box center [470, 232] width 940 height 465
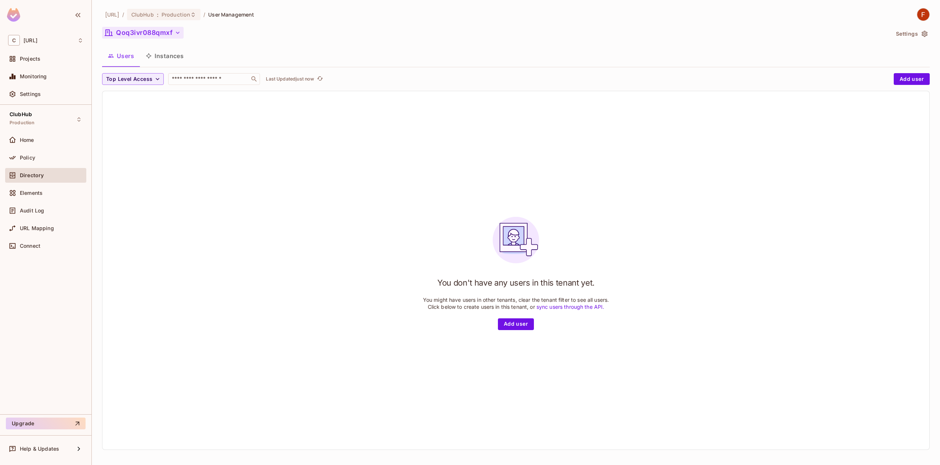
click at [138, 29] on button "Qoq3ivr088qmxf" at bounding box center [143, 33] width 82 height 12
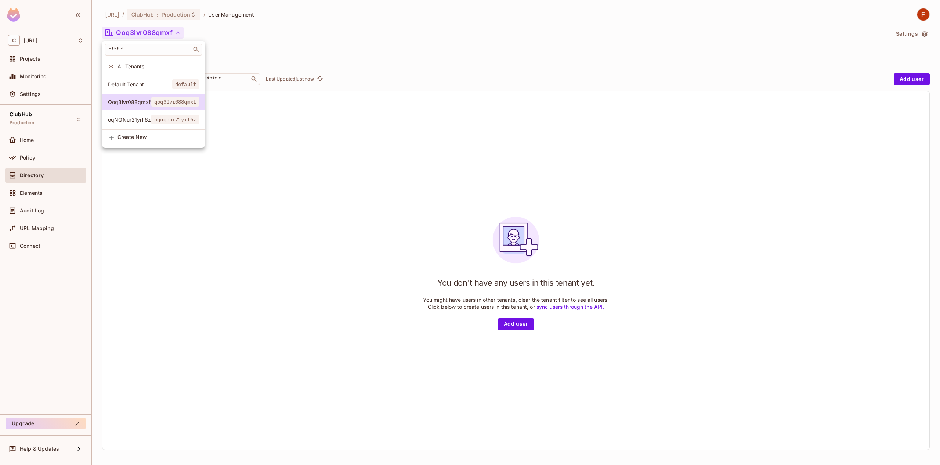
click at [163, 116] on span "oqnqnur21yit6z" at bounding box center [175, 120] width 48 height 10
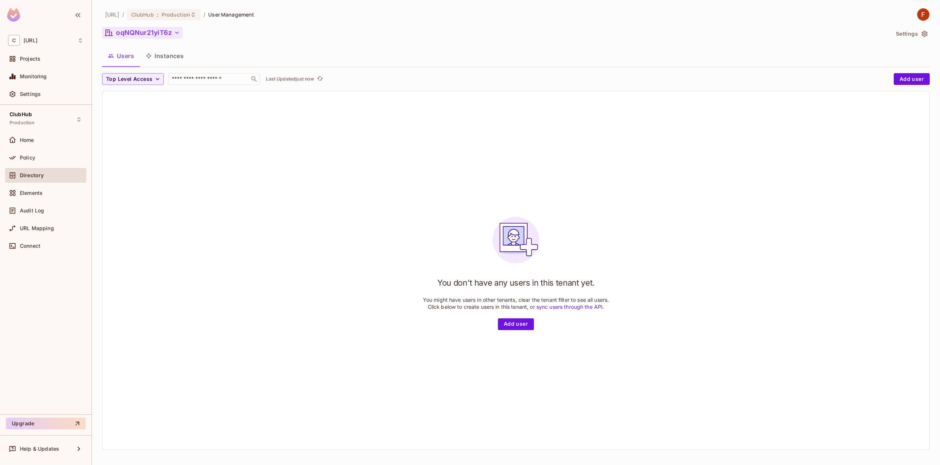
click at [135, 27] on button "oqNQNur21yiT6z" at bounding box center [142, 33] width 81 height 12
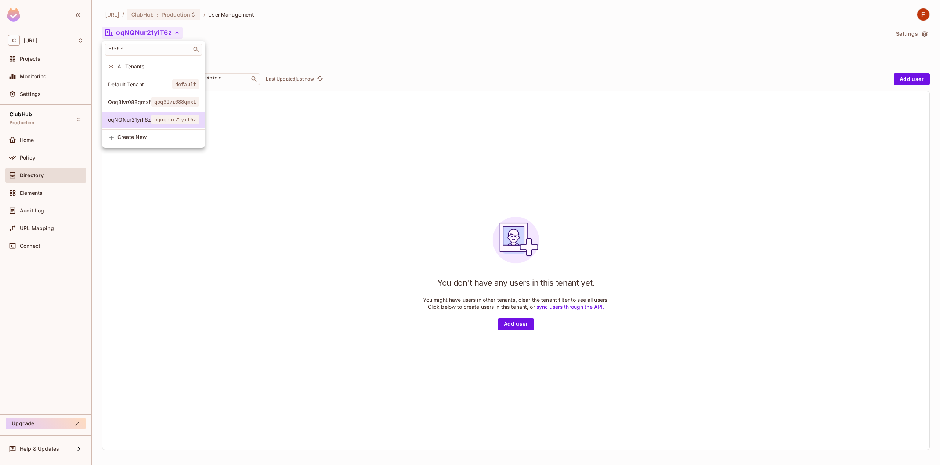
click at [166, 98] on span "qoq3ivr088qmxf" at bounding box center [175, 102] width 48 height 10
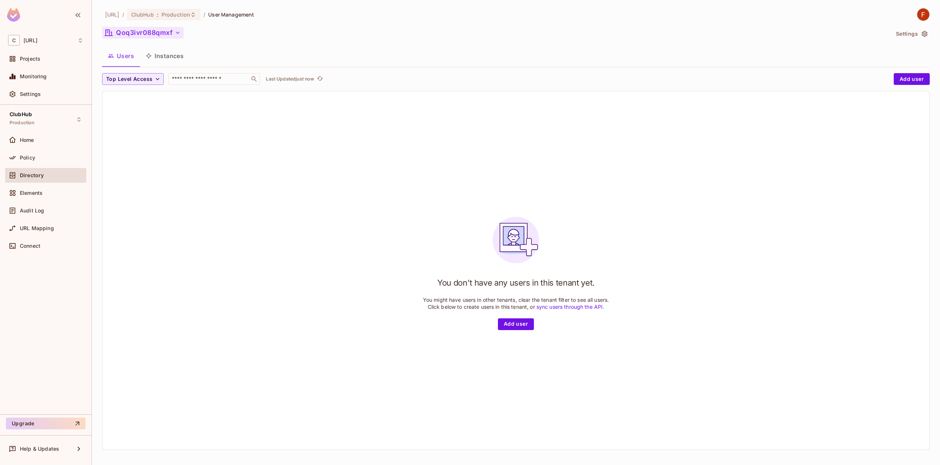
click at [166, 35] on button "Qoq3ivr088qmxf" at bounding box center [143, 33] width 82 height 12
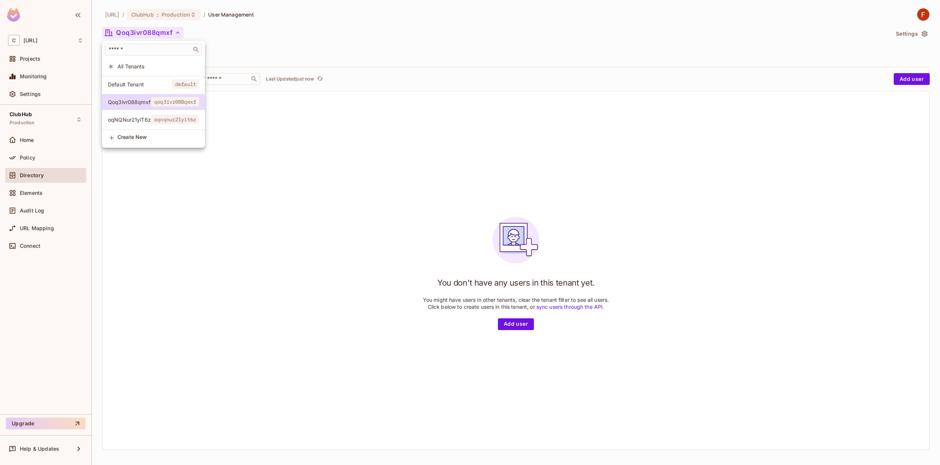
click at [168, 120] on span "oqnqnur21yit6z" at bounding box center [175, 120] width 48 height 10
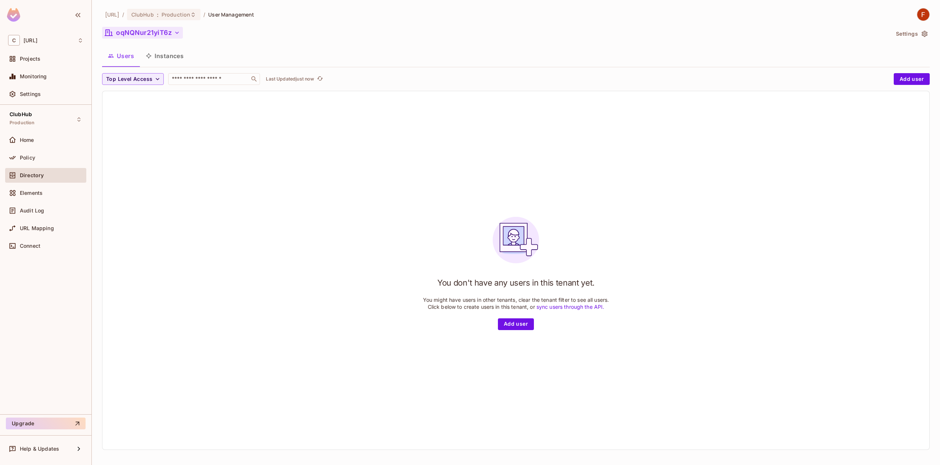
click at [119, 34] on button "oqNQNur21yiT6z" at bounding box center [142, 33] width 81 height 12
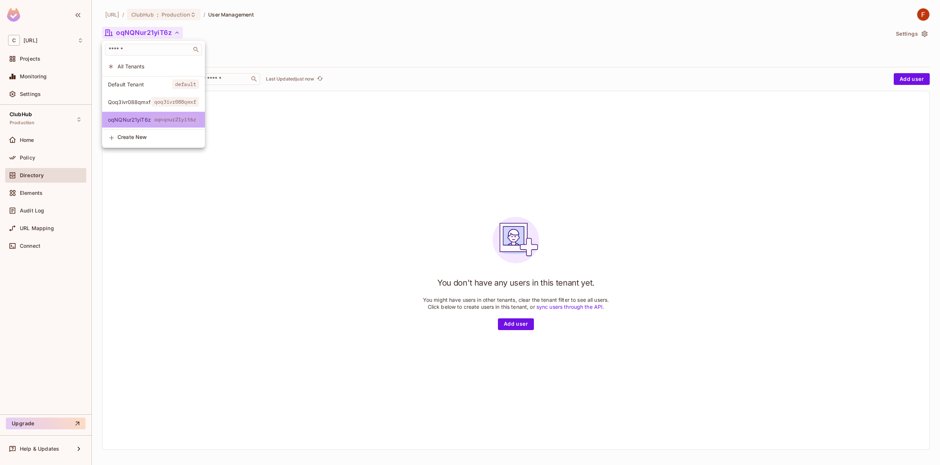
click at [137, 116] on span "oqNQNur21yiT6z" at bounding box center [129, 119] width 43 height 7
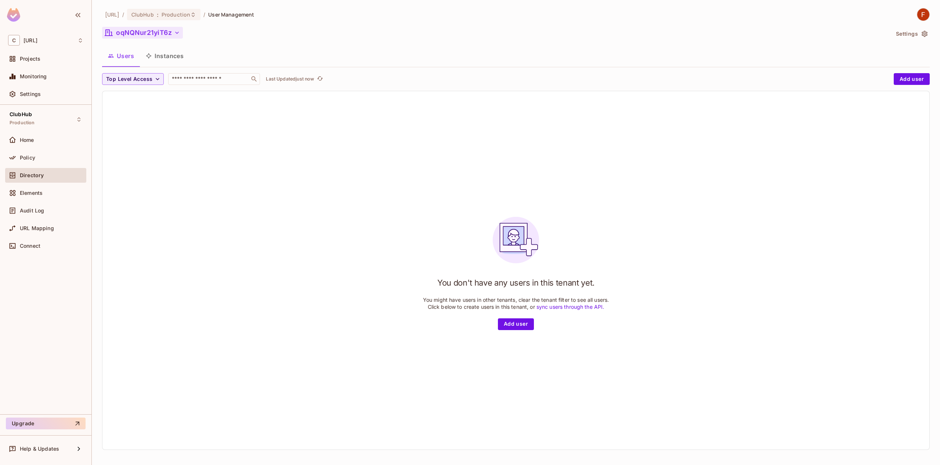
click at [137, 35] on button "oqNQNur21yiT6z" at bounding box center [142, 33] width 81 height 12
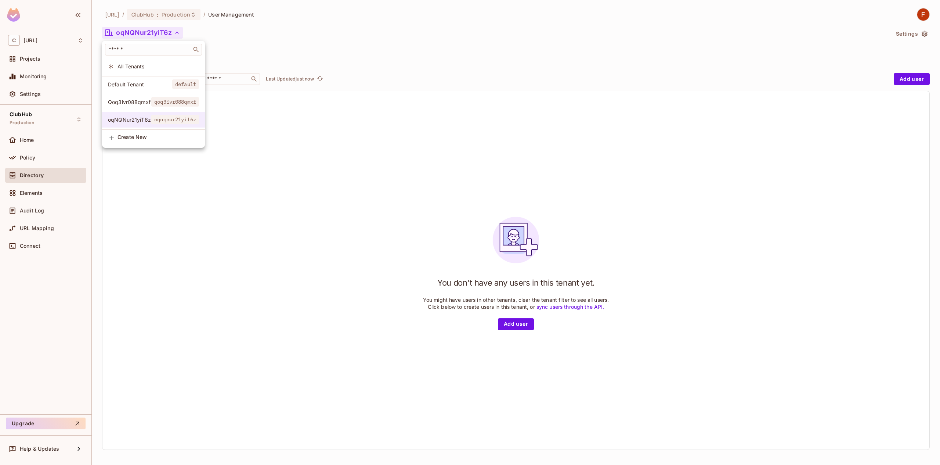
click at [143, 114] on li "oqNQNur21yiT6z oqnqnur21yit6z" at bounding box center [153, 120] width 103 height 16
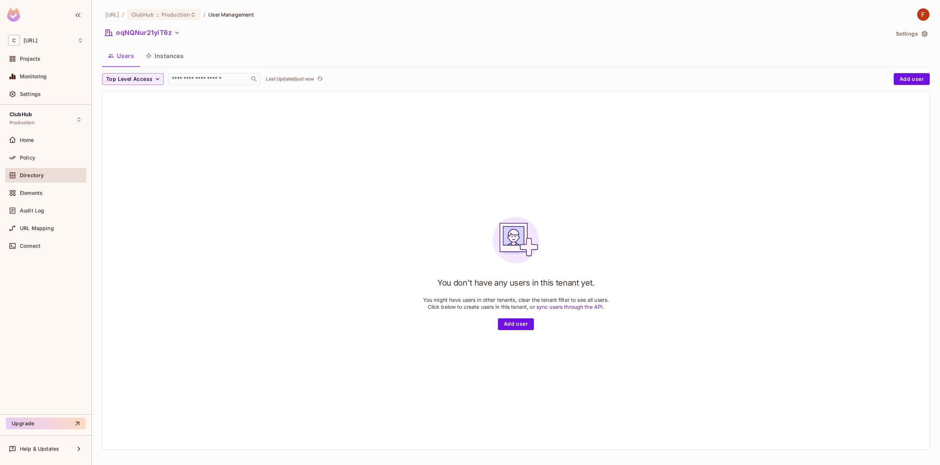
click at [142, 100] on ul "​ All Tenants Default Tenant default Qoq3ivr088qmxf qoq3ivr088qmxf oqNQNur21yiT…" at bounding box center [140, 70] width 77 height 59
click at [141, 33] on button "oqNQNur21yiT6z" at bounding box center [142, 33] width 81 height 12
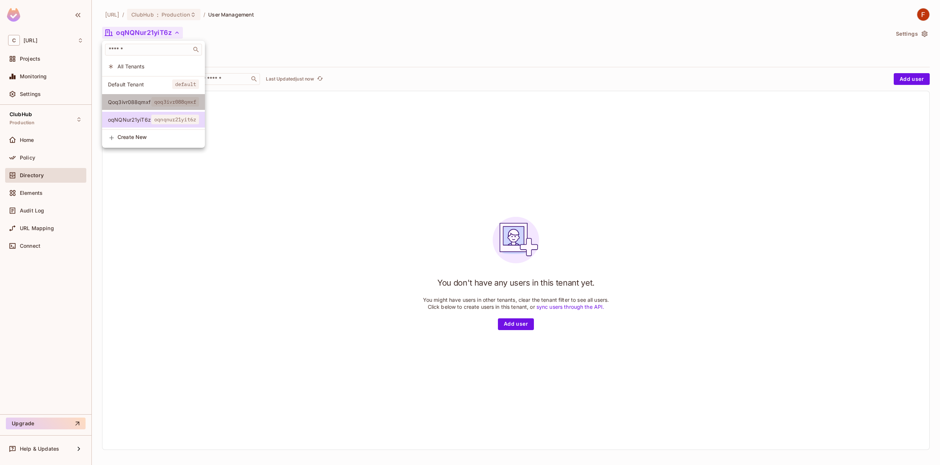
click at [137, 107] on li "Qoq3ivr088qmxf qoq3ivr088qmxf" at bounding box center [153, 102] width 103 height 16
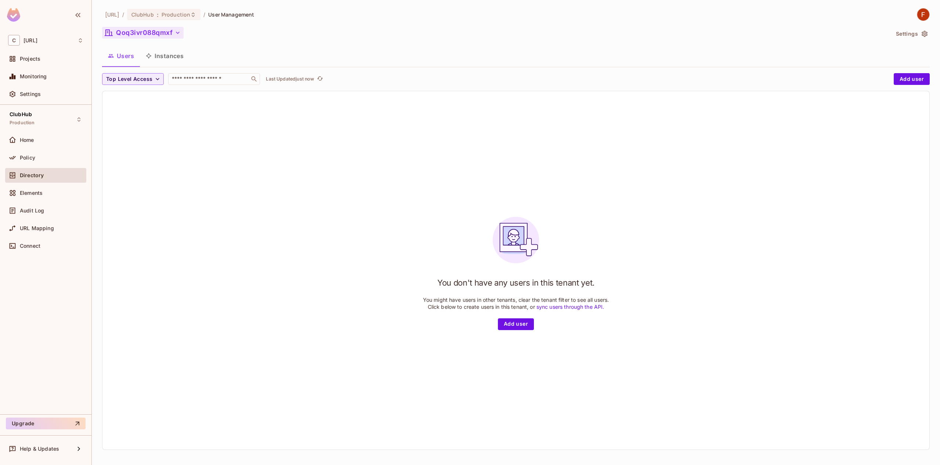
click at [129, 30] on button "Qoq3ivr088qmxf" at bounding box center [143, 33] width 82 height 12
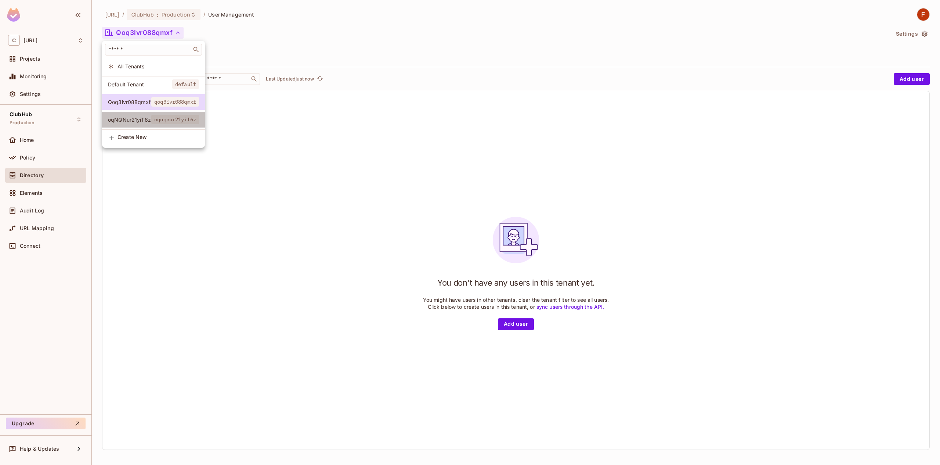
click at [130, 122] on span "oqNQNur21yiT6z" at bounding box center [129, 119] width 43 height 7
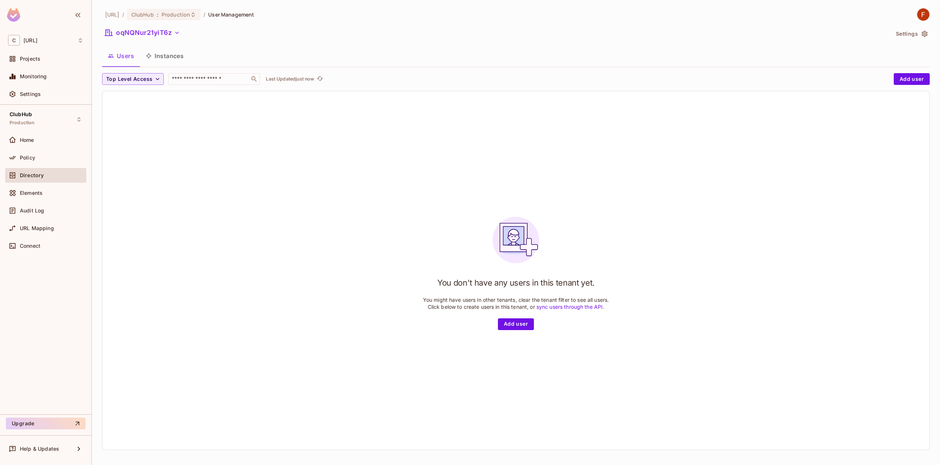
click at [169, 40] on div "oqNQNur21yiT6z" at bounding box center [496, 34] width 788 height 14
click at [172, 37] on button "oqNQNur21yiT6z" at bounding box center [142, 33] width 81 height 12
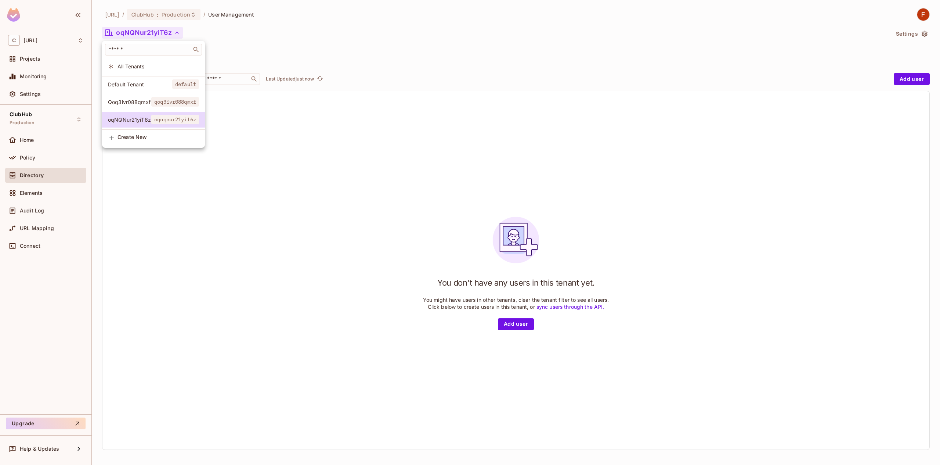
click at [152, 105] on span "qoq3ivr088qmxf" at bounding box center [175, 102] width 48 height 10
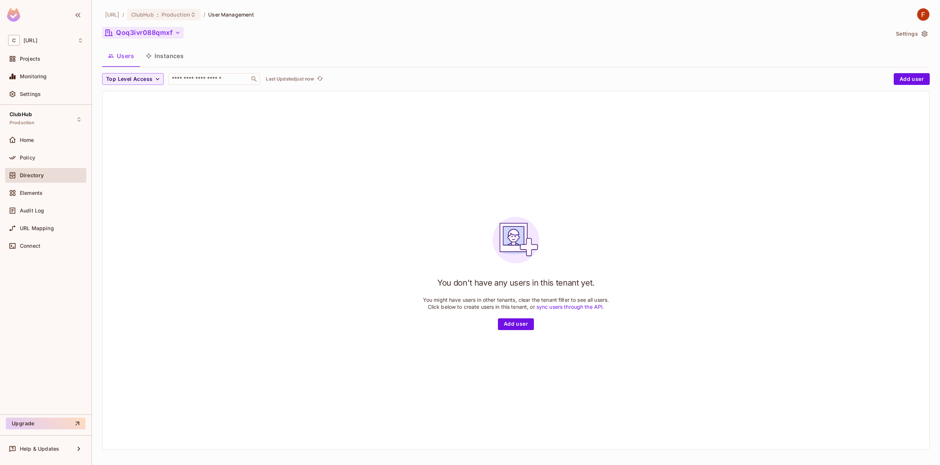
click at [147, 33] on button "Qoq3ivr088qmxf" at bounding box center [143, 33] width 82 height 12
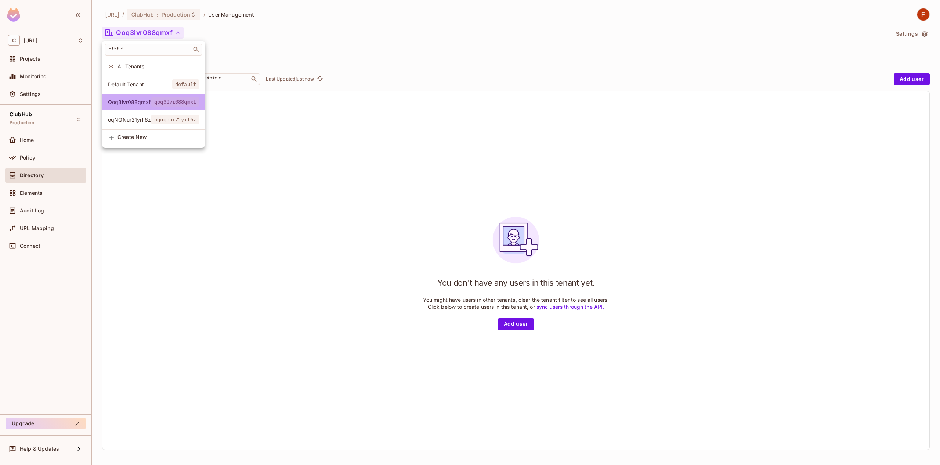
click at [147, 101] on span "Qoq3ivr088qmxf" at bounding box center [129, 101] width 43 height 7
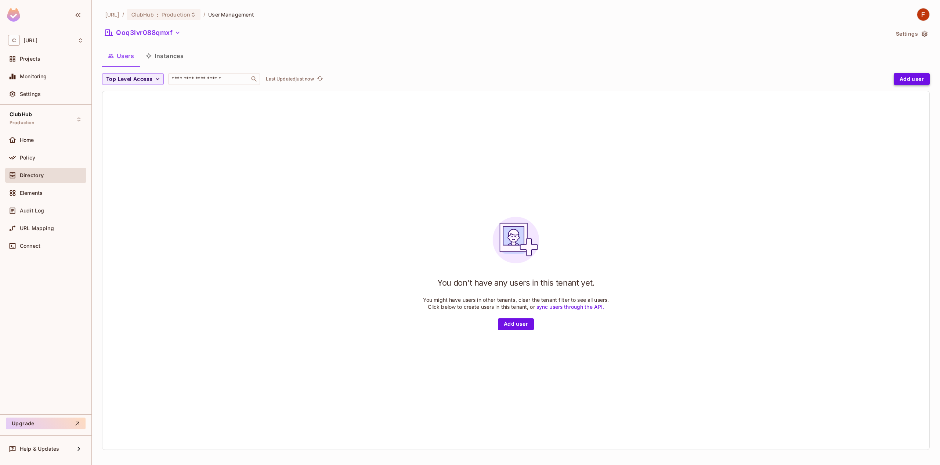
click at [904, 75] on button "Add user" at bounding box center [912, 79] width 36 height 12
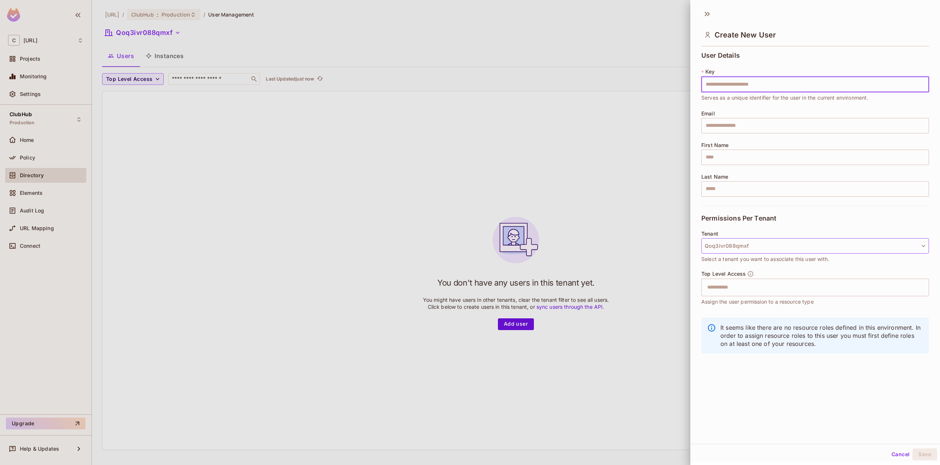
click at [748, 246] on button "Qoq3ivr088qmxf" at bounding box center [816, 245] width 228 height 15
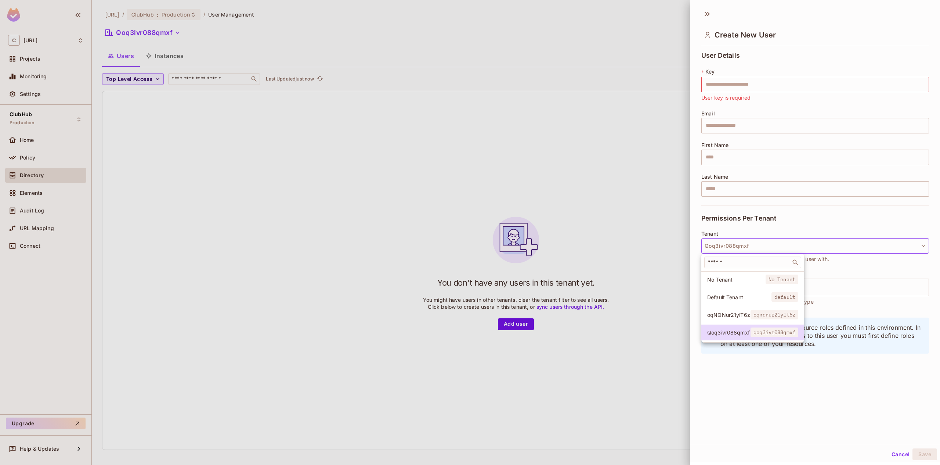
click at [779, 248] on div at bounding box center [470, 232] width 940 height 465
click at [723, 288] on input "text" at bounding box center [809, 287] width 212 height 15
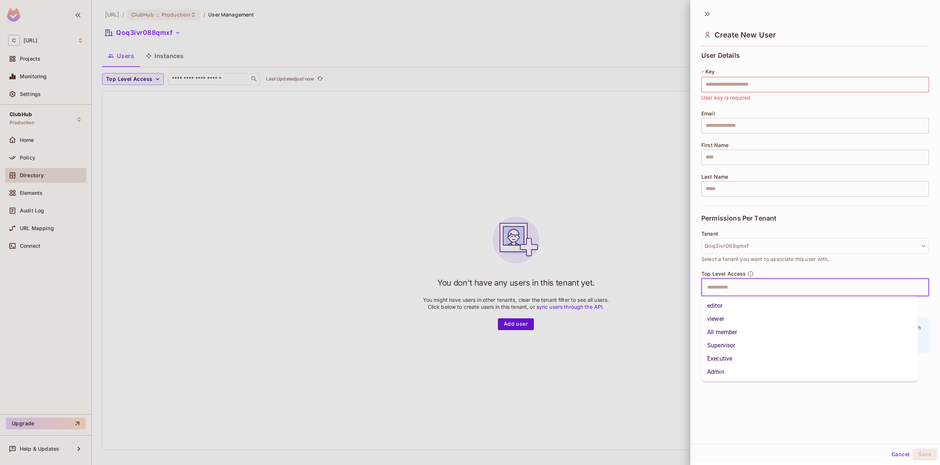
drag, startPoint x: 687, startPoint y: 379, endPoint x: 686, endPoint y: 370, distance: 9.2
click at [687, 378] on div at bounding box center [470, 232] width 940 height 465
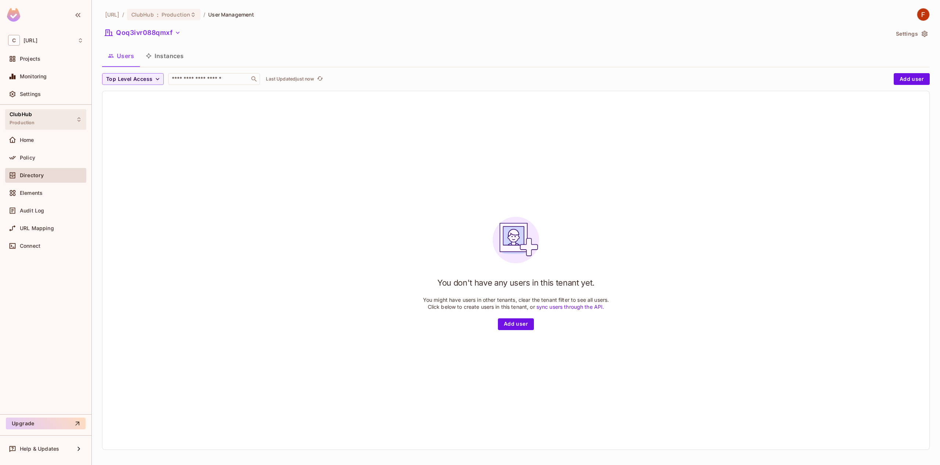
click at [69, 115] on div "ClubHub Production" at bounding box center [45, 119] width 81 height 20
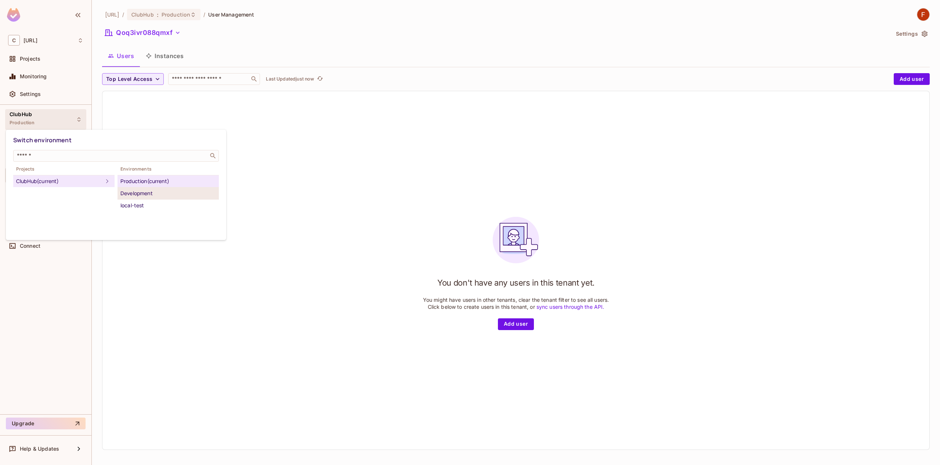
click at [157, 195] on div "Development" at bounding box center [168, 193] width 96 height 9
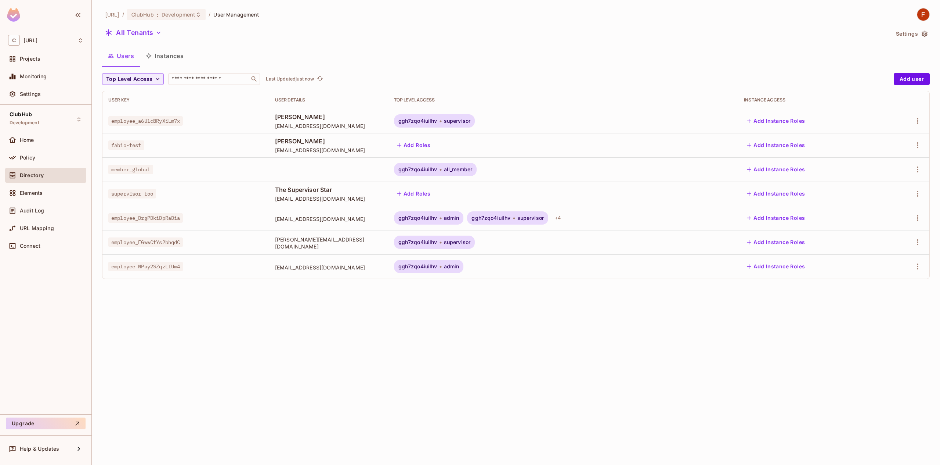
click at [153, 222] on span "employee_DrgPDkiDpRaDia" at bounding box center [145, 218] width 75 height 10
click at [154, 218] on span "employee_DrgPDkiDpRaDia" at bounding box center [145, 218] width 75 height 10
click at [595, 216] on div "ggh7zqo4iuilhv admin ggh7zqo4iuilhv supervisor + 4" at bounding box center [563, 217] width 339 height 13
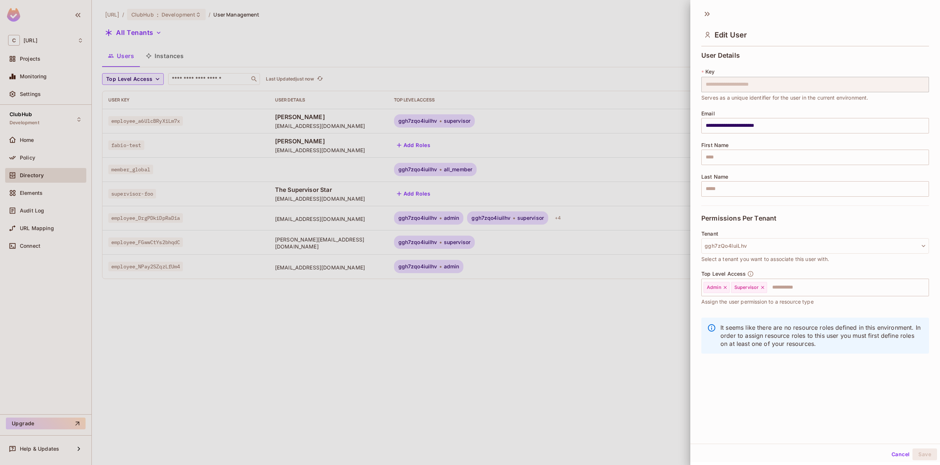
click at [590, 217] on div at bounding box center [470, 232] width 940 height 465
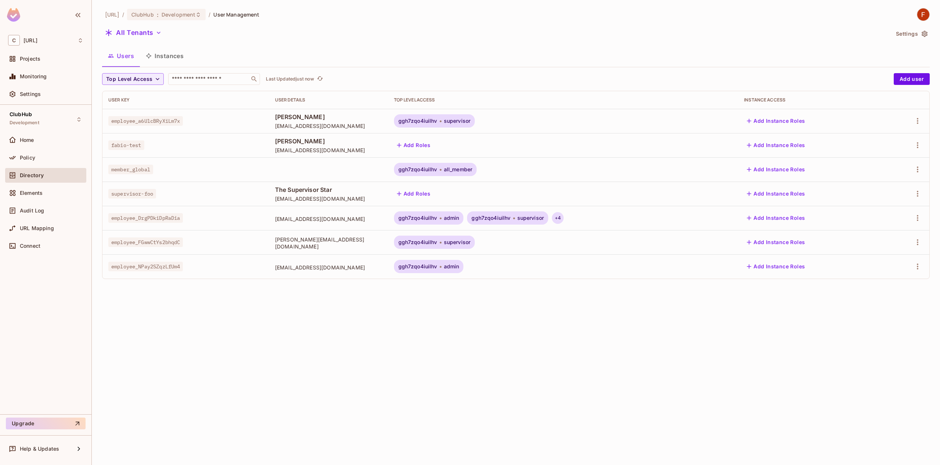
click at [564, 216] on div "+ 4" at bounding box center [558, 218] width 12 height 12
click at [607, 372] on div at bounding box center [470, 232] width 940 height 465
